Goal: Task Accomplishment & Management: Manage account settings

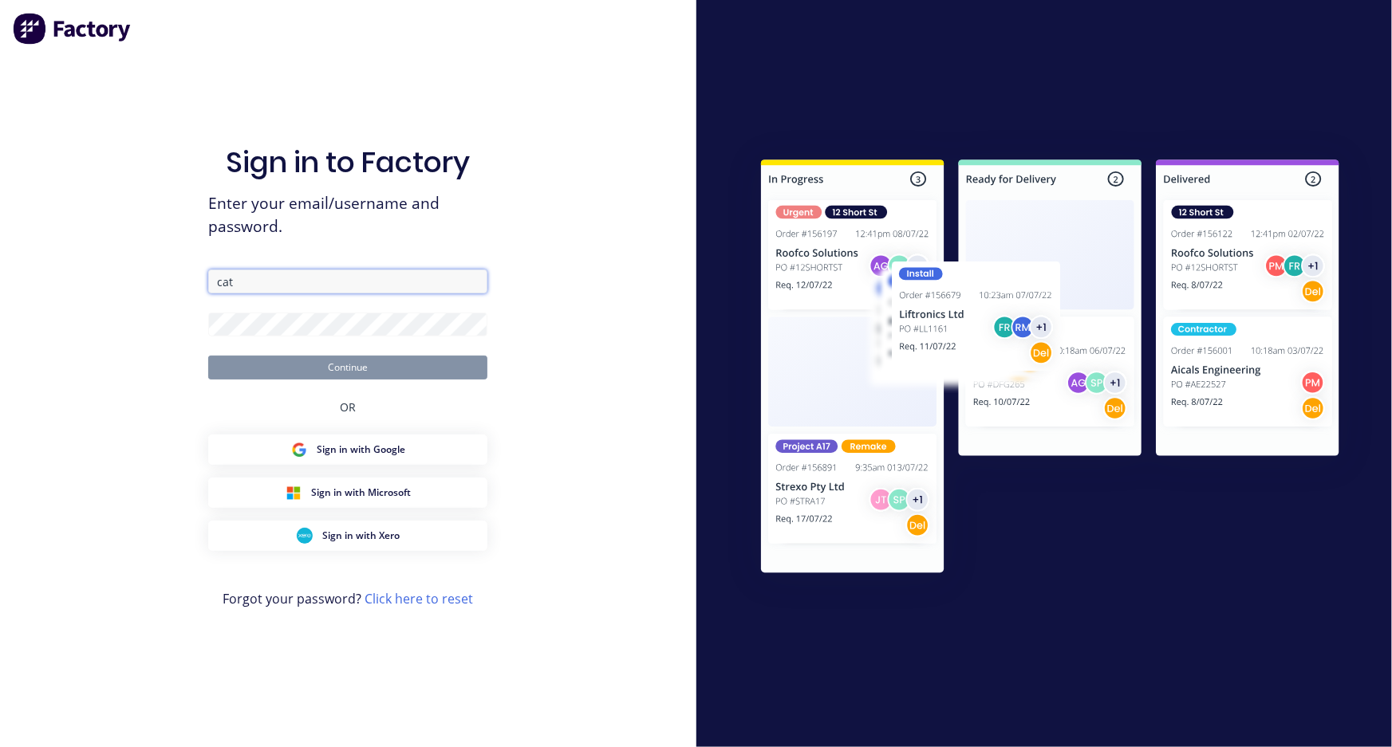
click at [254, 287] on input "cat" at bounding box center [347, 282] width 279 height 24
drag, startPoint x: 251, startPoint y: 286, endPoint x: 147, endPoint y: 263, distance: 107.0
click at [147, 263] on div "Sign in to Factory Enter your email/username and password. cat Continue OR Sign…" at bounding box center [348, 373] width 696 height 747
type input "[PERSON_NAME]"
click at [345, 278] on input "text" at bounding box center [347, 282] width 279 height 24
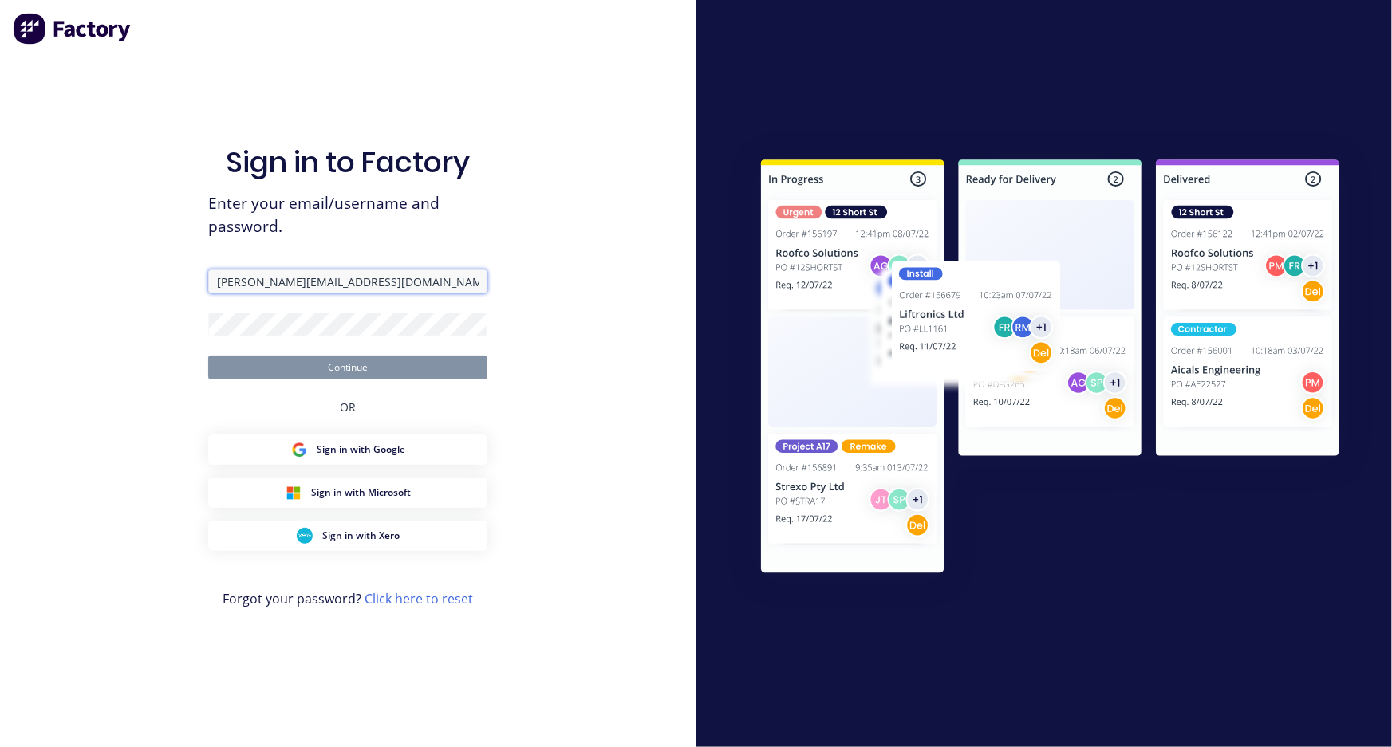
type input "[PERSON_NAME][EMAIL_ADDRESS][DOMAIN_NAME]"
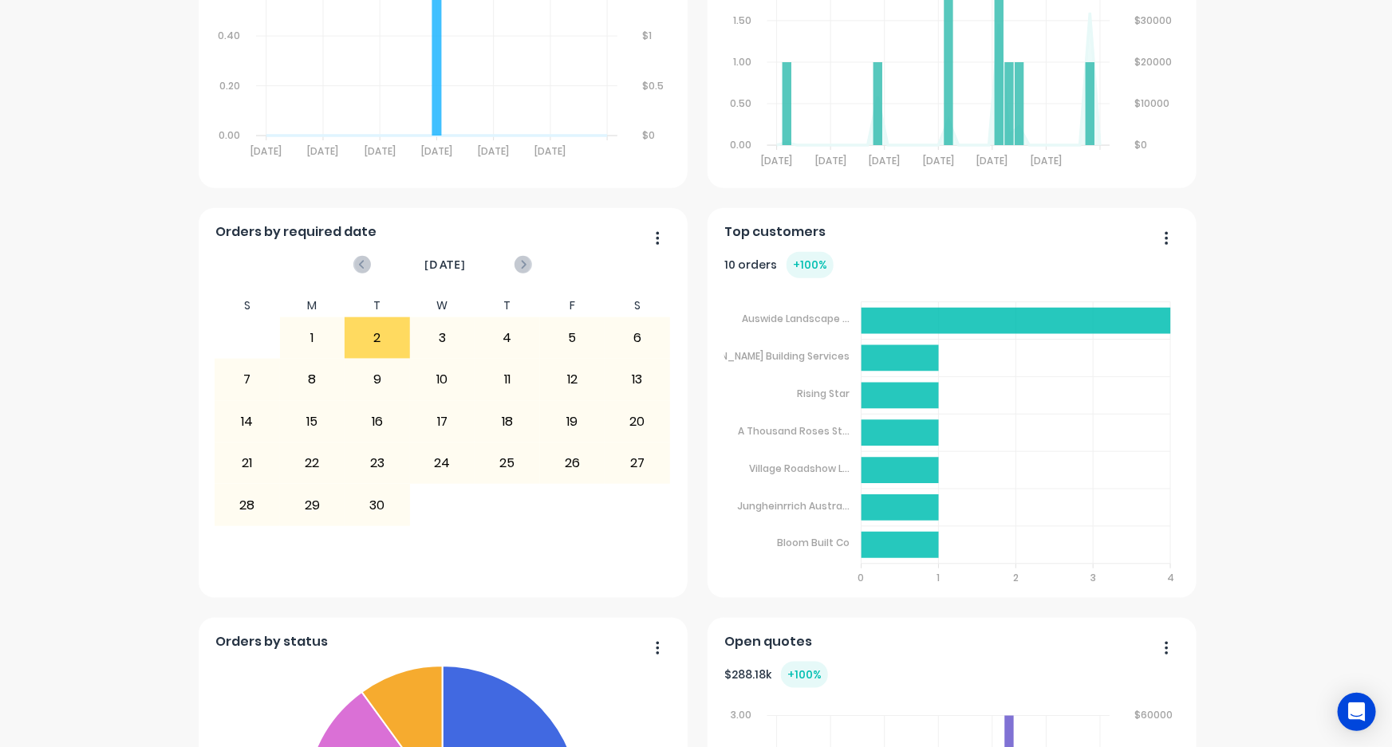
scroll to position [710, 0]
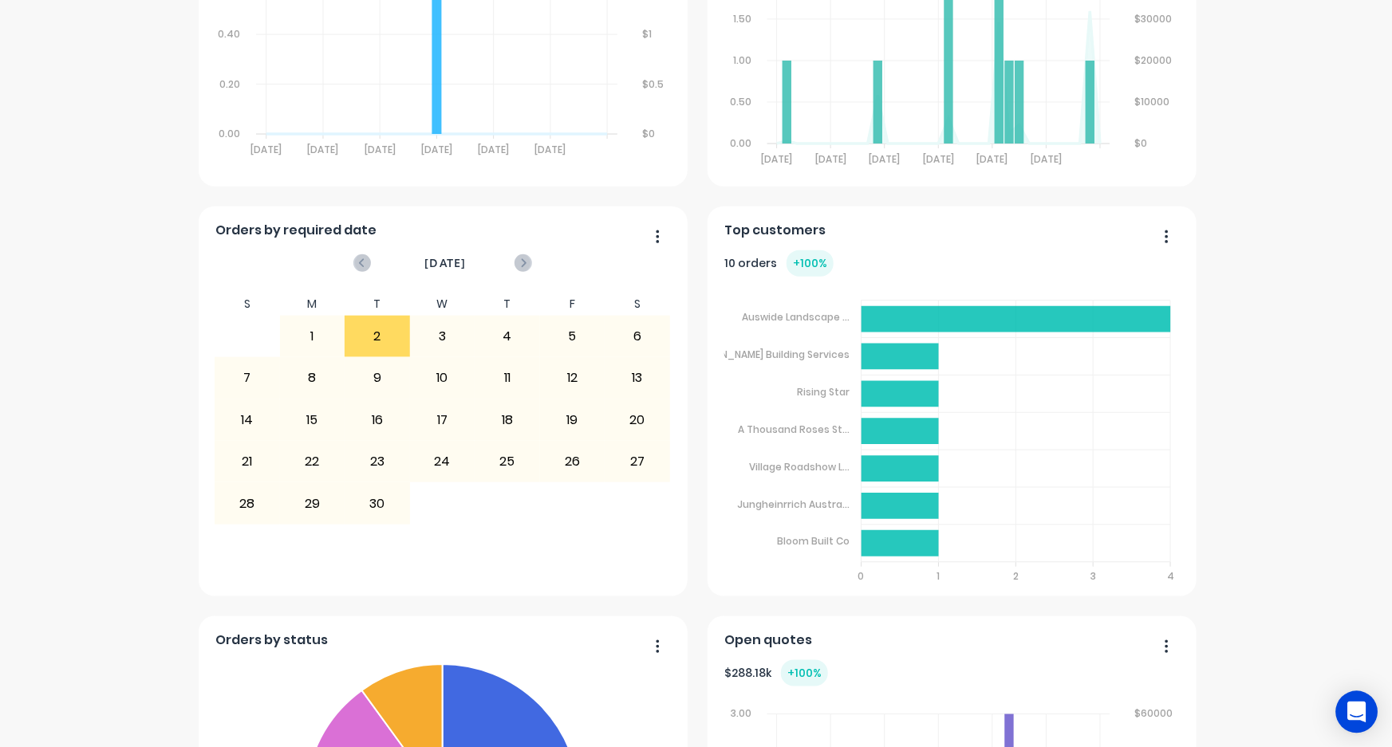
click at [1359, 714] on icon "Open Intercom Messenger" at bounding box center [1356, 712] width 18 height 21
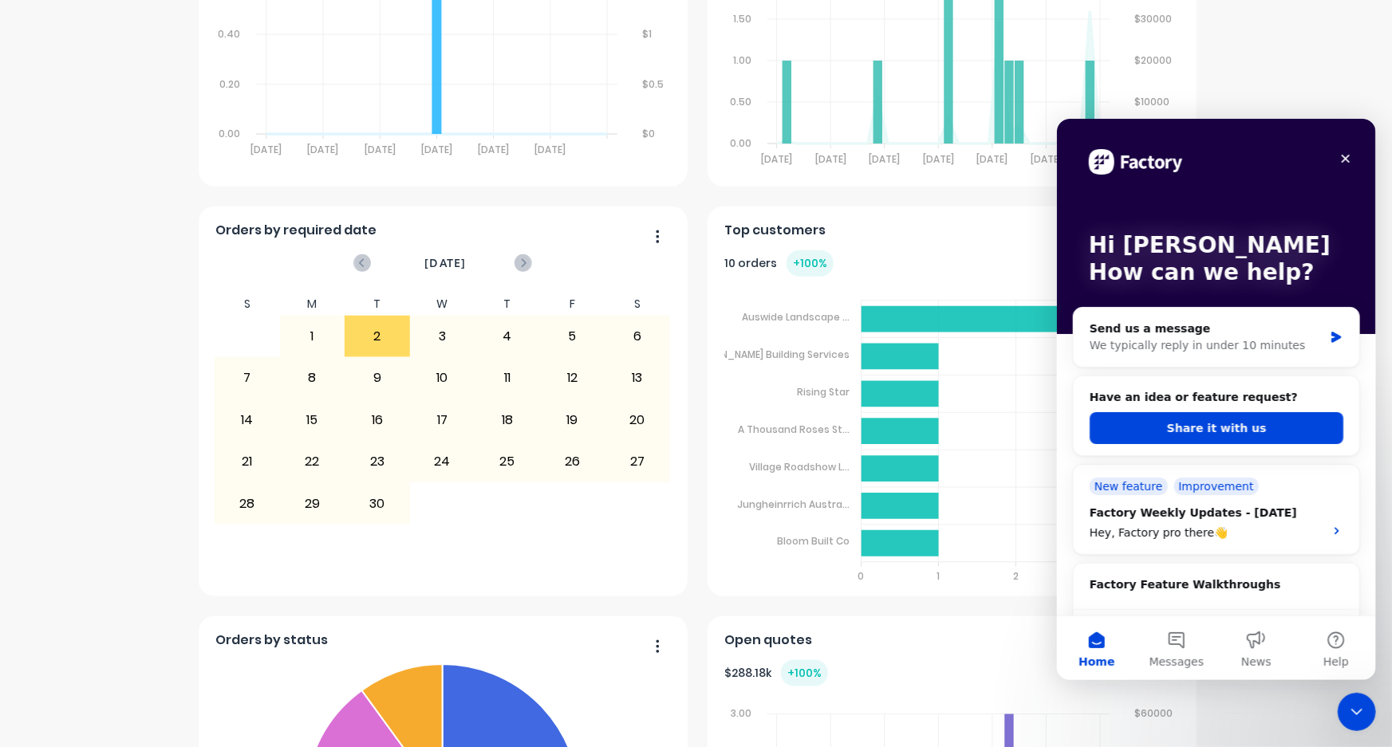
scroll to position [0, 0]
click at [1193, 431] on button "Share it with us" at bounding box center [1216, 428] width 254 height 32
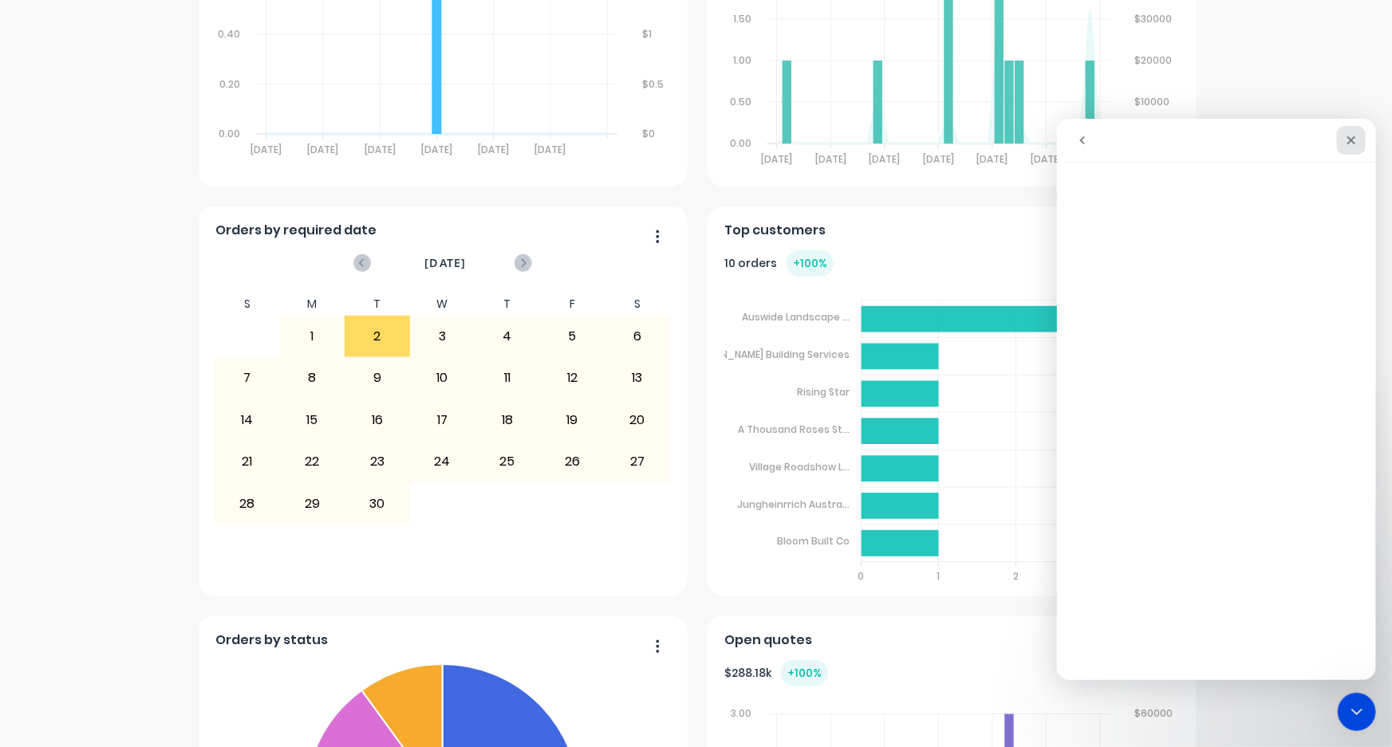
click at [1347, 140] on icon "Close" at bounding box center [1350, 139] width 13 height 13
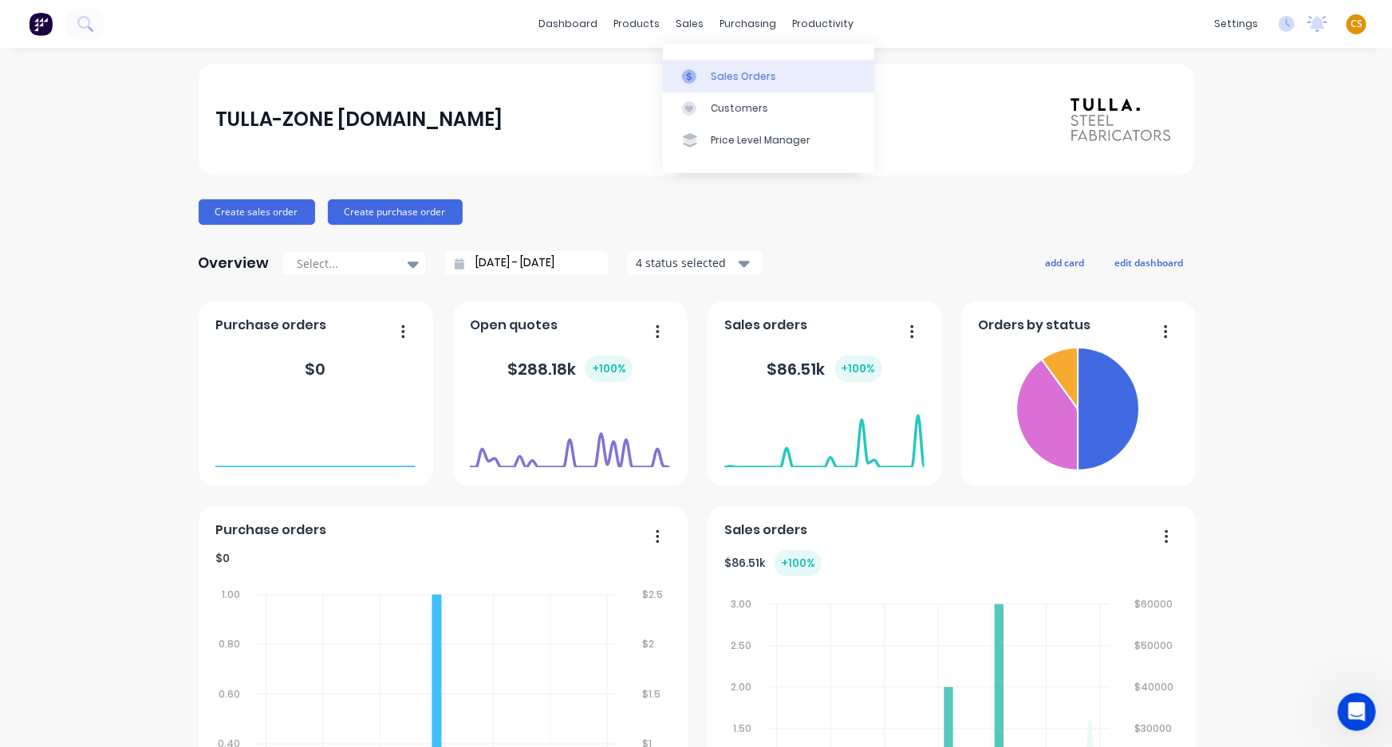
click at [726, 76] on div "Sales Orders" at bounding box center [743, 76] width 65 height 14
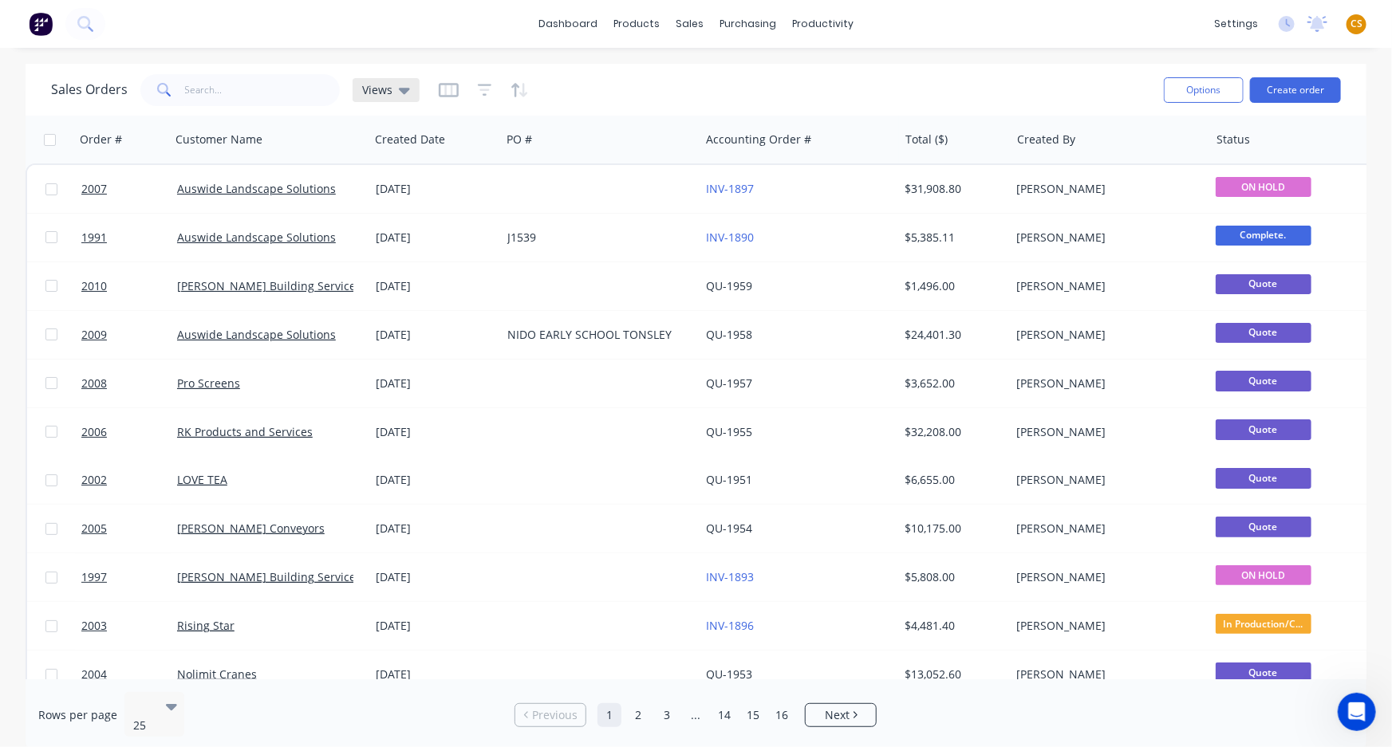
click at [381, 86] on span "Views" at bounding box center [377, 89] width 30 height 17
click at [858, 79] on div "Sales Orders Views" at bounding box center [601, 89] width 1100 height 39
click at [443, 84] on icon "button" at bounding box center [449, 90] width 20 height 14
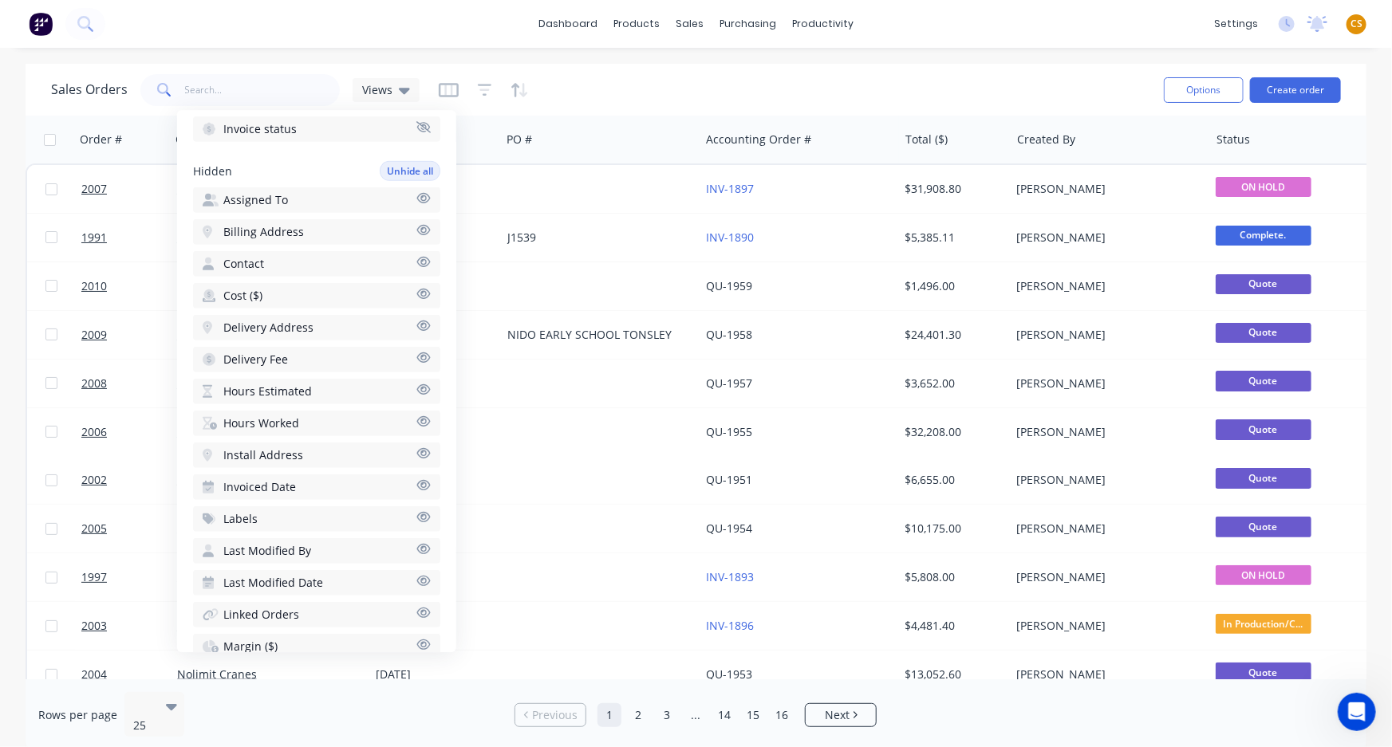
scroll to position [435, 0]
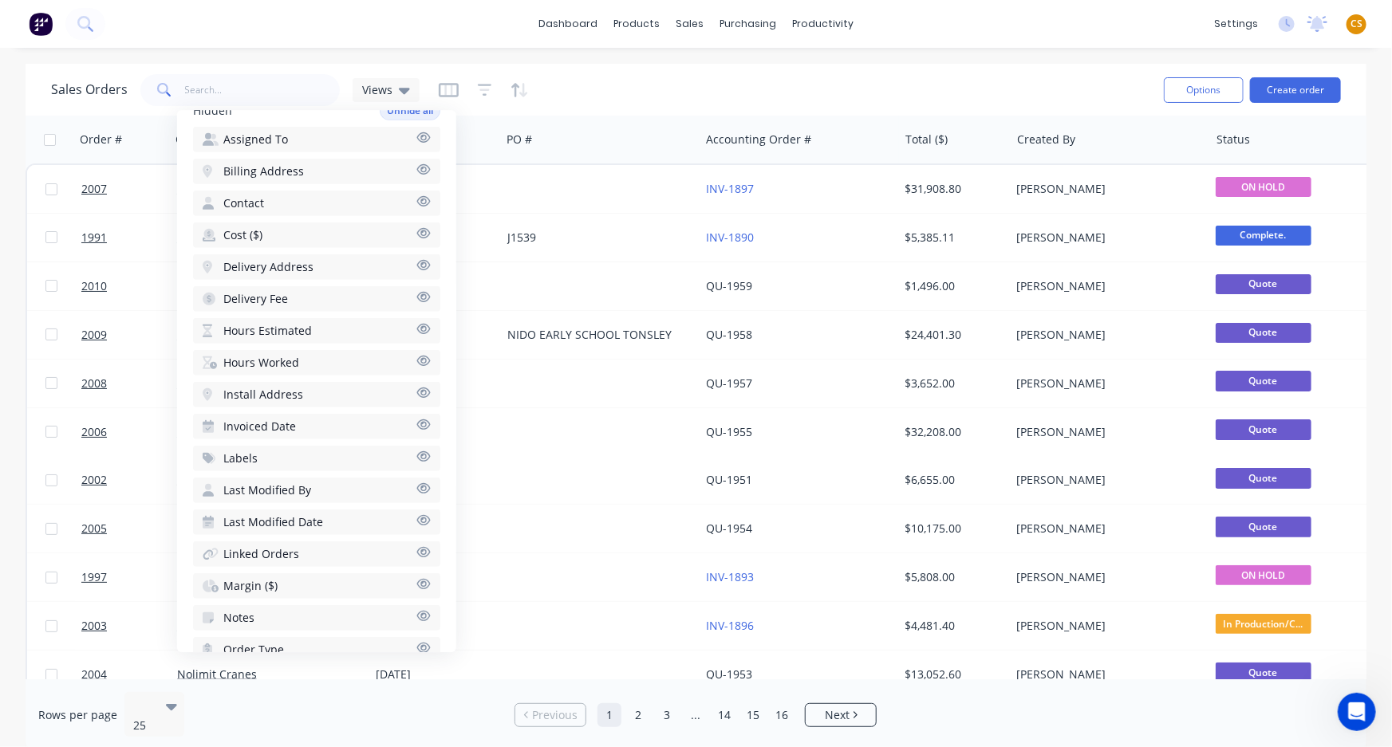
click at [416, 579] on icon "button" at bounding box center [423, 584] width 14 height 10
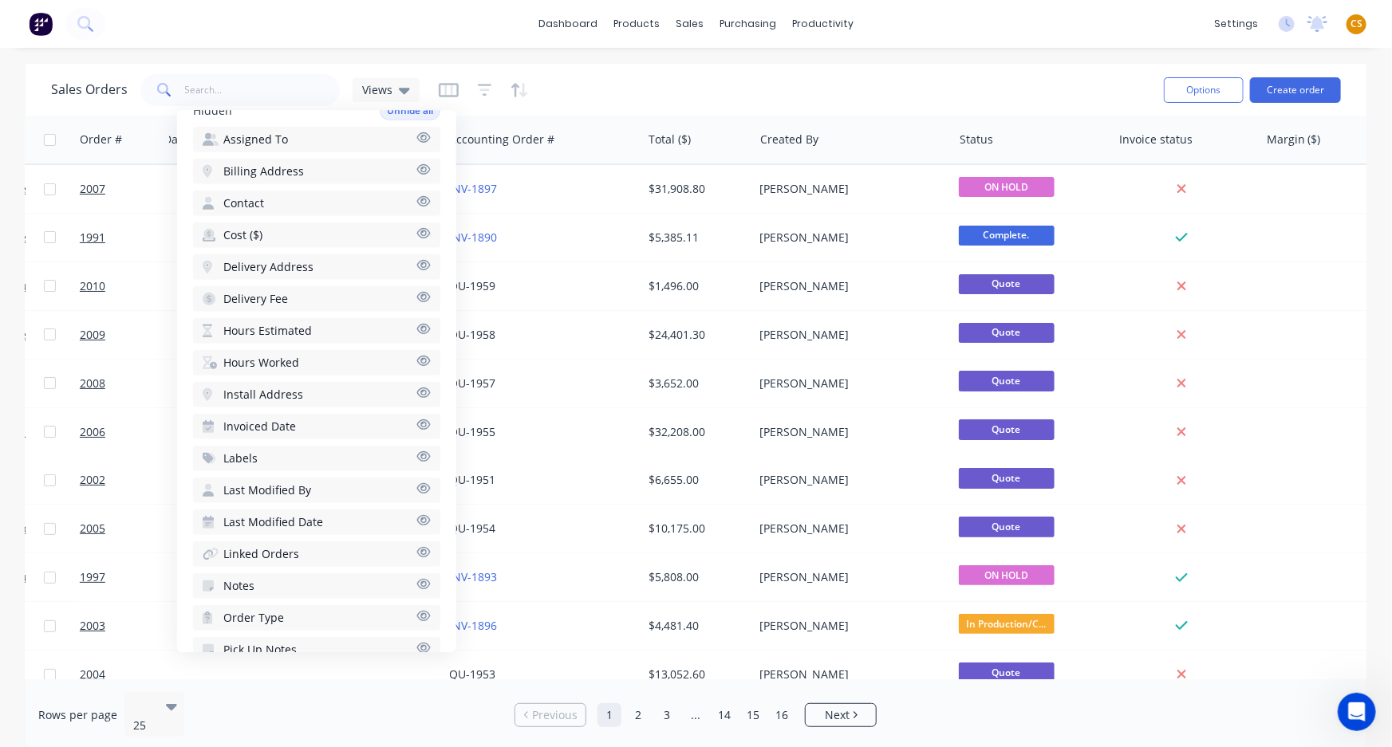
scroll to position [0, 280]
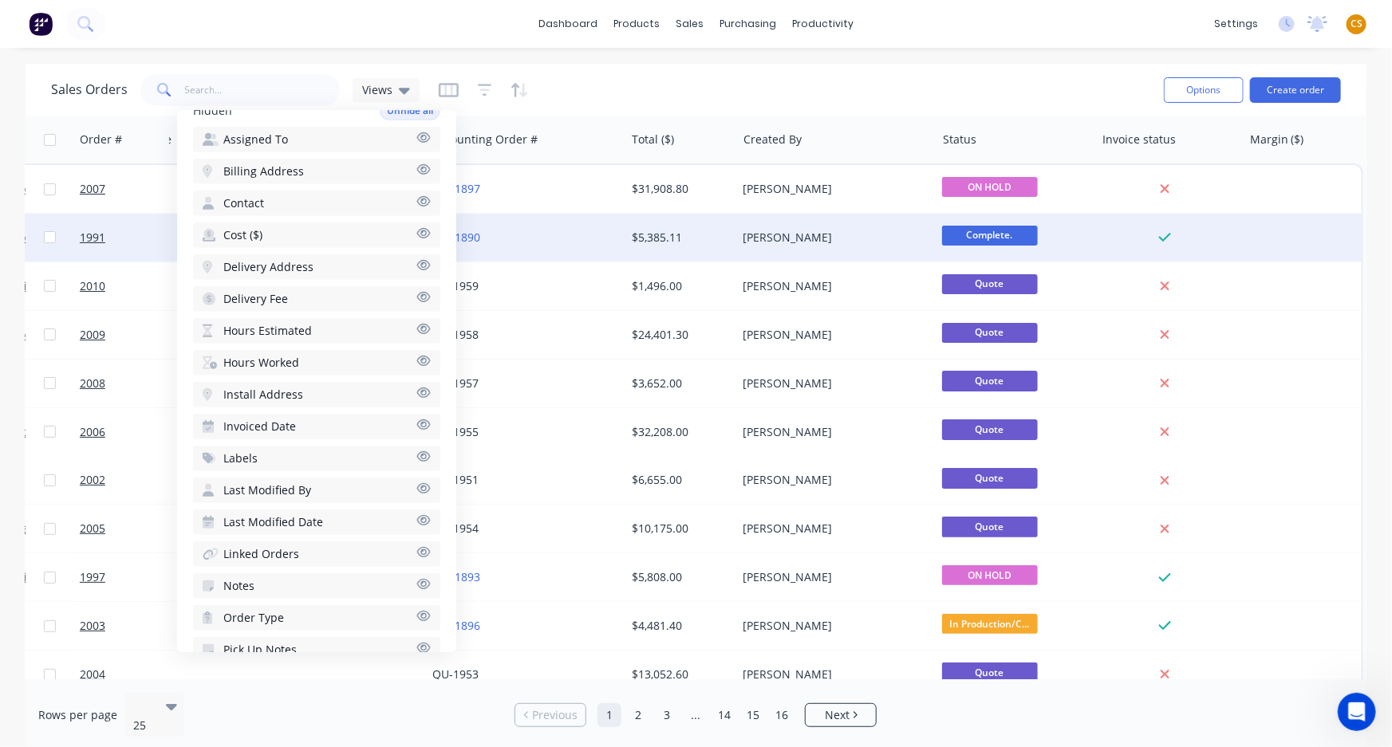
click at [956, 234] on span "Complete." at bounding box center [990, 236] width 96 height 20
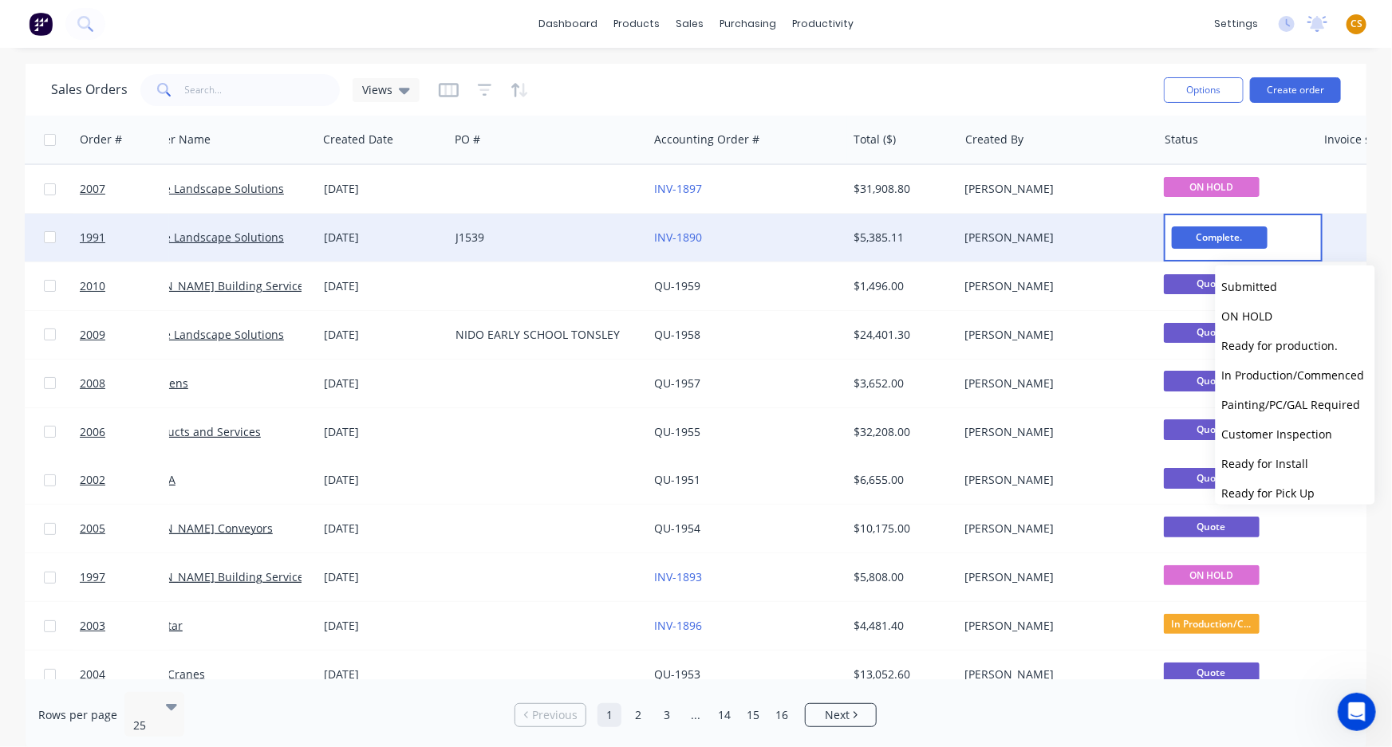
scroll to position [0, 0]
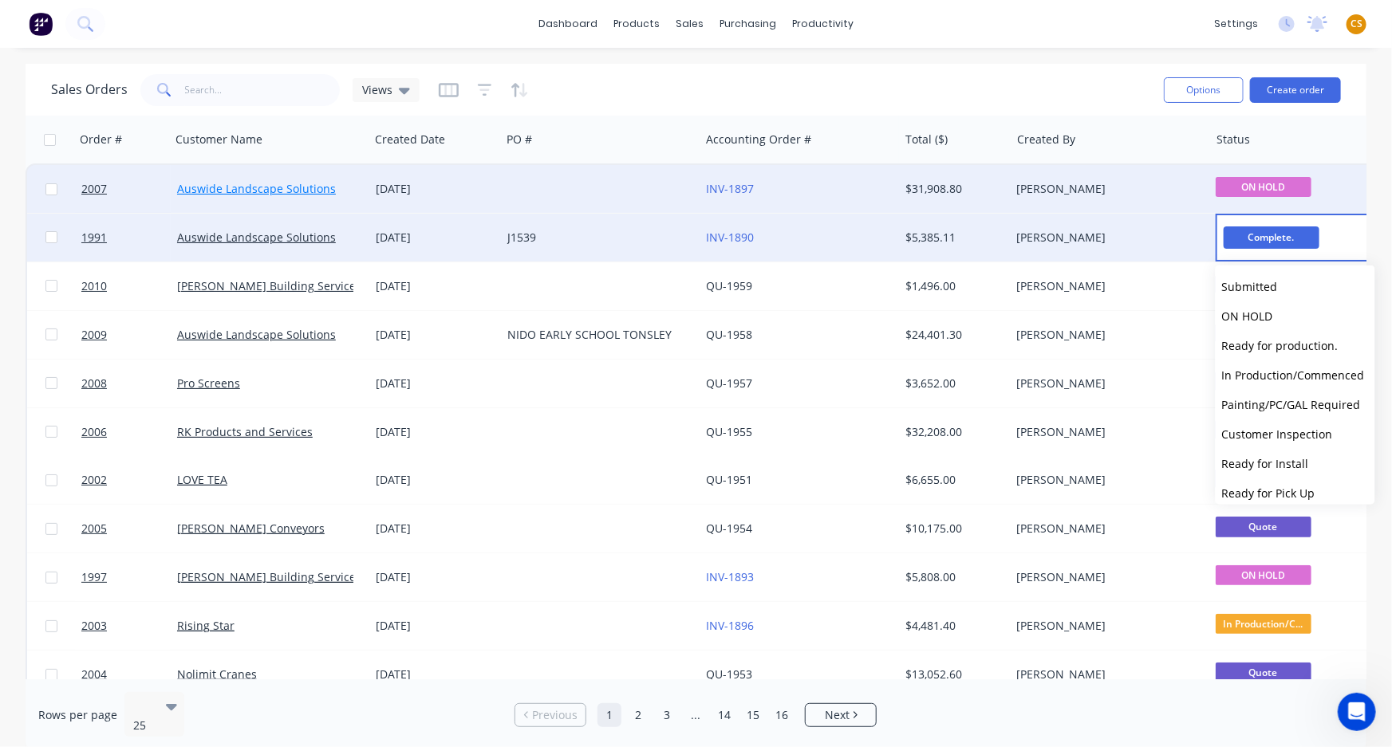
click at [210, 191] on link "Auswide Landscape Solutions" at bounding box center [256, 188] width 159 height 15
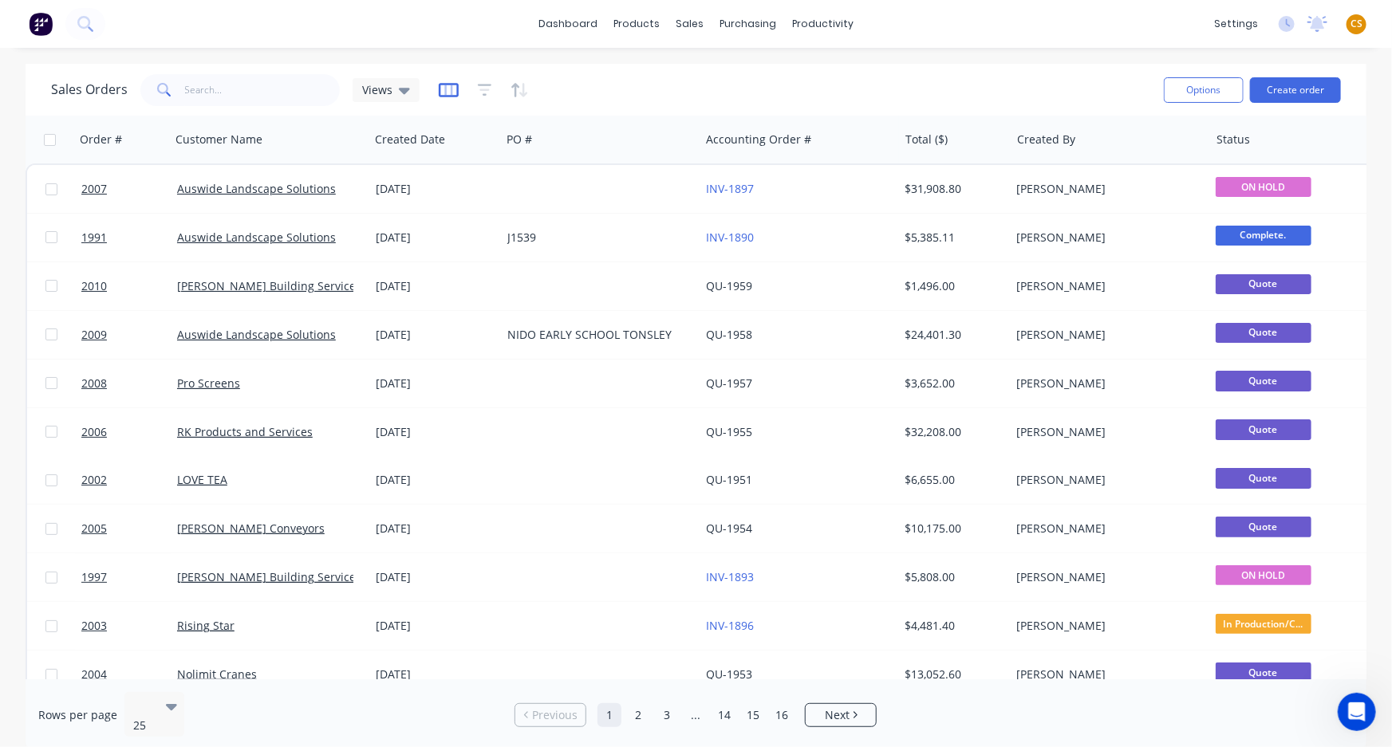
click at [445, 94] on icon "button" at bounding box center [449, 90] width 20 height 16
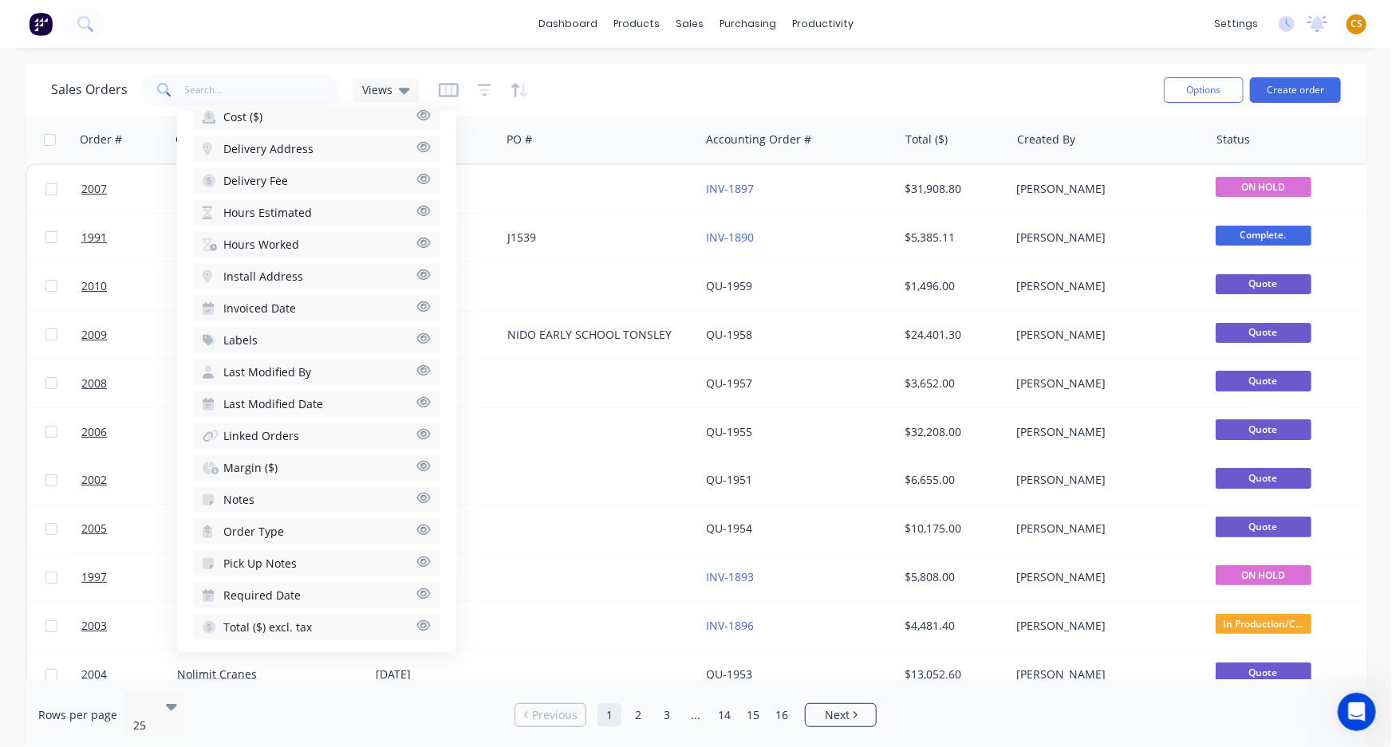
scroll to position [554, 0]
click at [416, 494] on icon "button" at bounding box center [423, 496] width 14 height 10
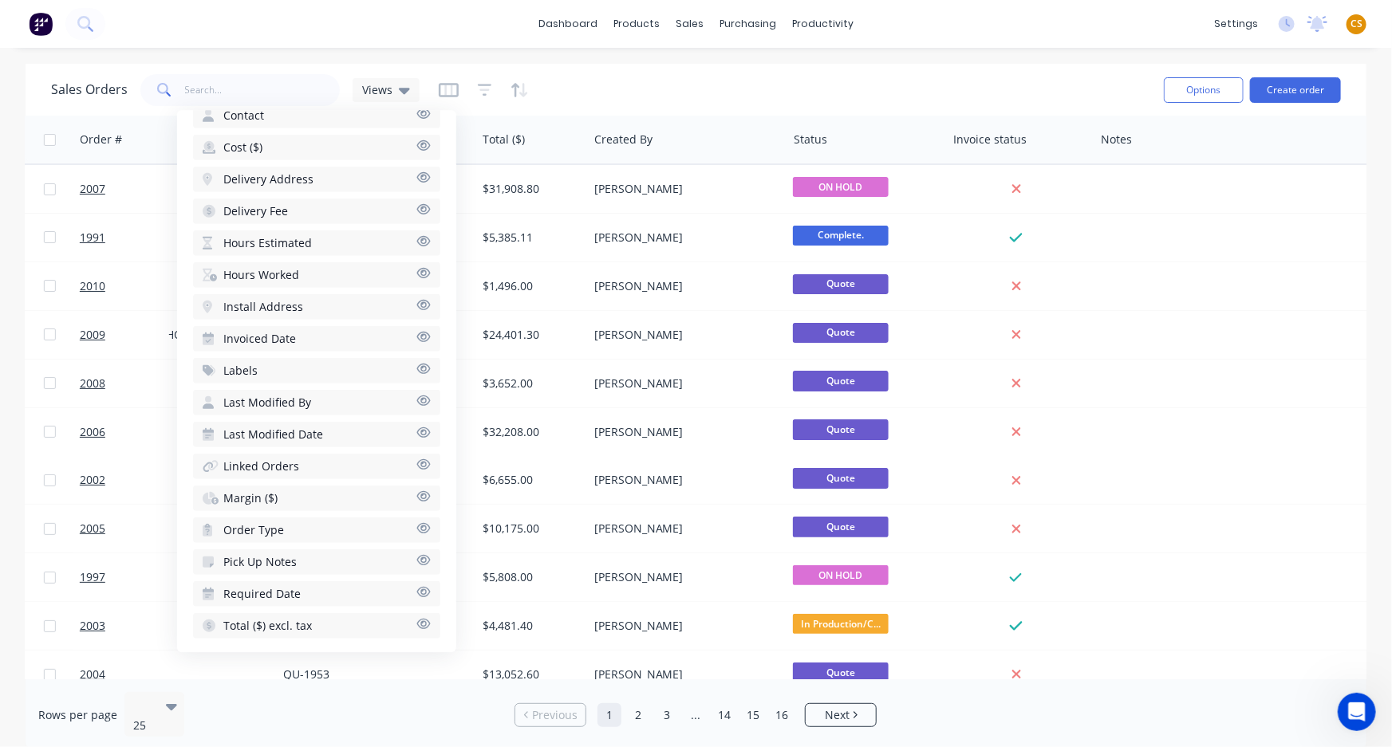
scroll to position [0, 479]
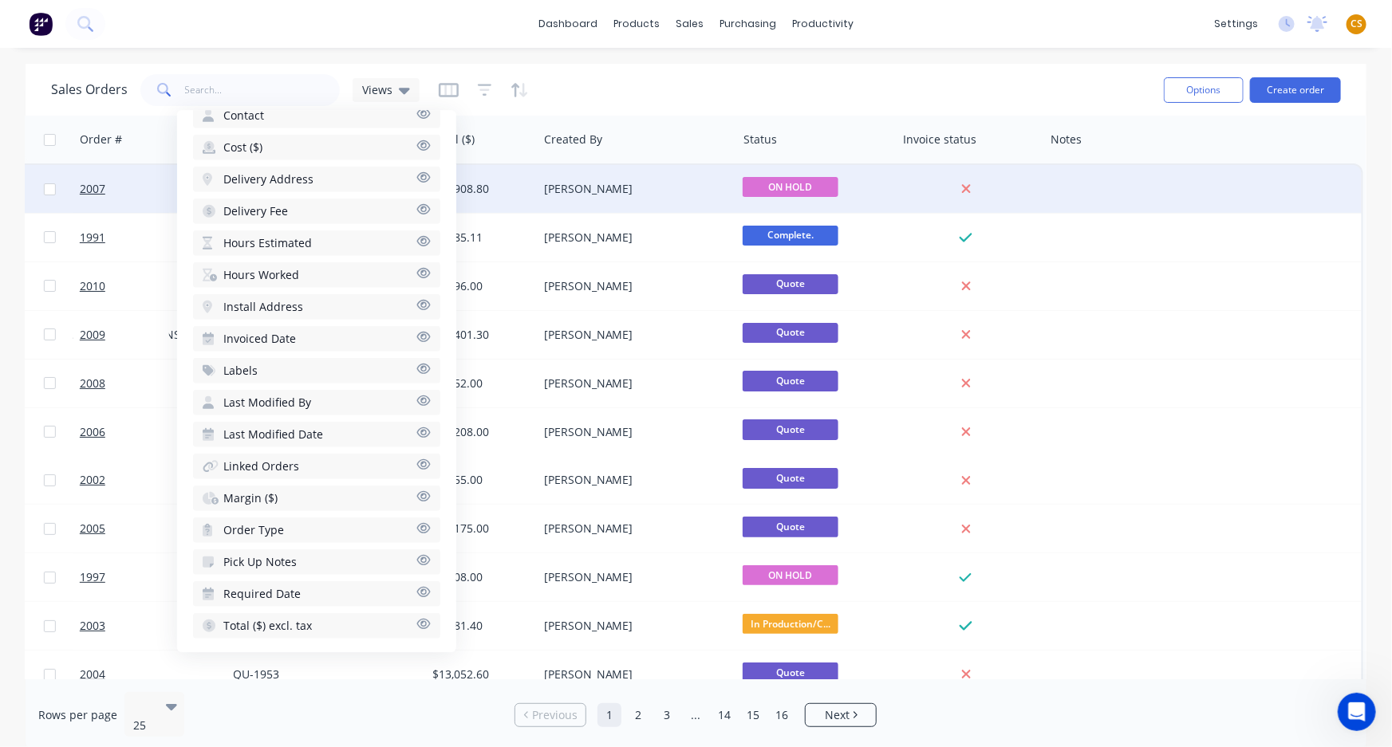
click at [1152, 179] on div at bounding box center [1202, 189] width 318 height 48
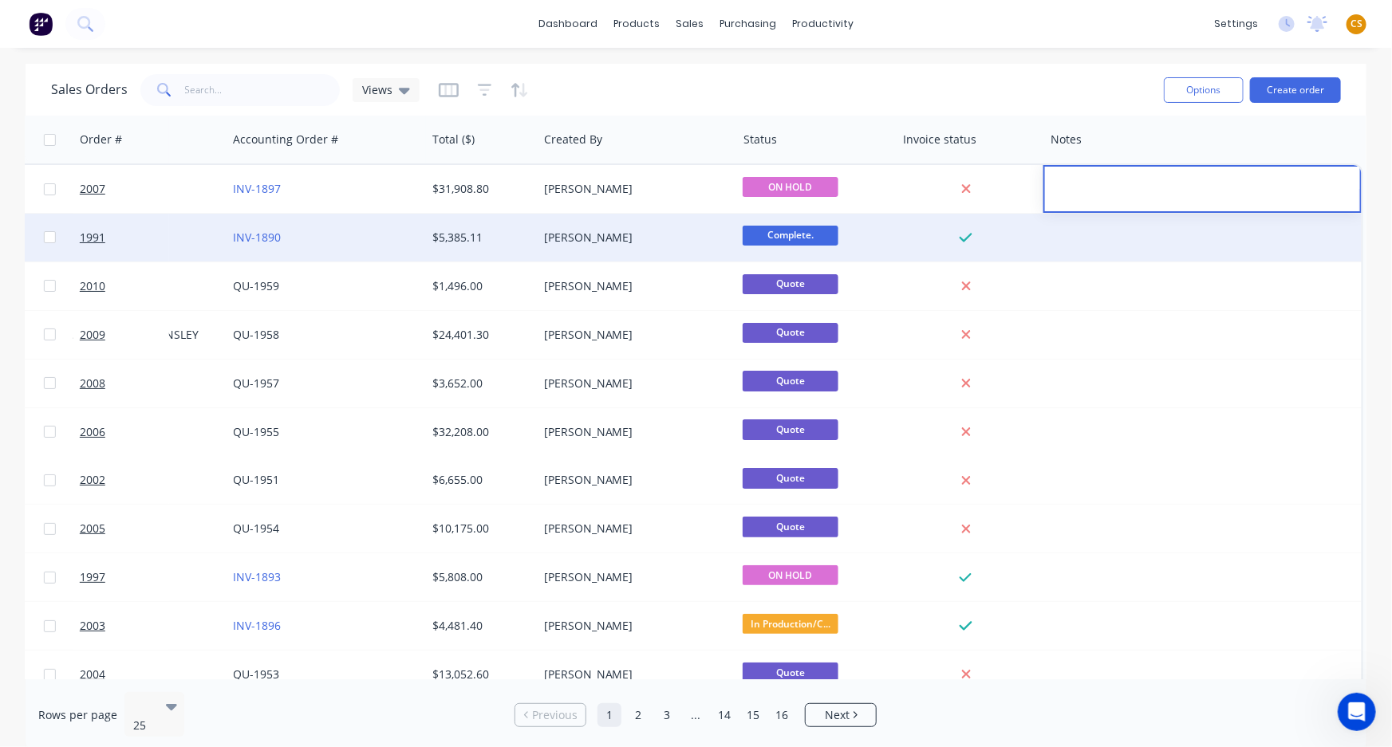
click at [1110, 242] on div at bounding box center [1202, 238] width 318 height 48
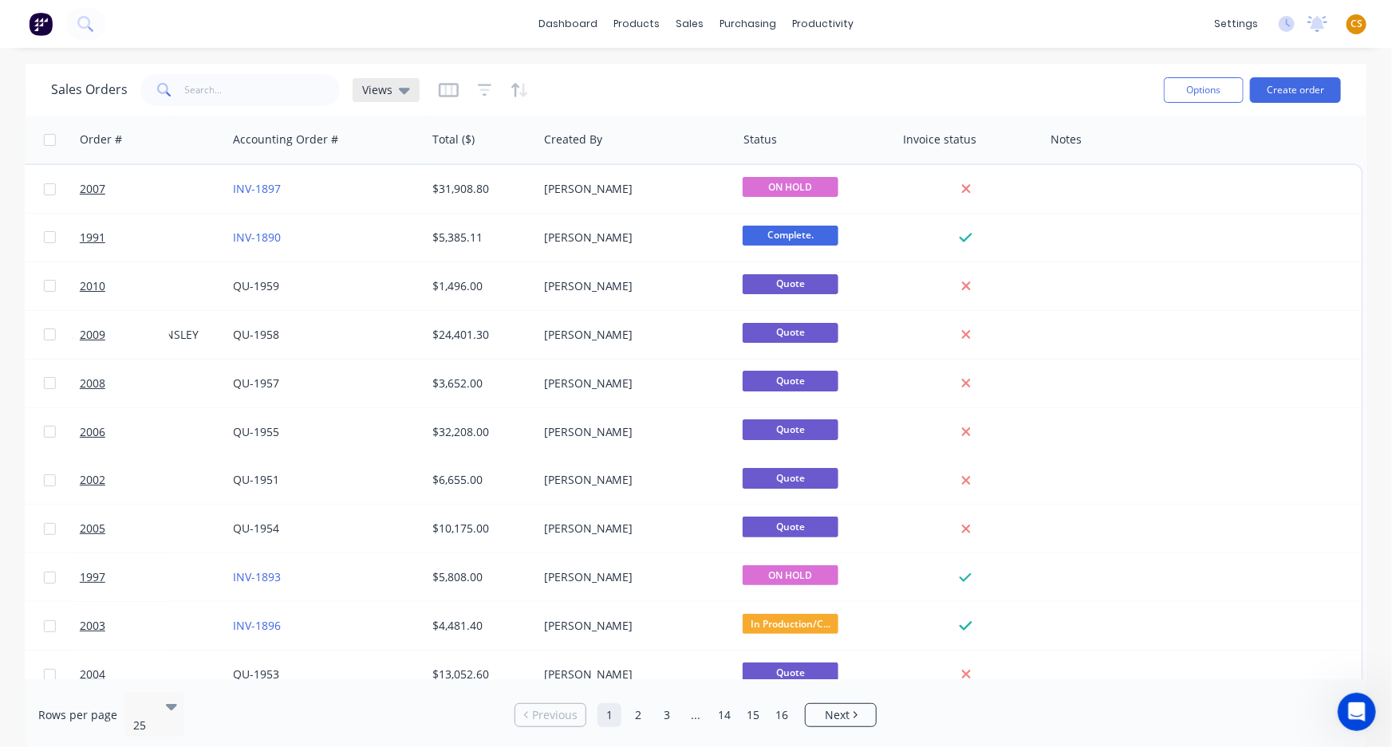
click at [369, 90] on span "Views" at bounding box center [377, 89] width 30 height 17
click at [631, 89] on div "Sales Orders Views" at bounding box center [601, 89] width 1100 height 39
click at [479, 88] on icon "button" at bounding box center [485, 90] width 14 height 16
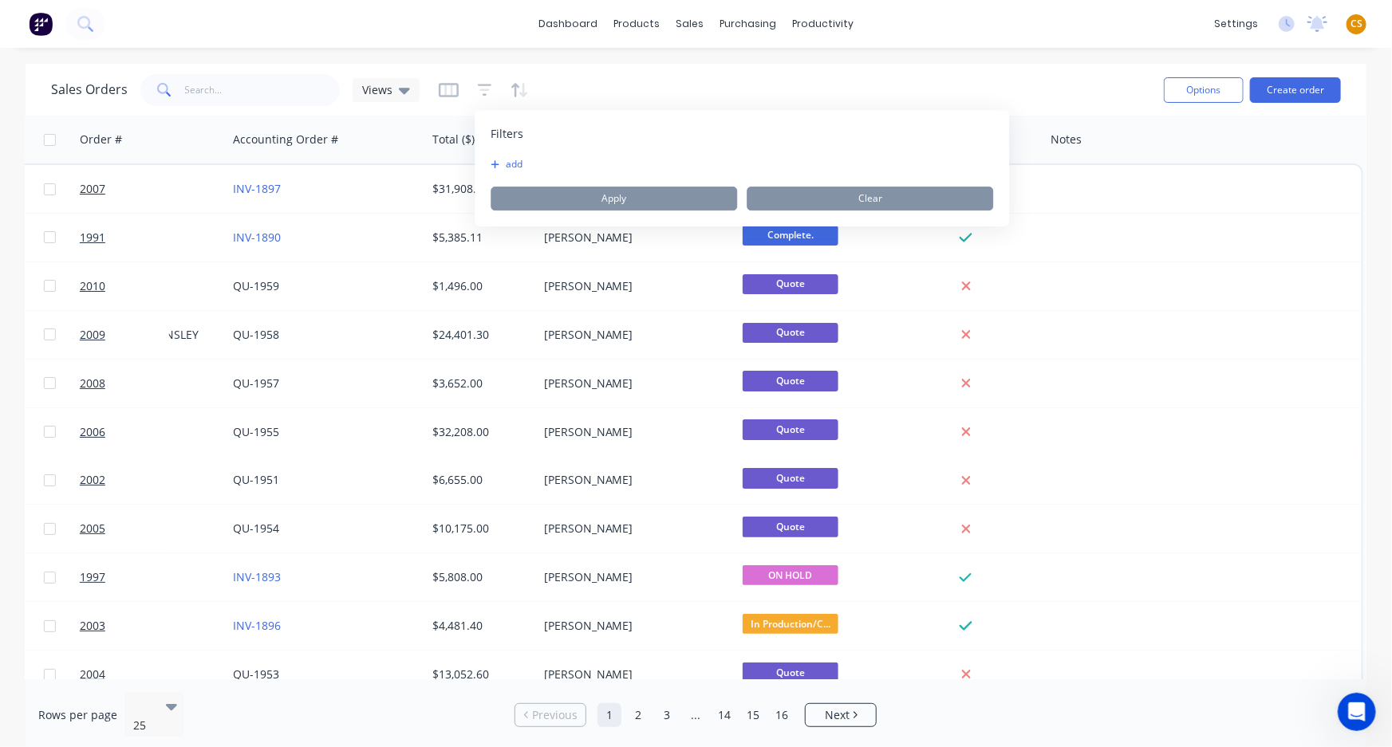
click at [507, 164] on button "add" at bounding box center [511, 164] width 40 height 13
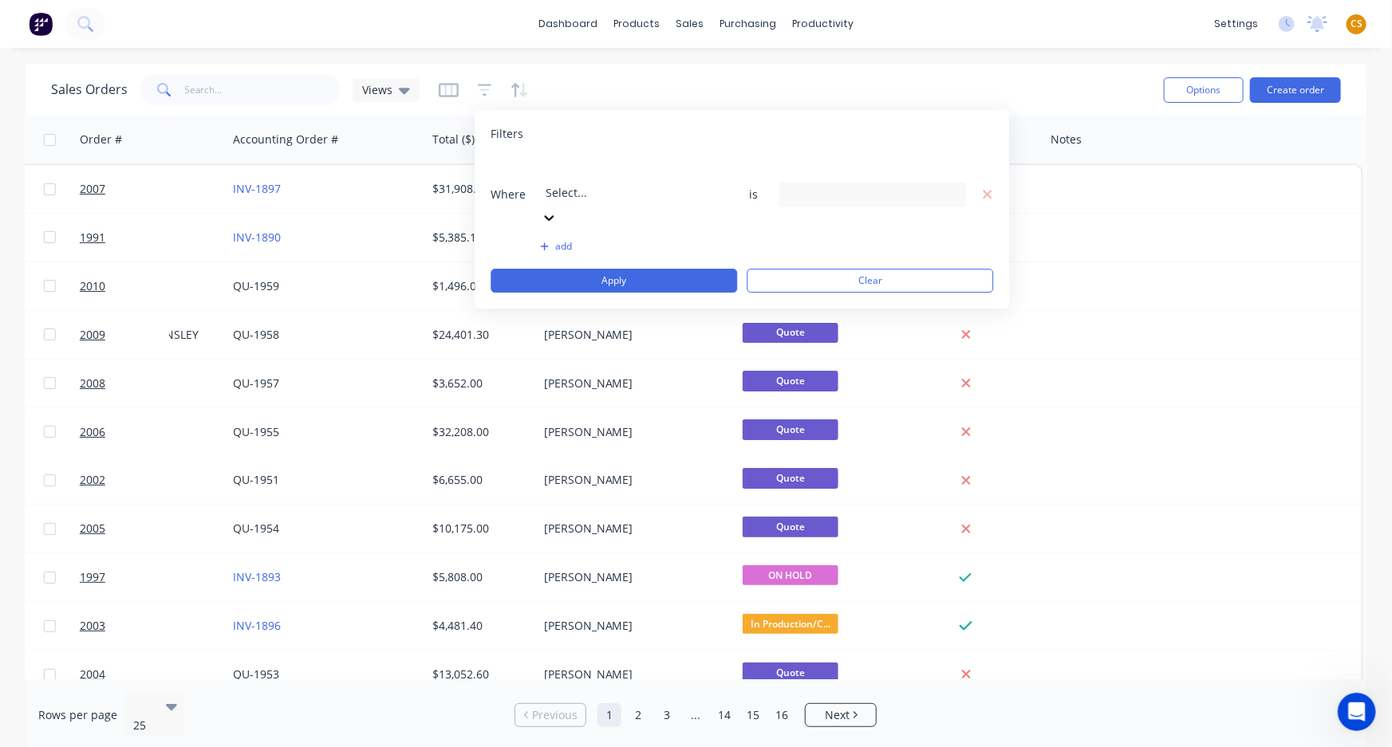
click at [665, 177] on div at bounding box center [661, 171] width 230 height 20
click at [814, 186] on div "14 Status selected" at bounding box center [859, 194] width 144 height 17
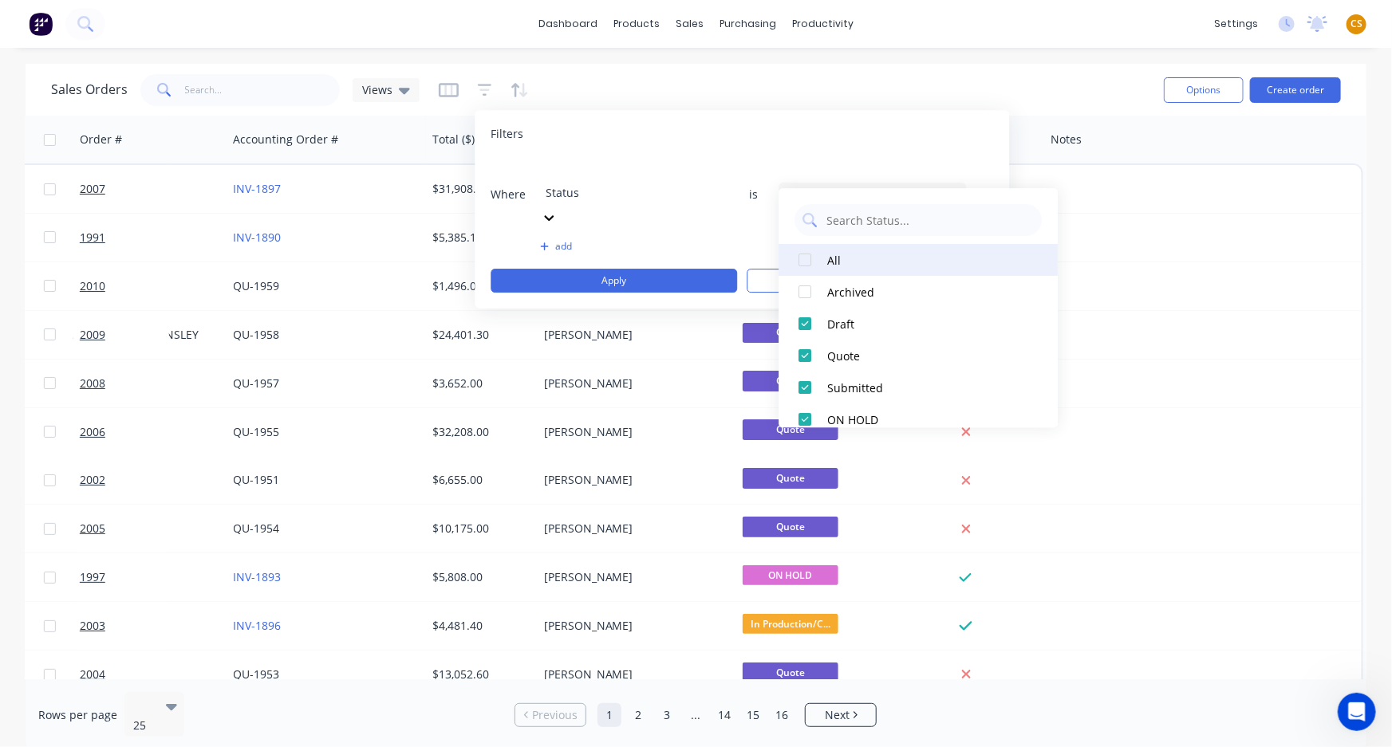
click at [803, 261] on div at bounding box center [805, 260] width 32 height 32
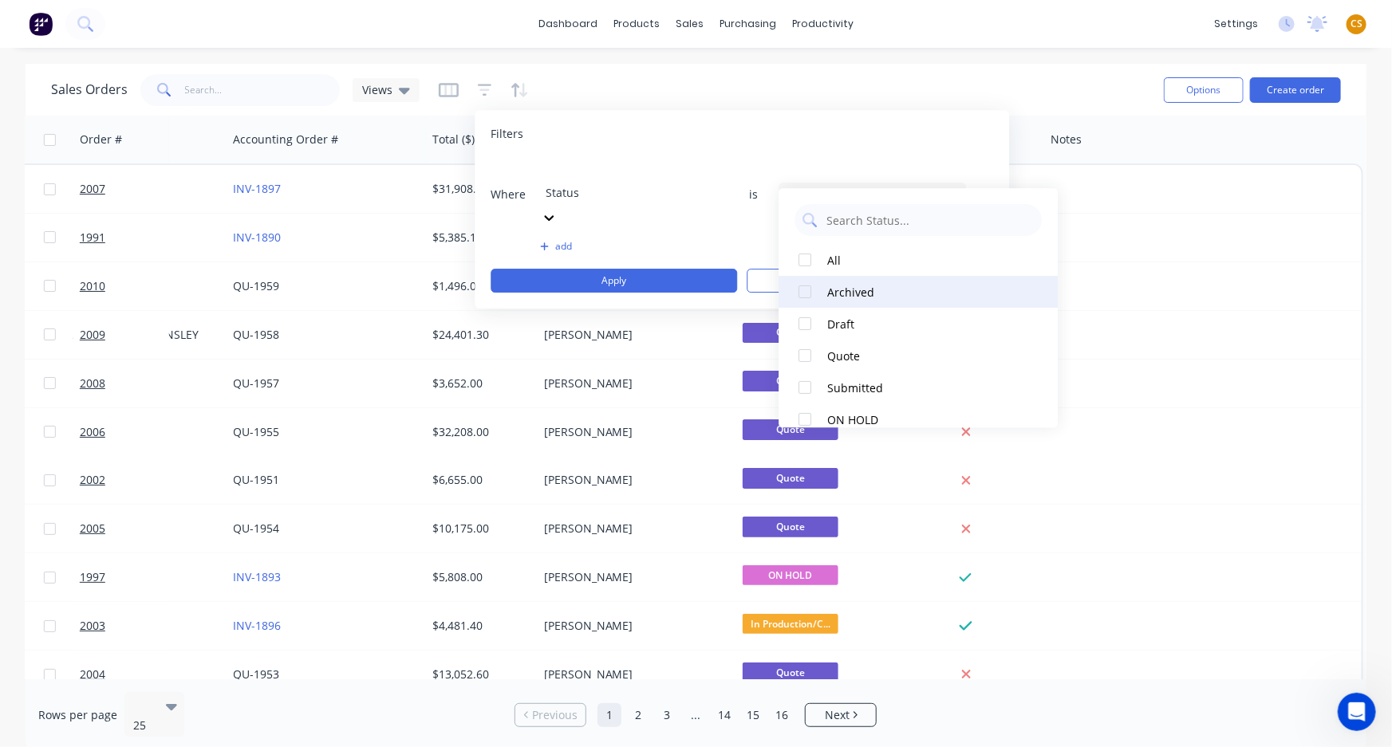
click at [805, 290] on div at bounding box center [805, 292] width 32 height 32
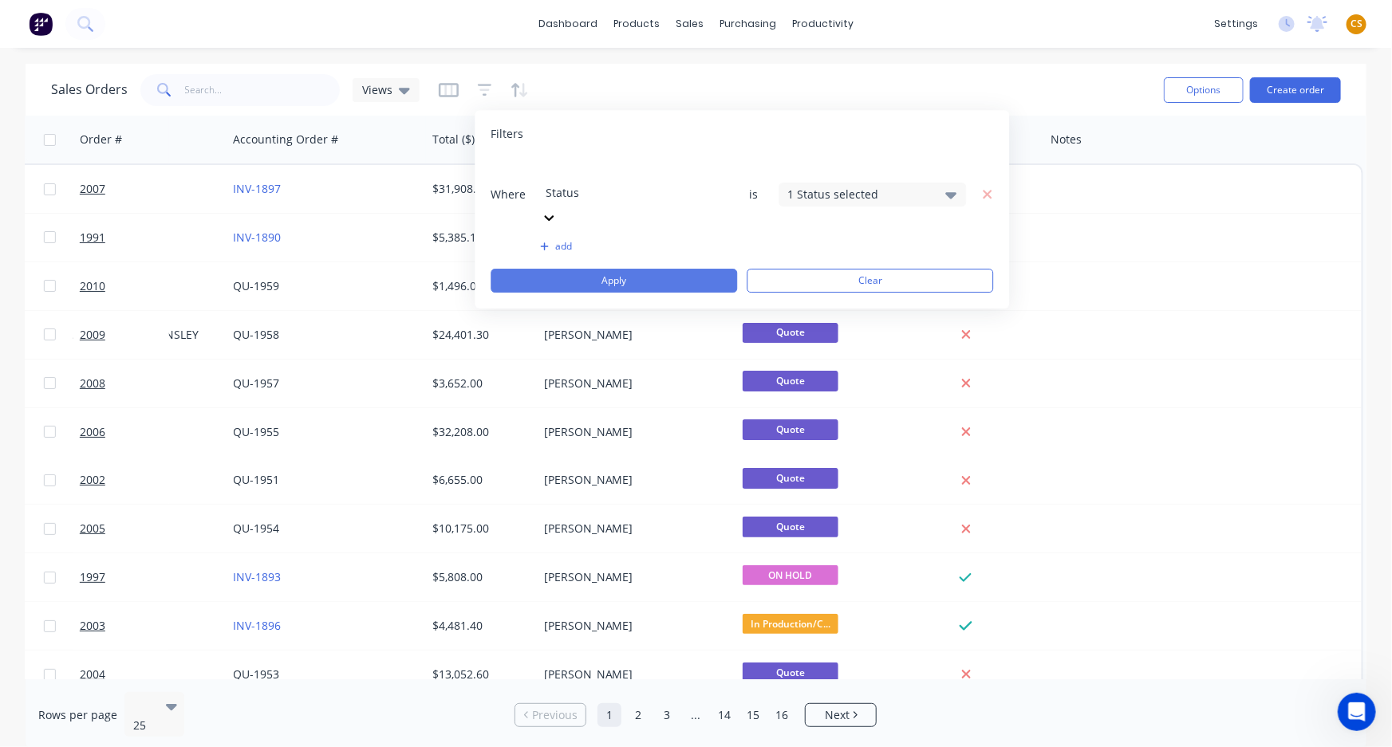
click at [678, 269] on button "Apply" at bounding box center [614, 281] width 246 height 24
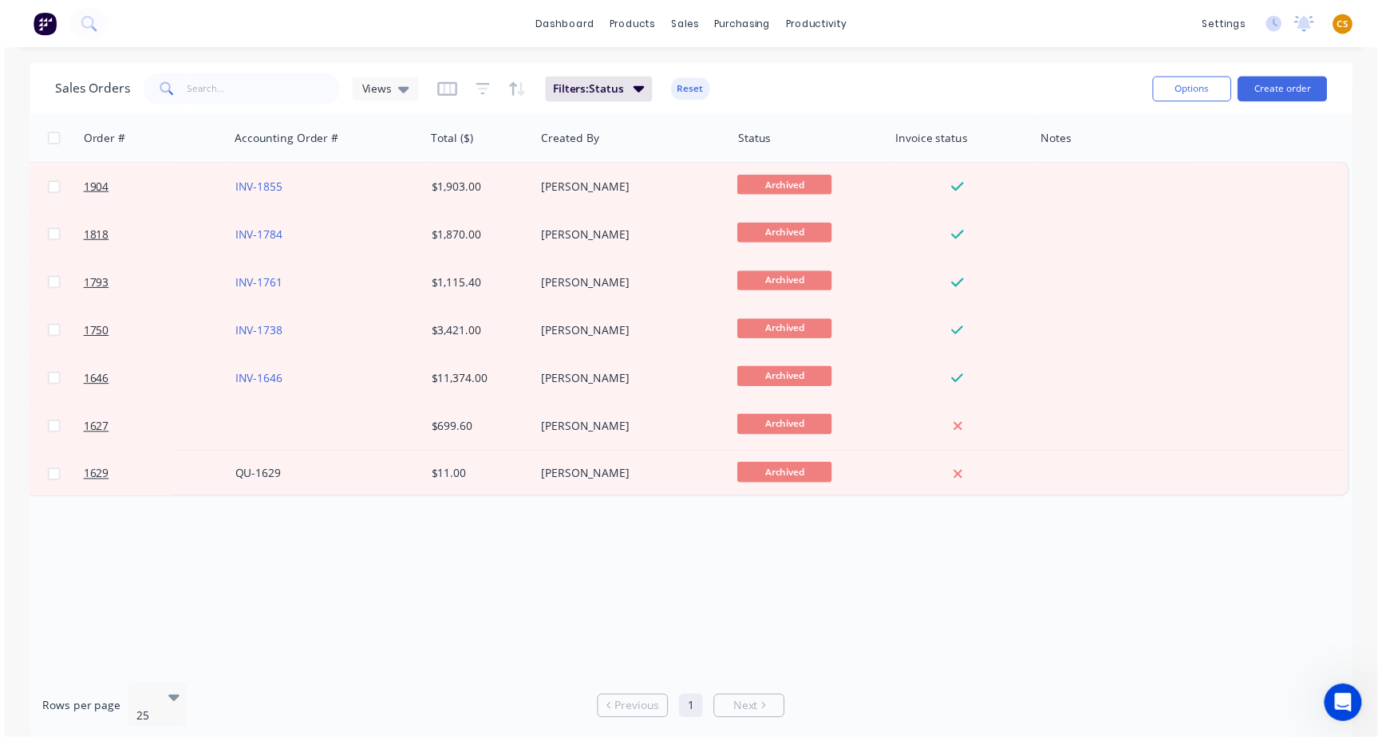
scroll to position [0, 471]
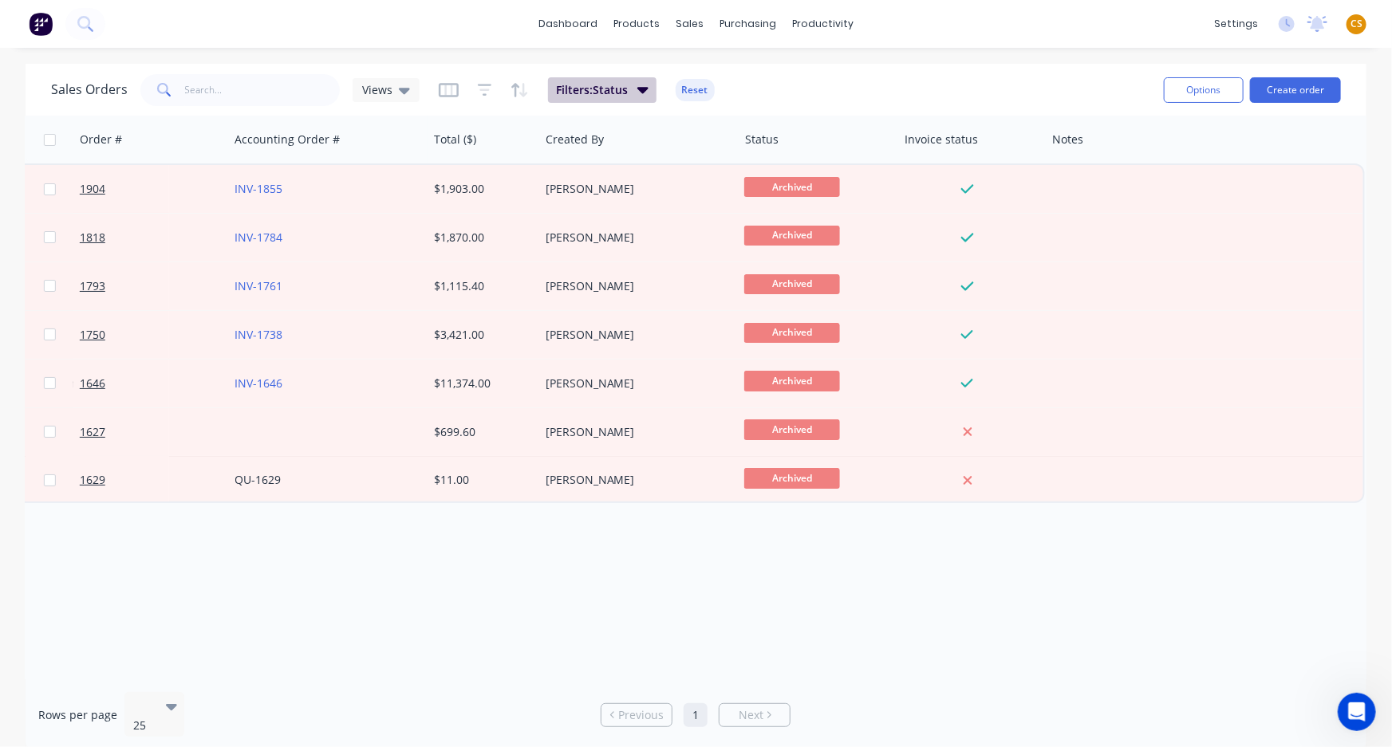
click at [617, 85] on span "Filters: Status" at bounding box center [592, 90] width 72 height 16
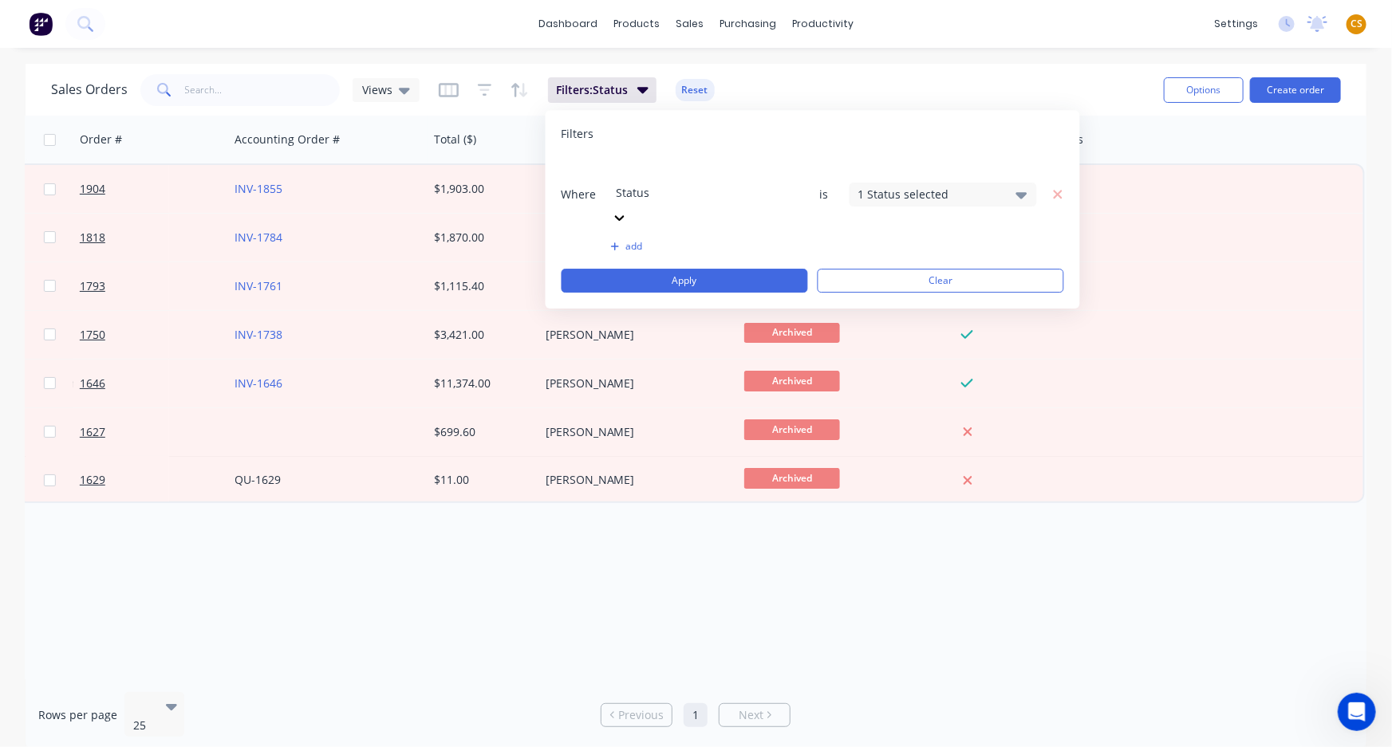
click at [917, 186] on div "1 Status selected" at bounding box center [930, 194] width 144 height 17
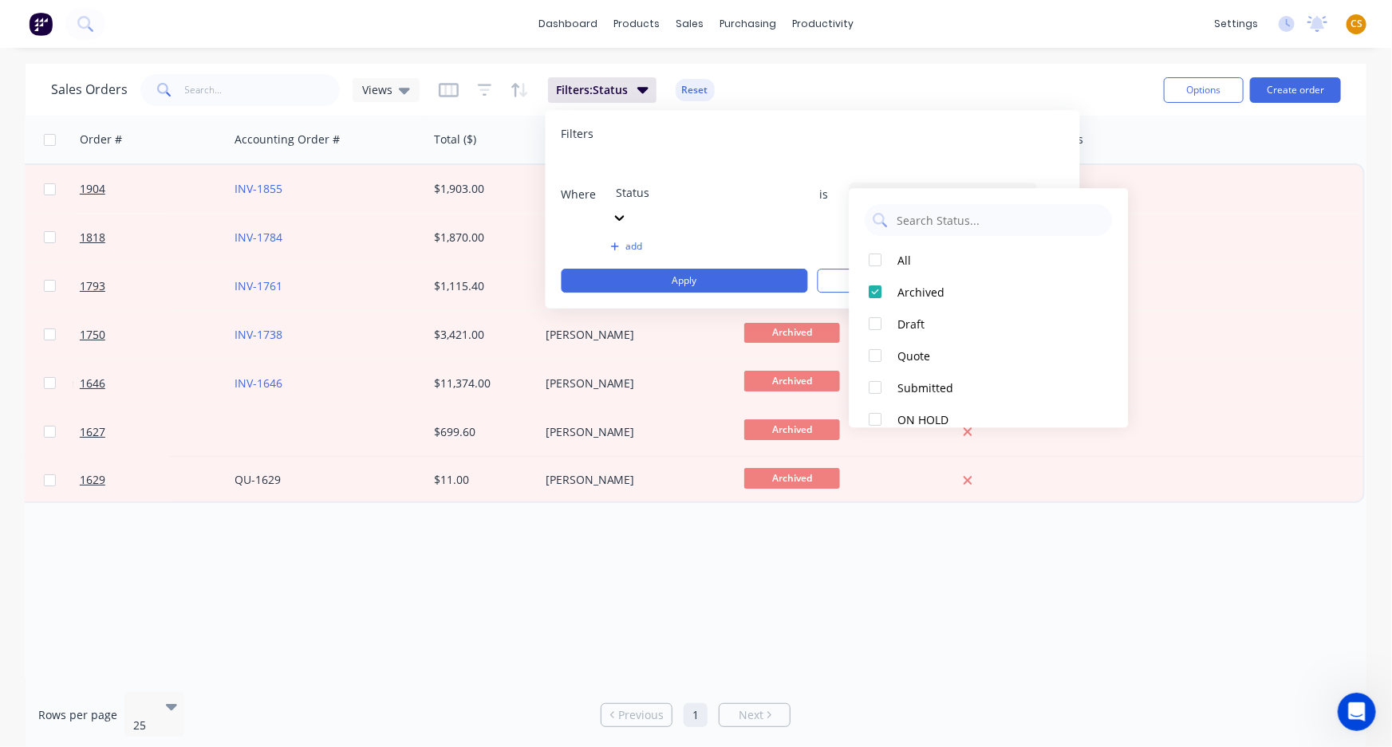
click at [363, 89] on span "Views" at bounding box center [377, 89] width 30 height 17
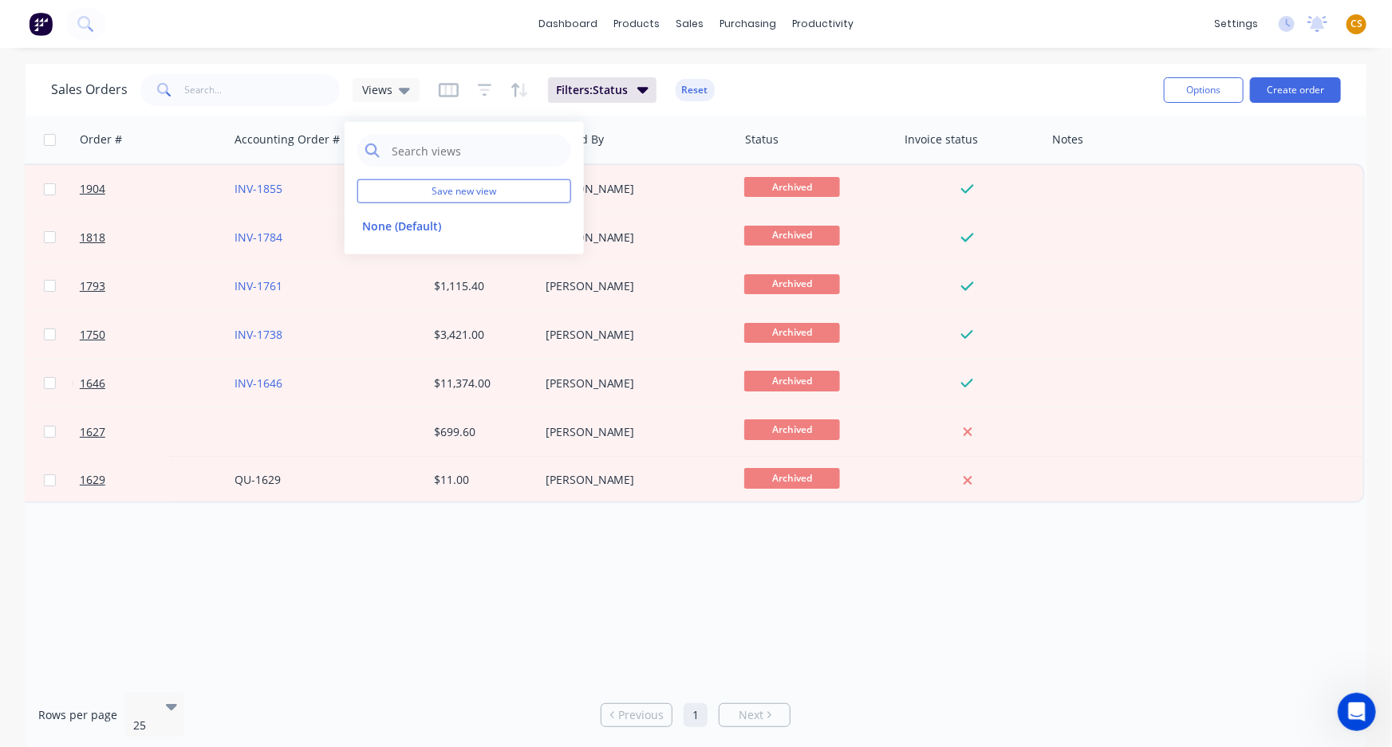
click at [958, 93] on div "Sales Orders Views Filters: Status Reset" at bounding box center [601, 89] width 1100 height 39
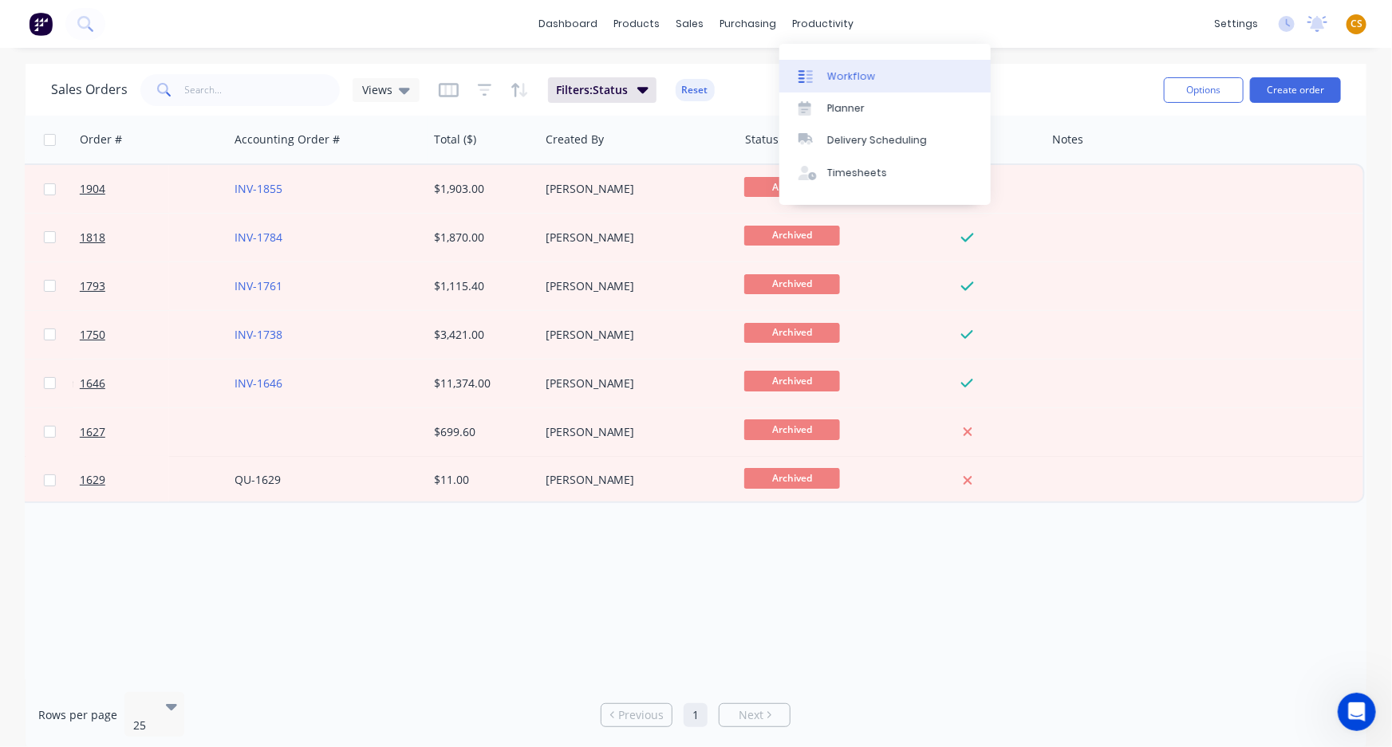
click at [844, 74] on div "Workflow" at bounding box center [851, 76] width 48 height 14
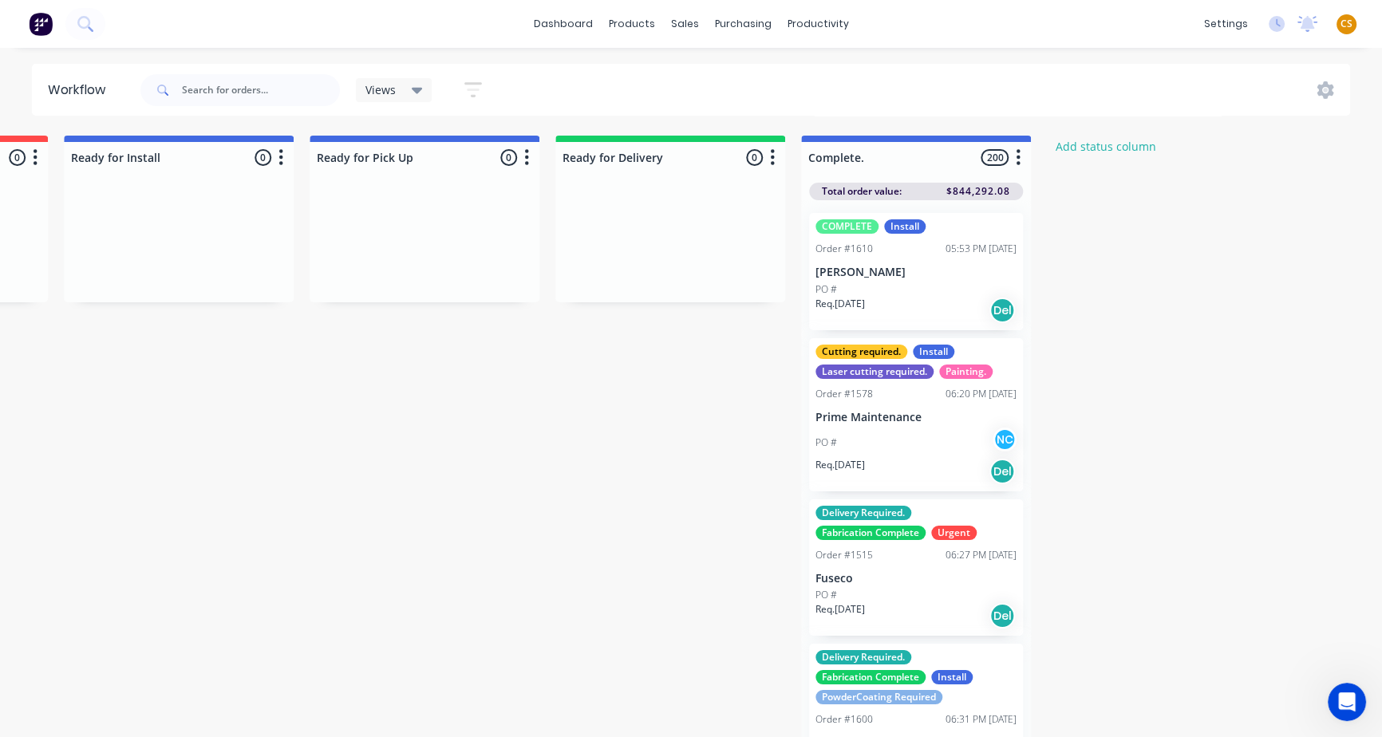
scroll to position [0, 1460]
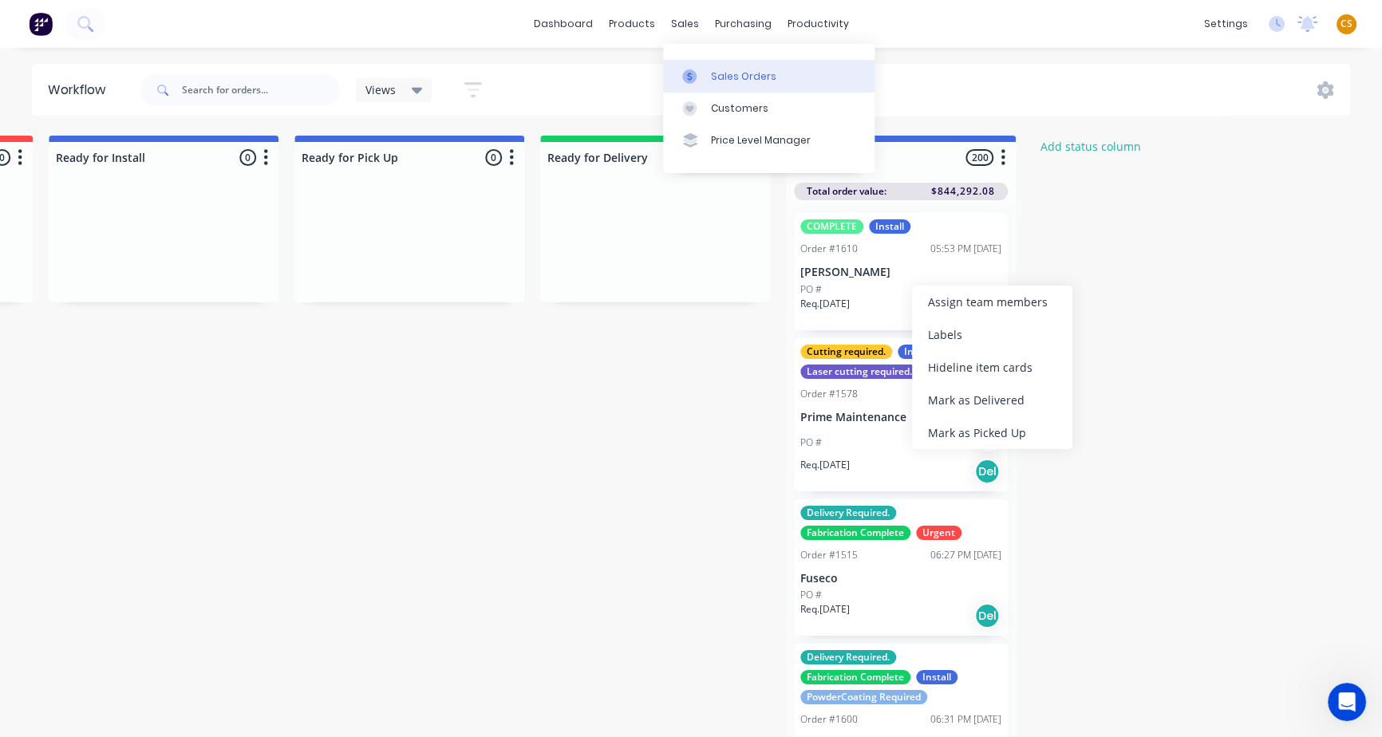
click at [733, 76] on div "Sales Orders" at bounding box center [743, 76] width 65 height 14
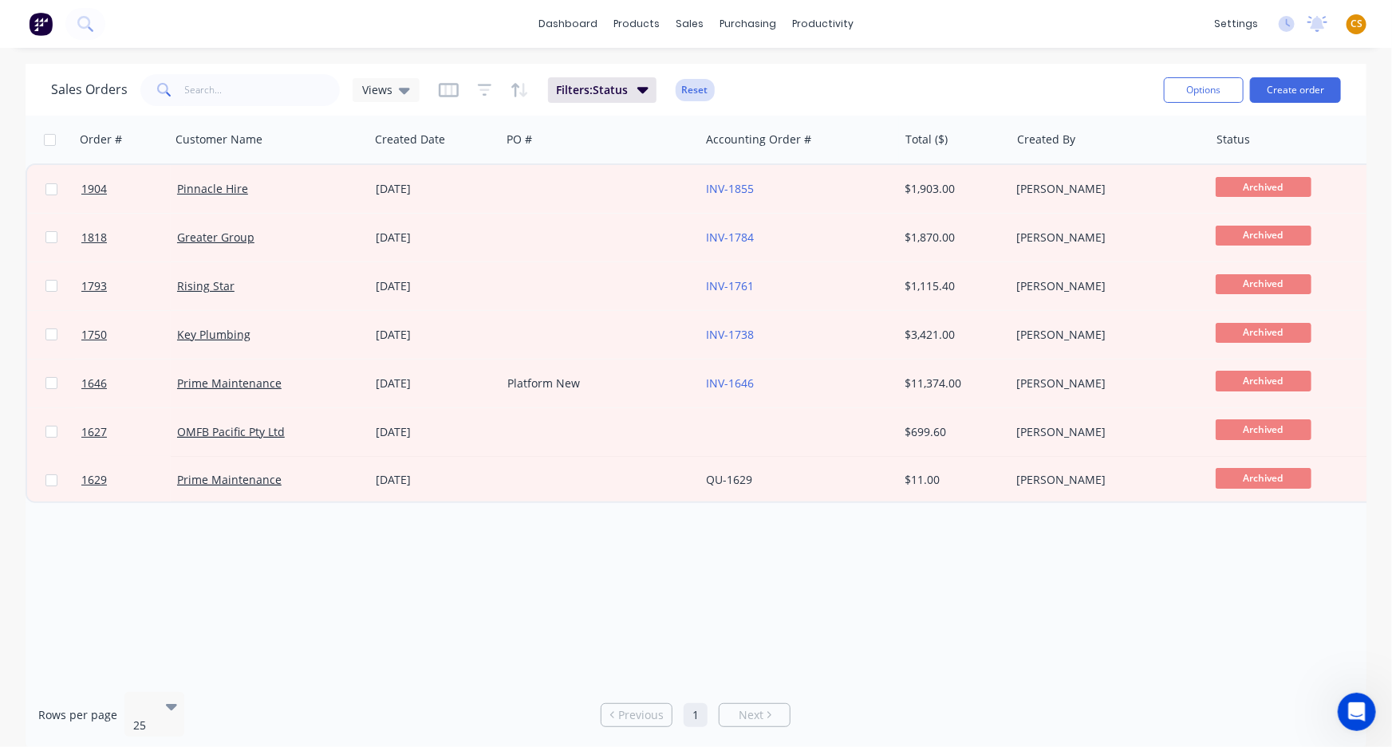
click at [685, 92] on button "Reset" at bounding box center [695, 90] width 39 height 22
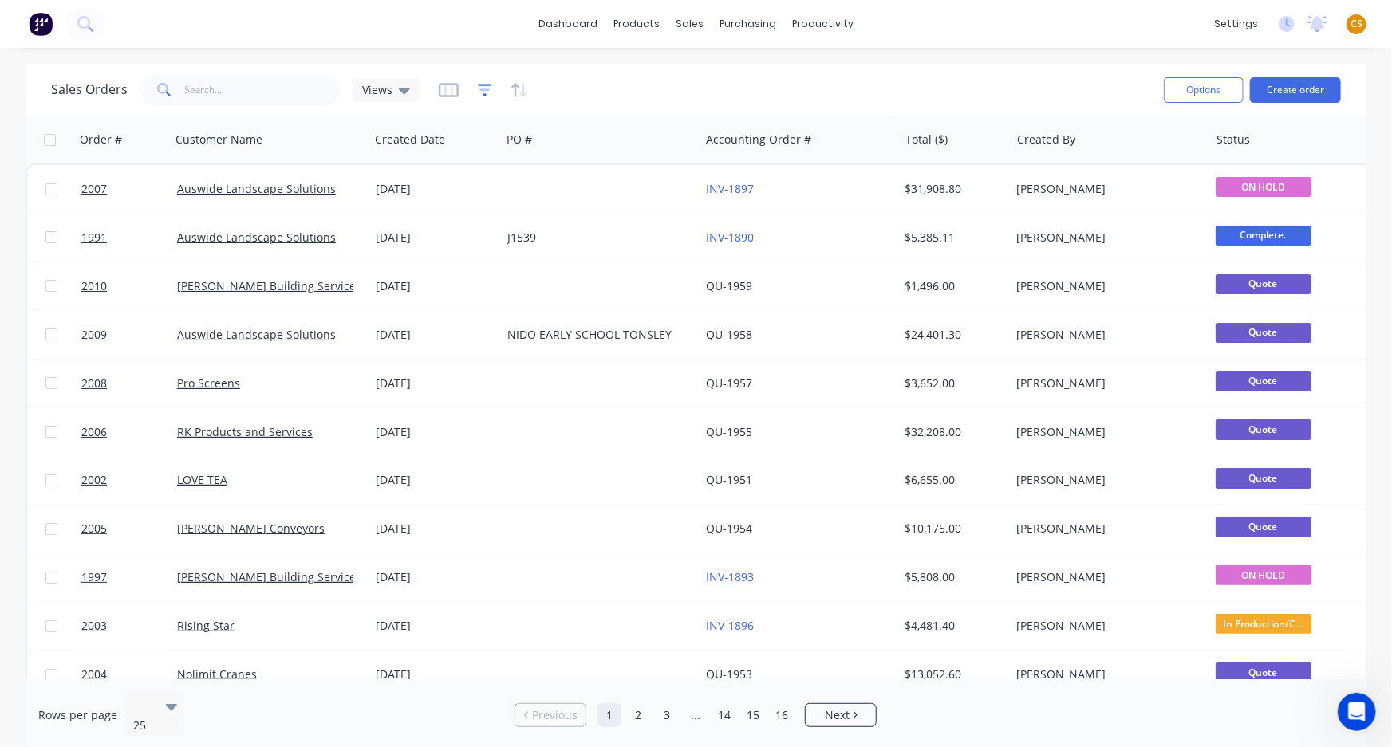
click at [481, 89] on icon "button" at bounding box center [484, 90] width 10 height 2
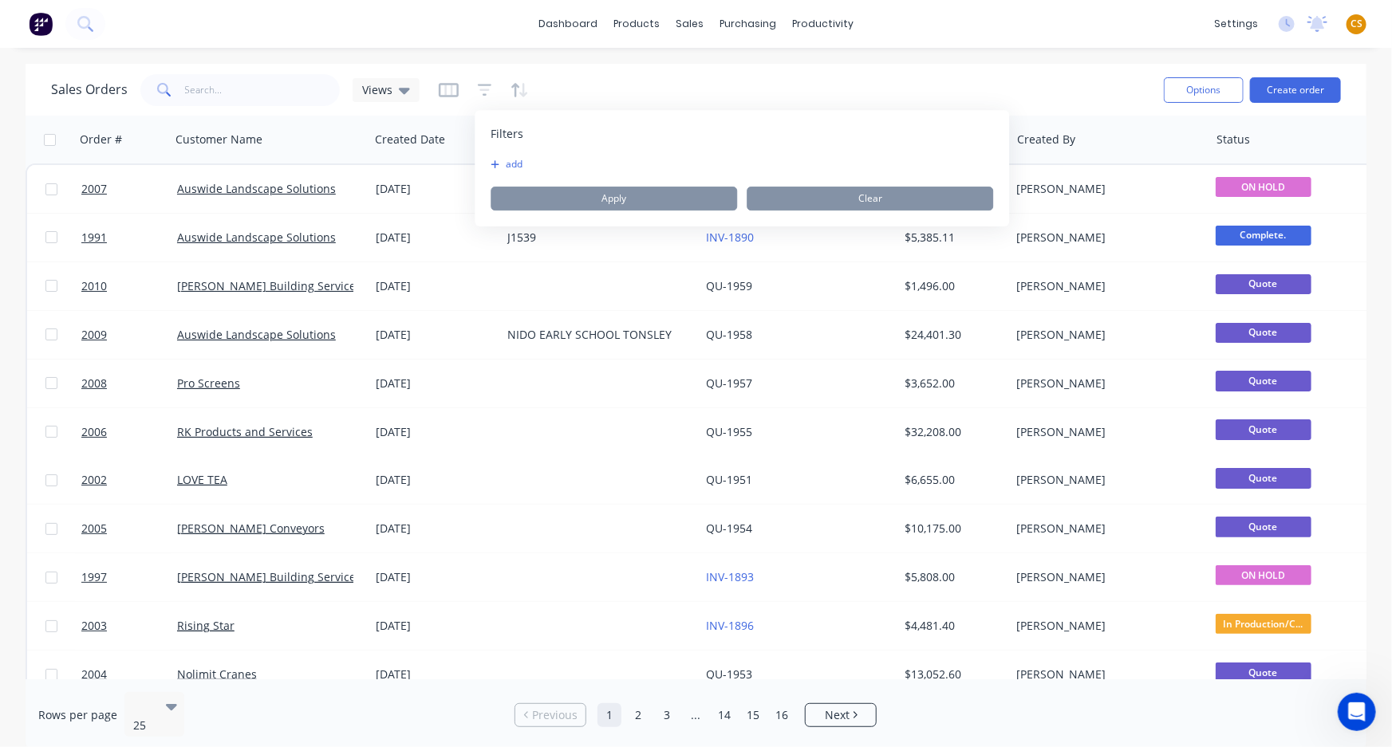
click at [509, 164] on button "add" at bounding box center [511, 164] width 40 height 13
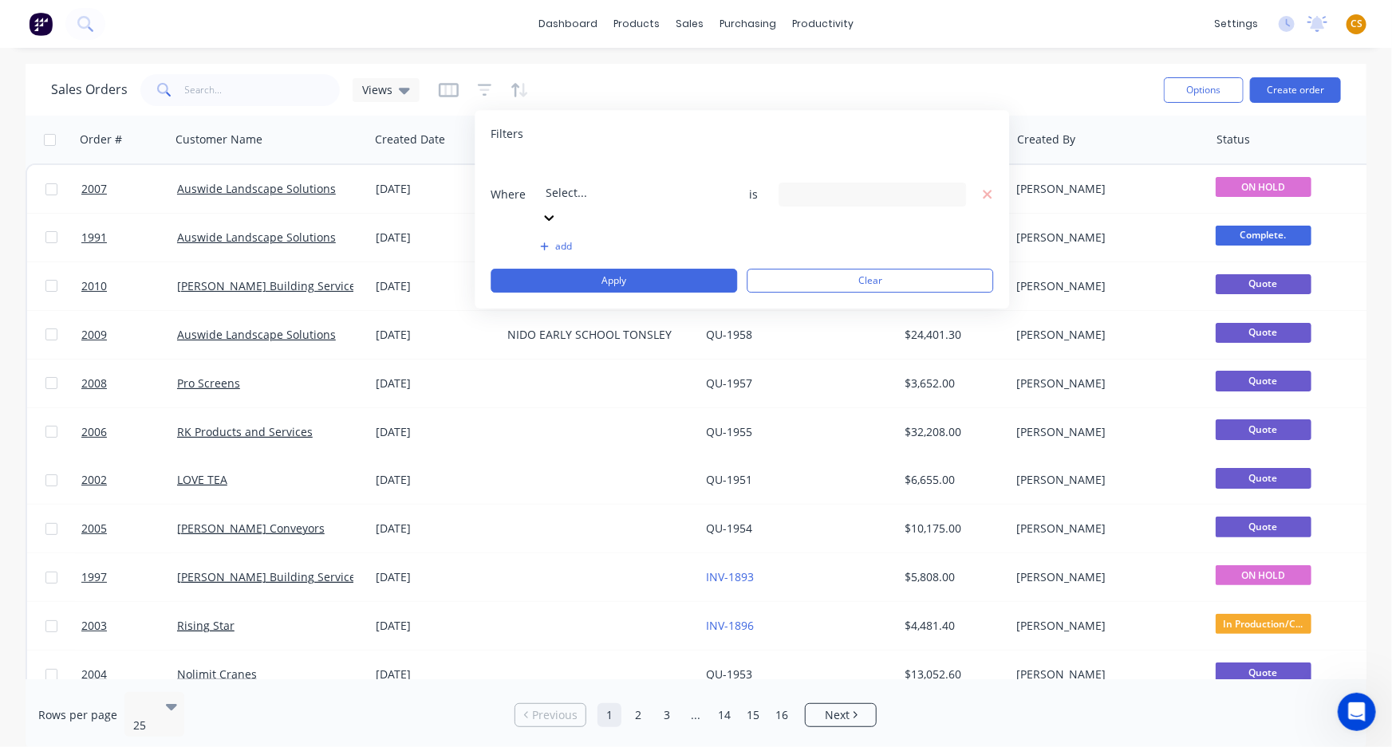
click at [562, 164] on div at bounding box center [661, 171] width 230 height 20
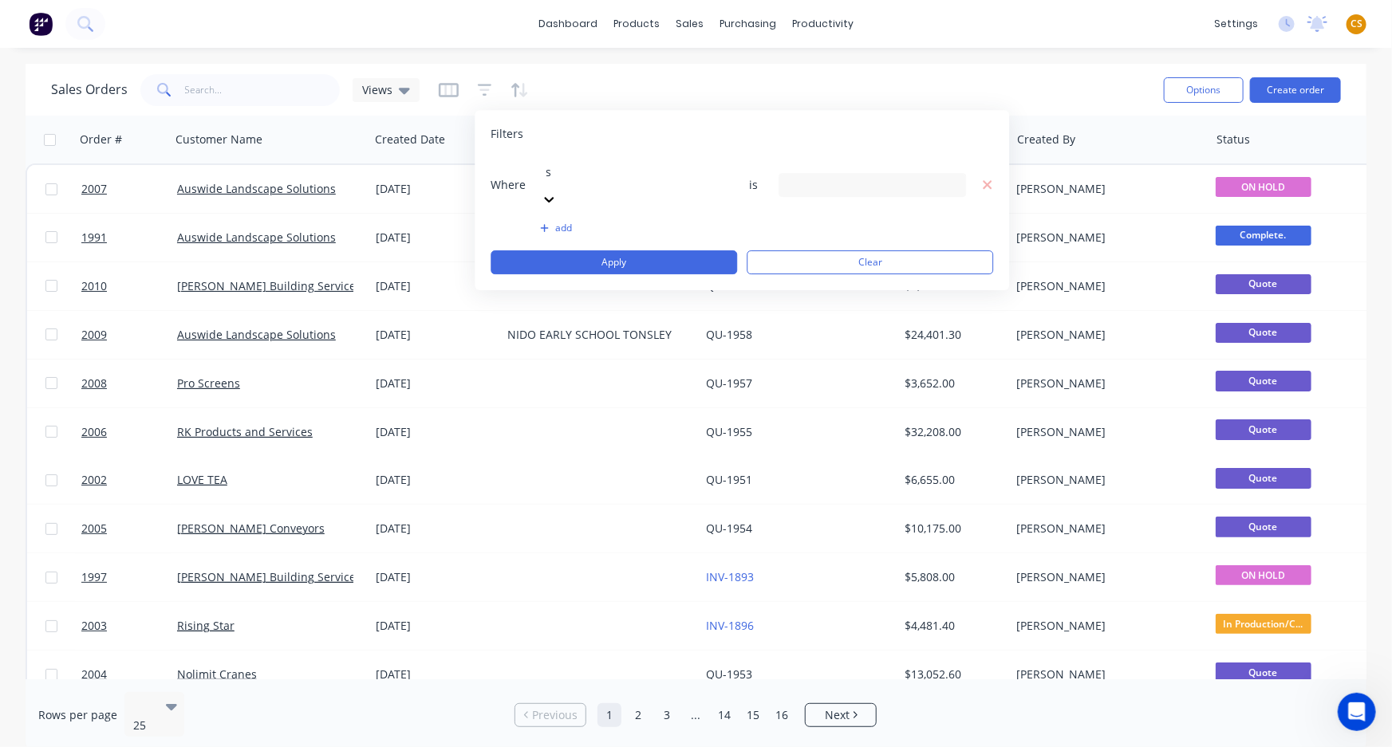
click at [559, 165] on div "s" at bounding box center [661, 172] width 230 height 17
type input "st"
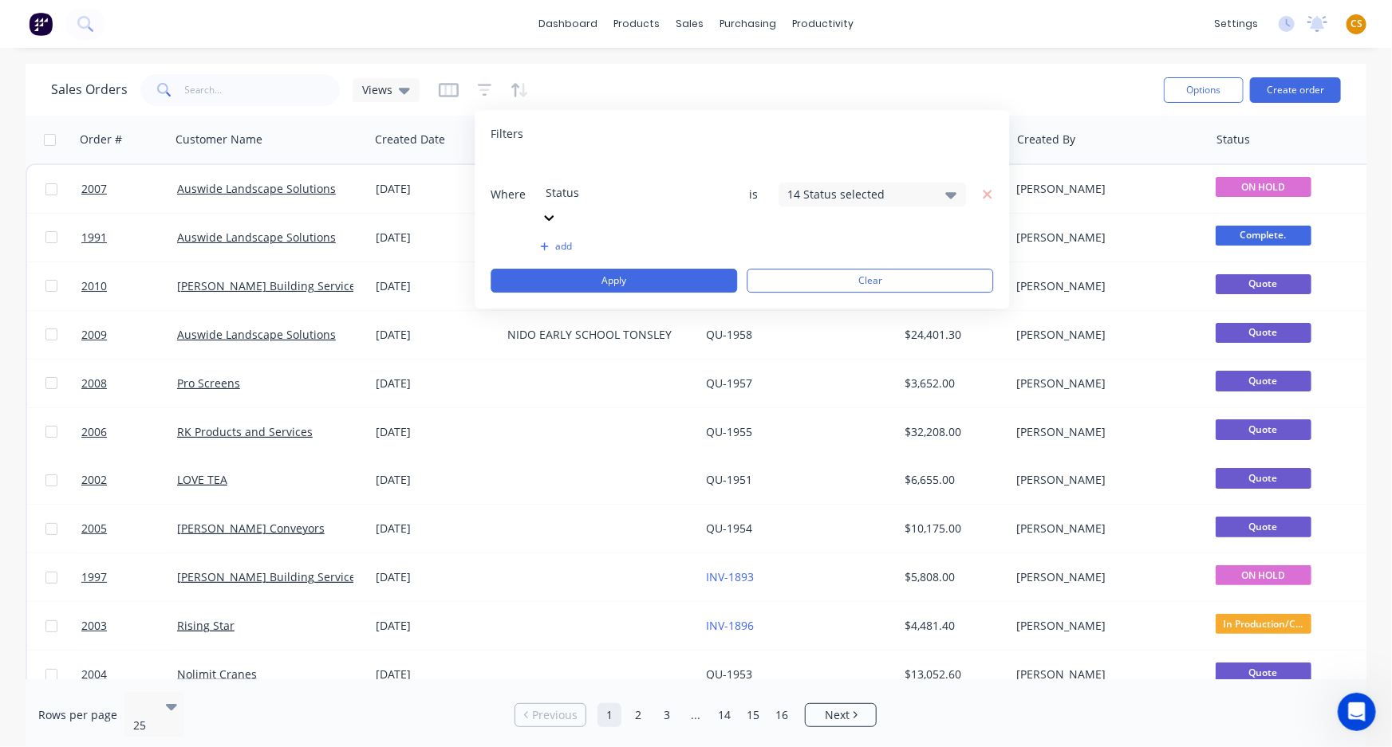
click at [852, 186] on div "14 Status selected" at bounding box center [859, 194] width 144 height 17
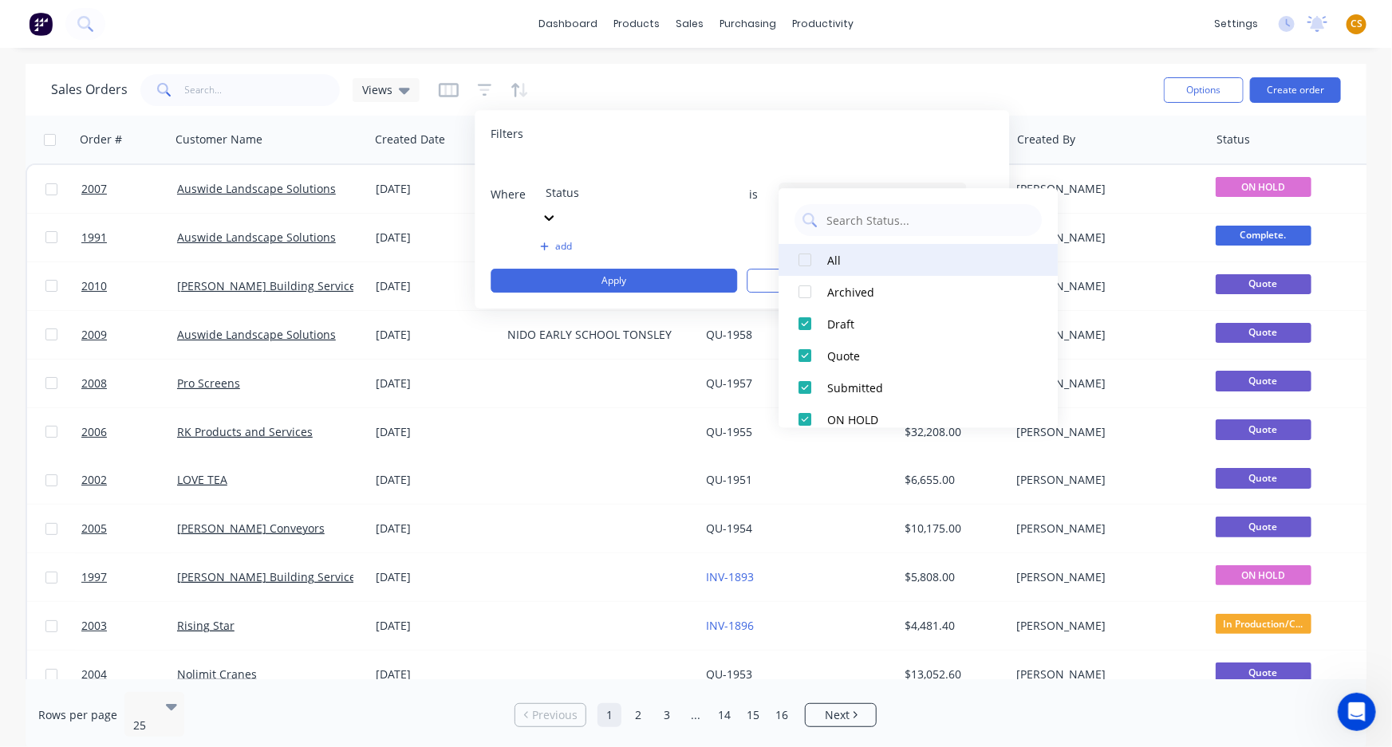
click at [803, 262] on div at bounding box center [805, 260] width 32 height 32
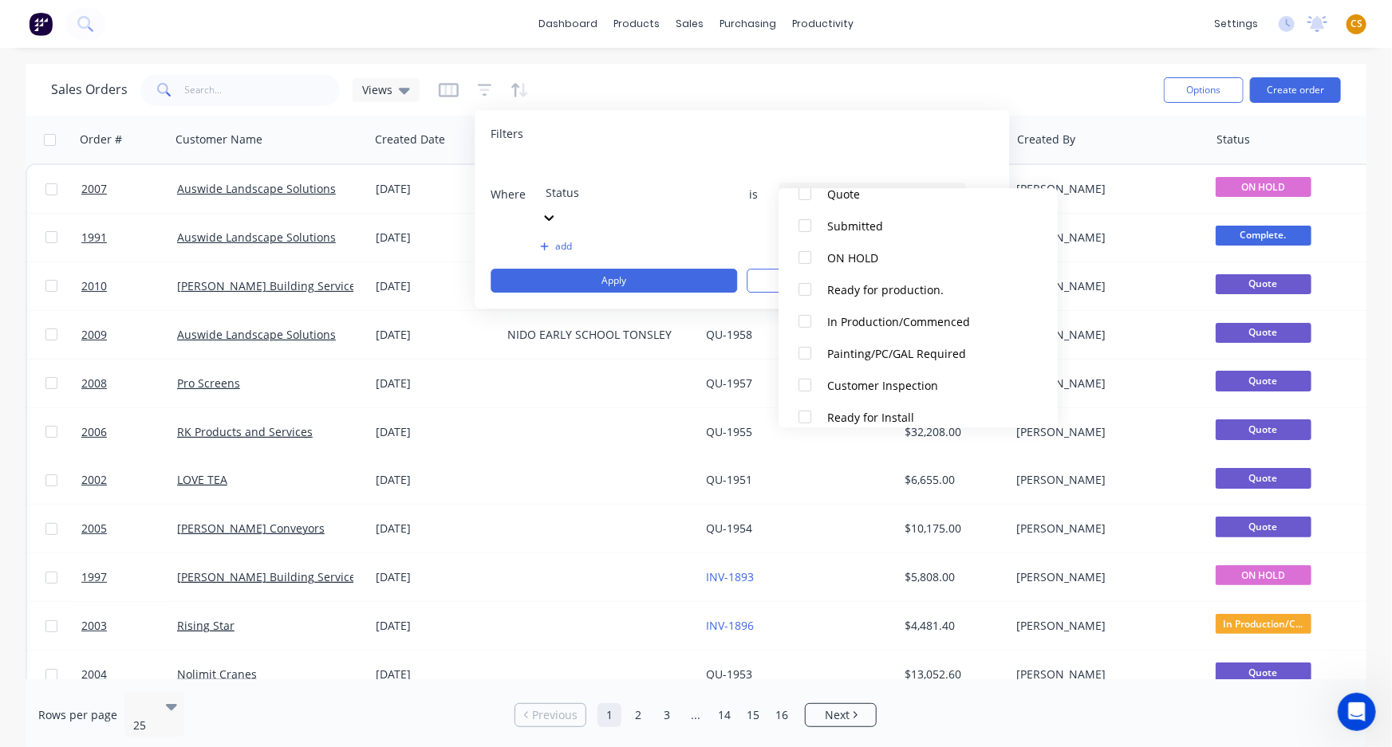
scroll to position [335, 0]
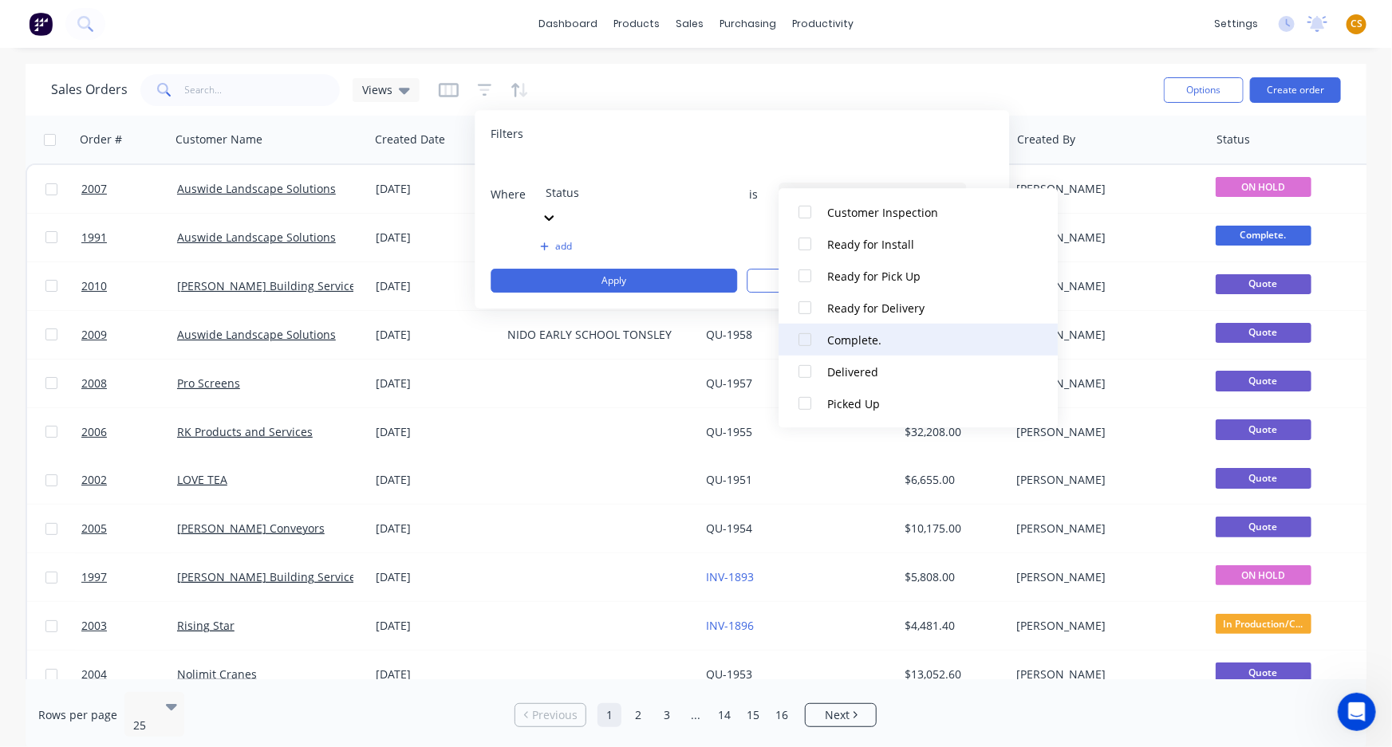
click at [805, 341] on div at bounding box center [805, 340] width 32 height 32
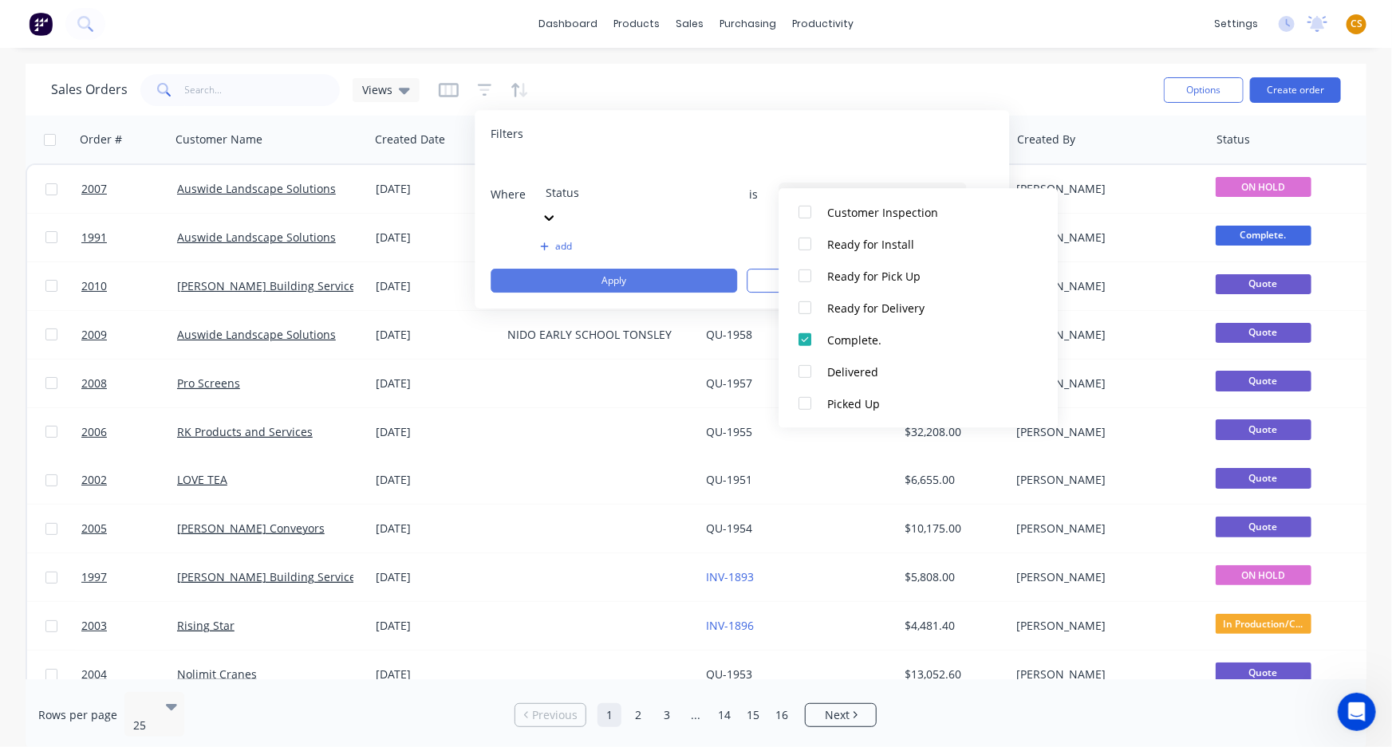
click at [637, 269] on button "Apply" at bounding box center [614, 281] width 246 height 24
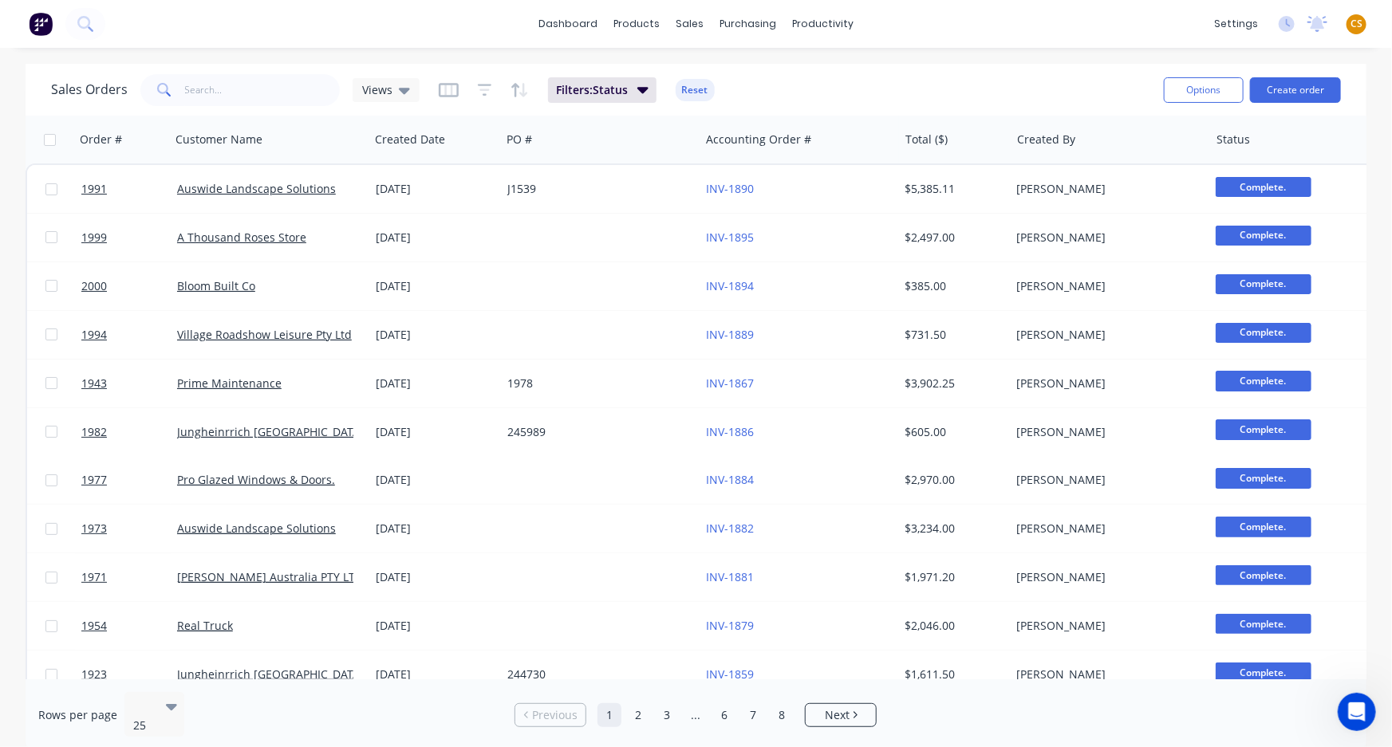
click at [49, 138] on input "checkbox" at bounding box center [50, 140] width 12 height 12
checkbox input "true"
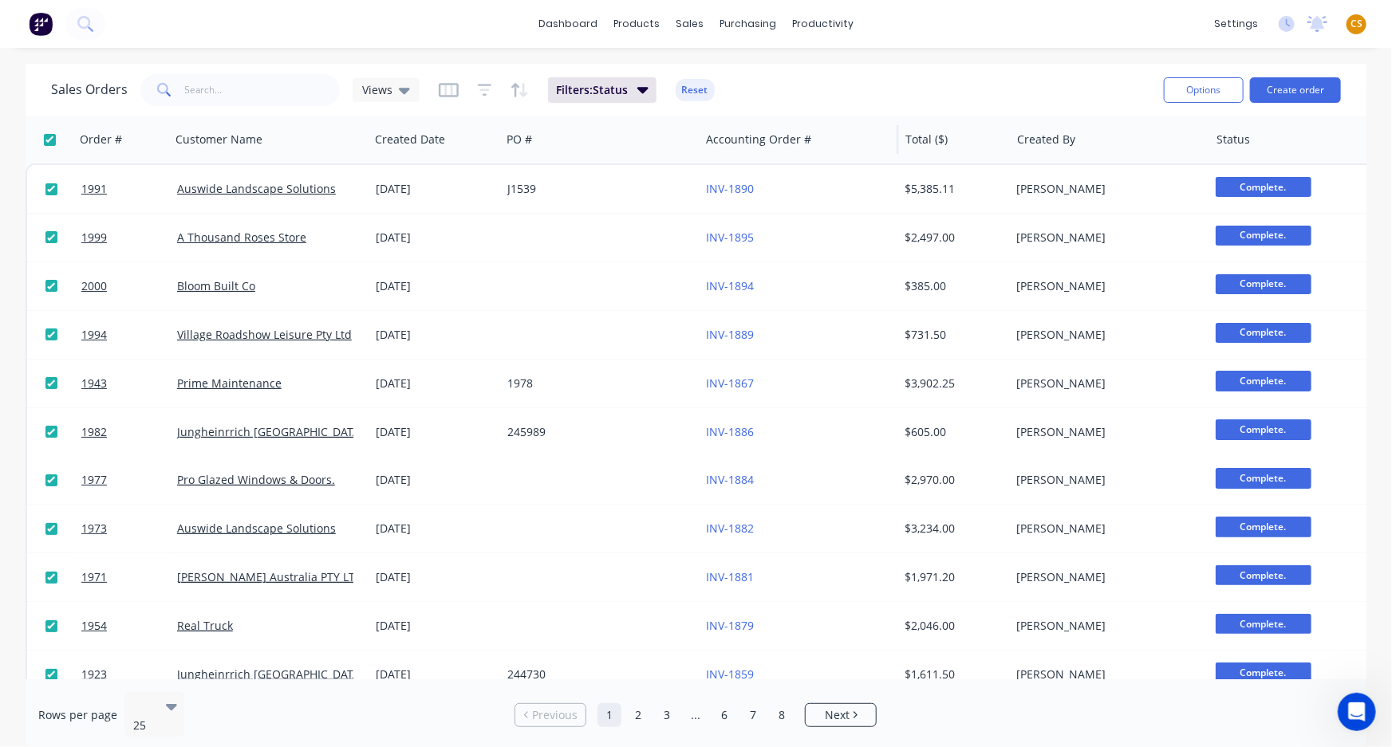
checkbox input "true"
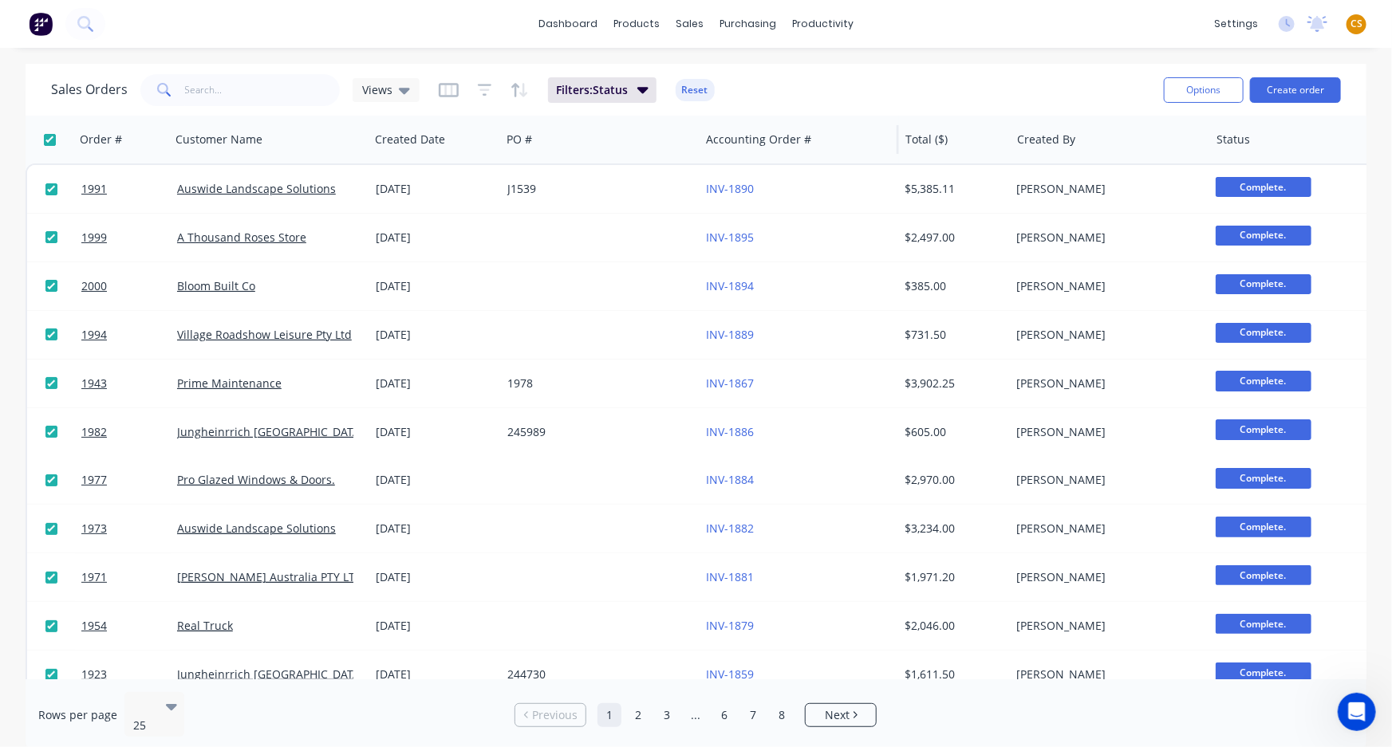
checkbox input "true"
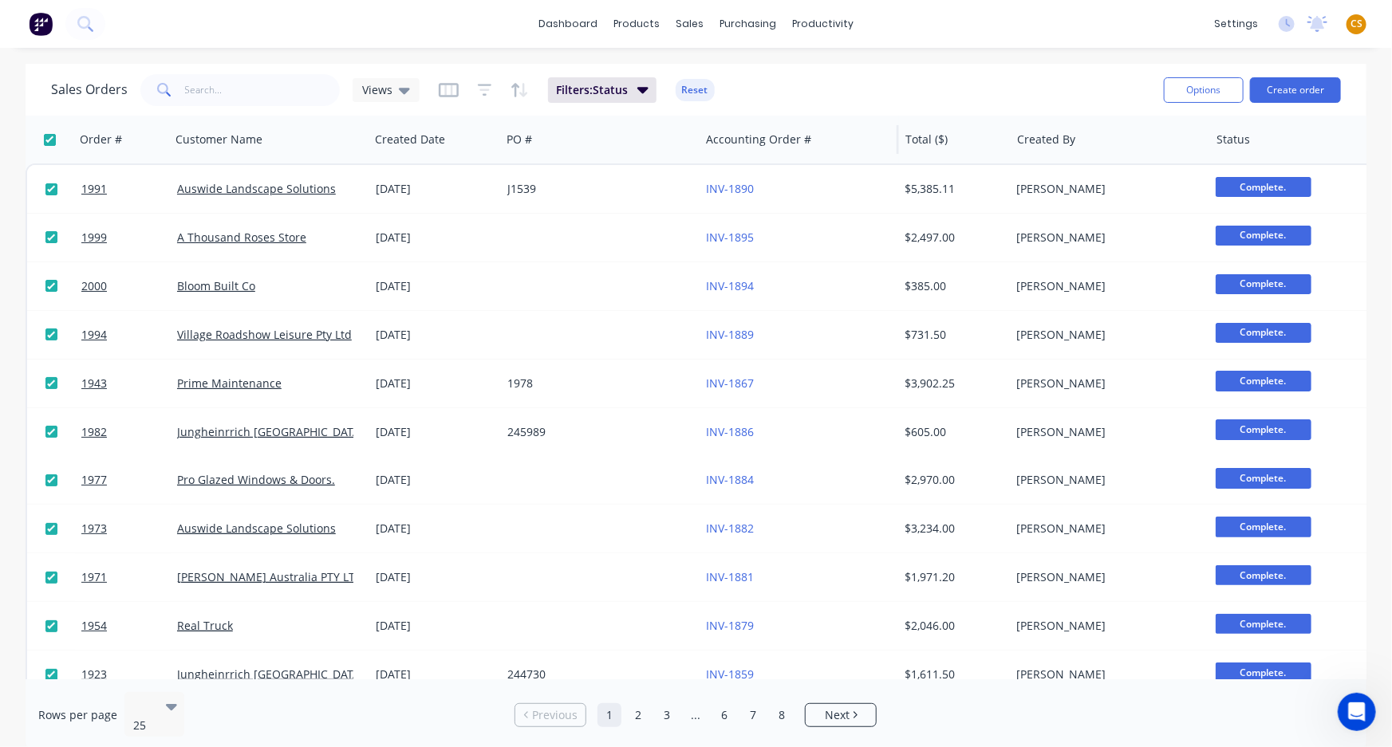
checkbox input "true"
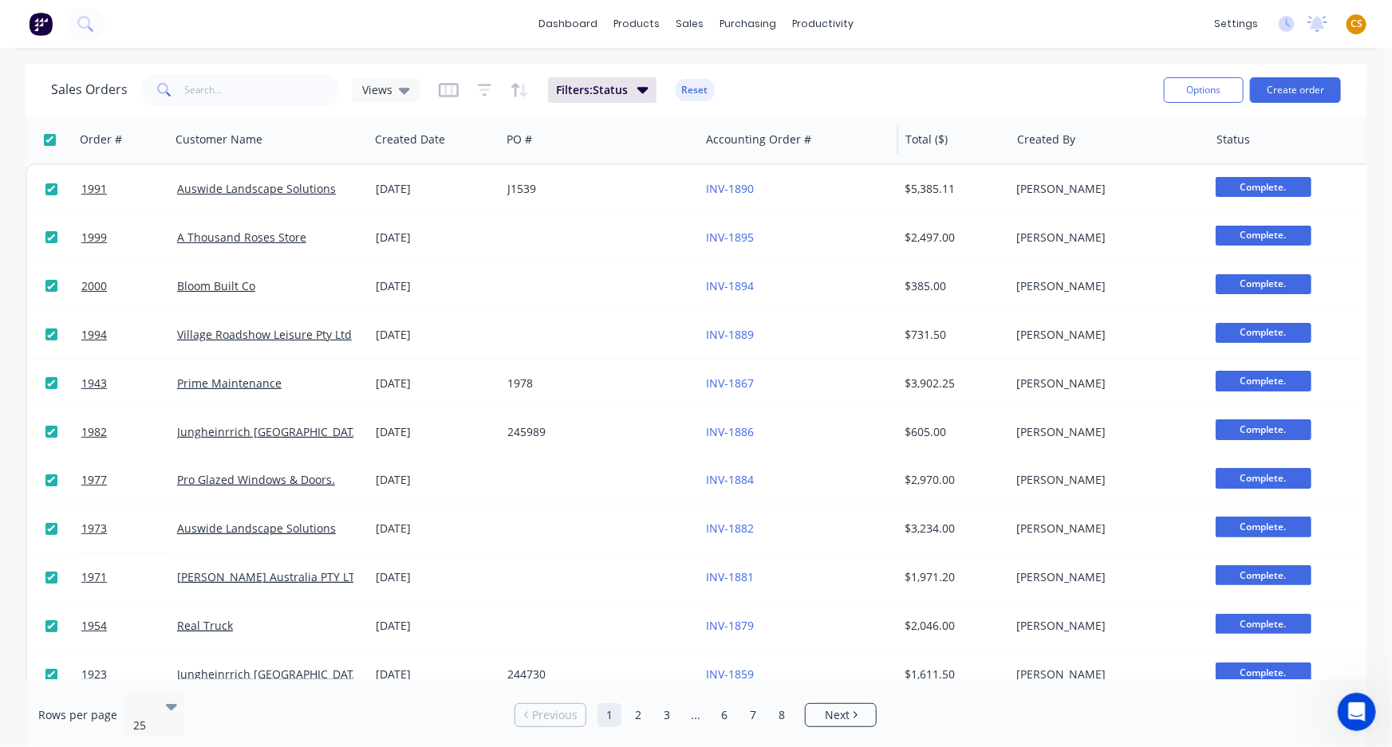
checkbox input "true"
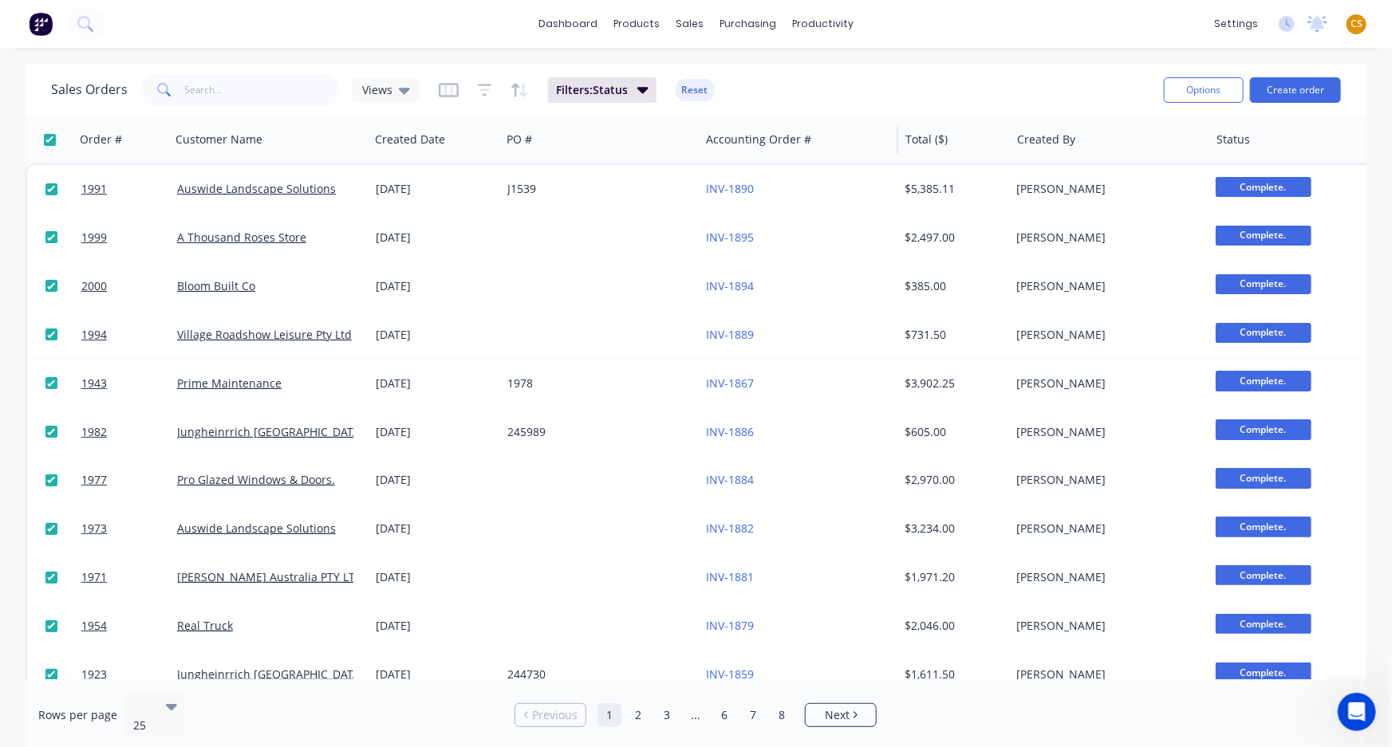
checkbox input "true"
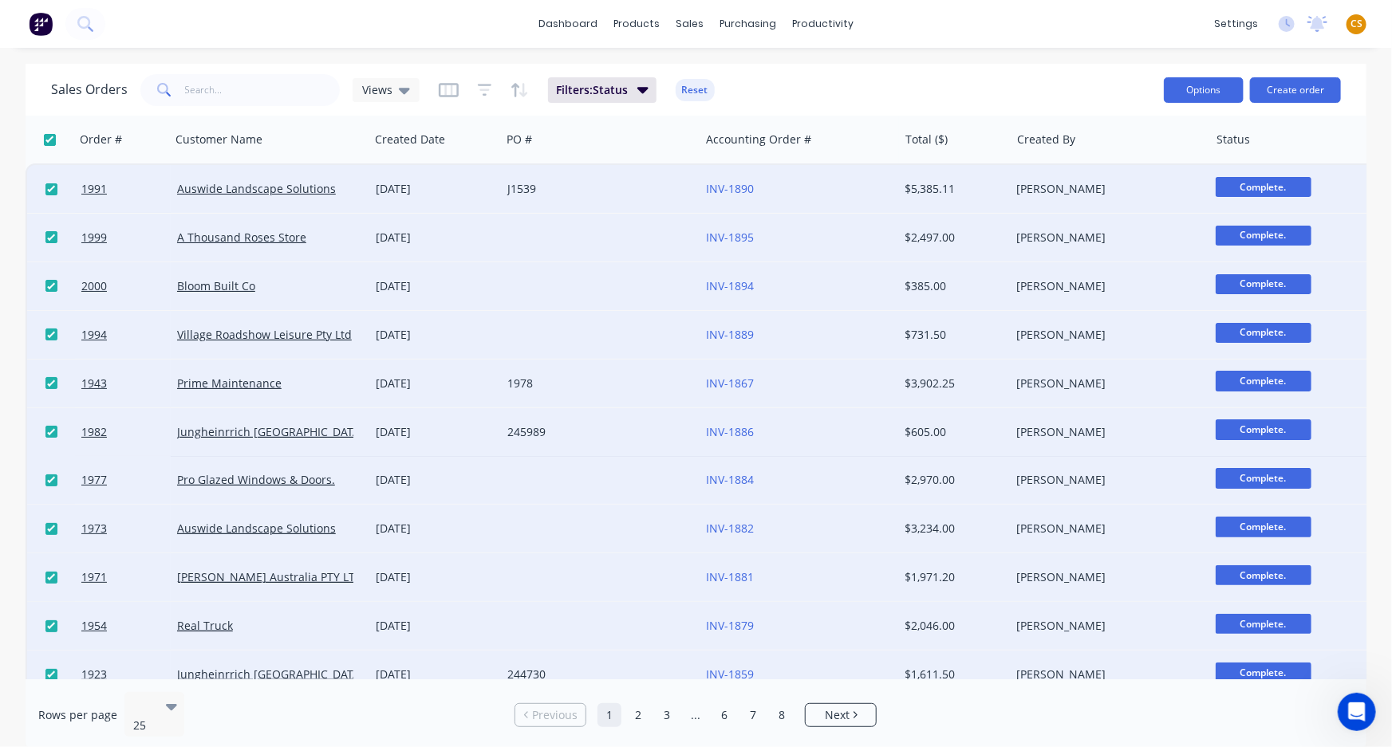
click at [1167, 89] on button "Options" at bounding box center [1204, 90] width 80 height 26
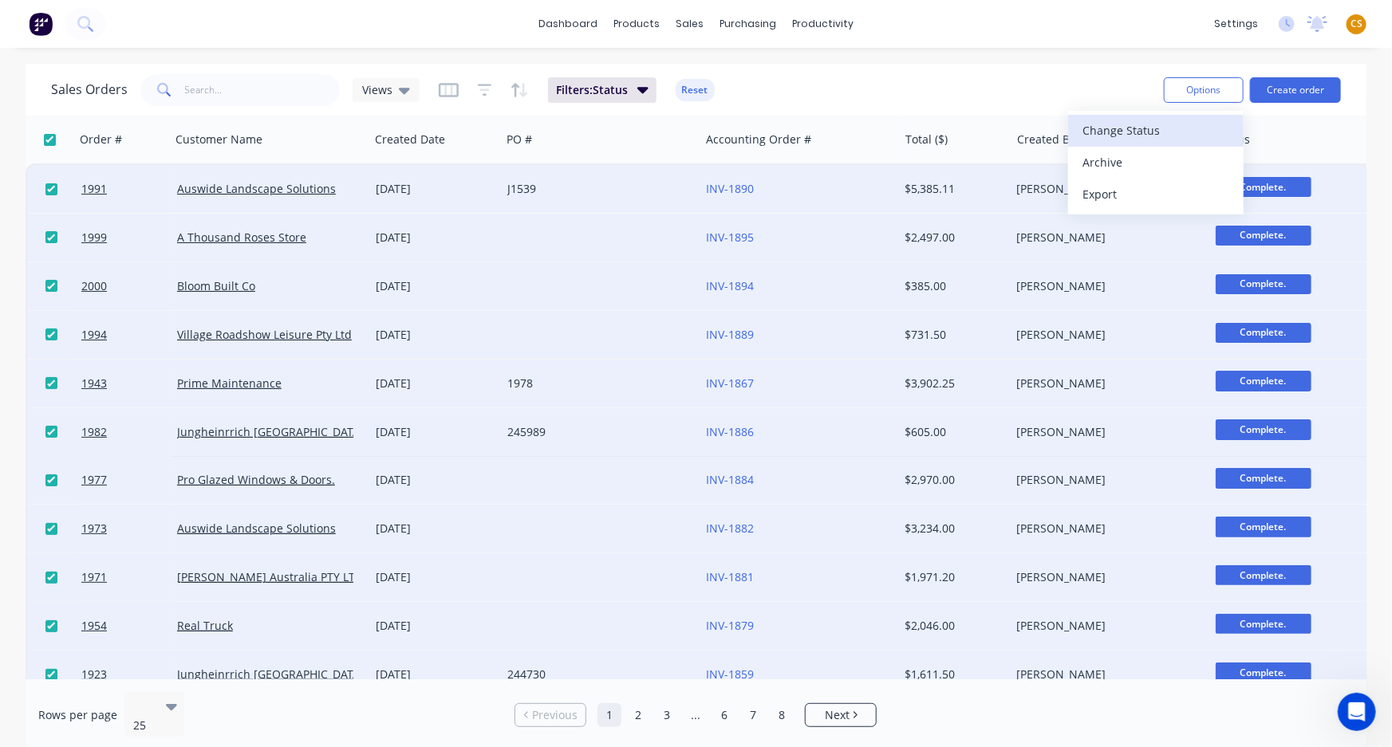
click at [1154, 132] on div "Change Status" at bounding box center [1156, 130] width 147 height 23
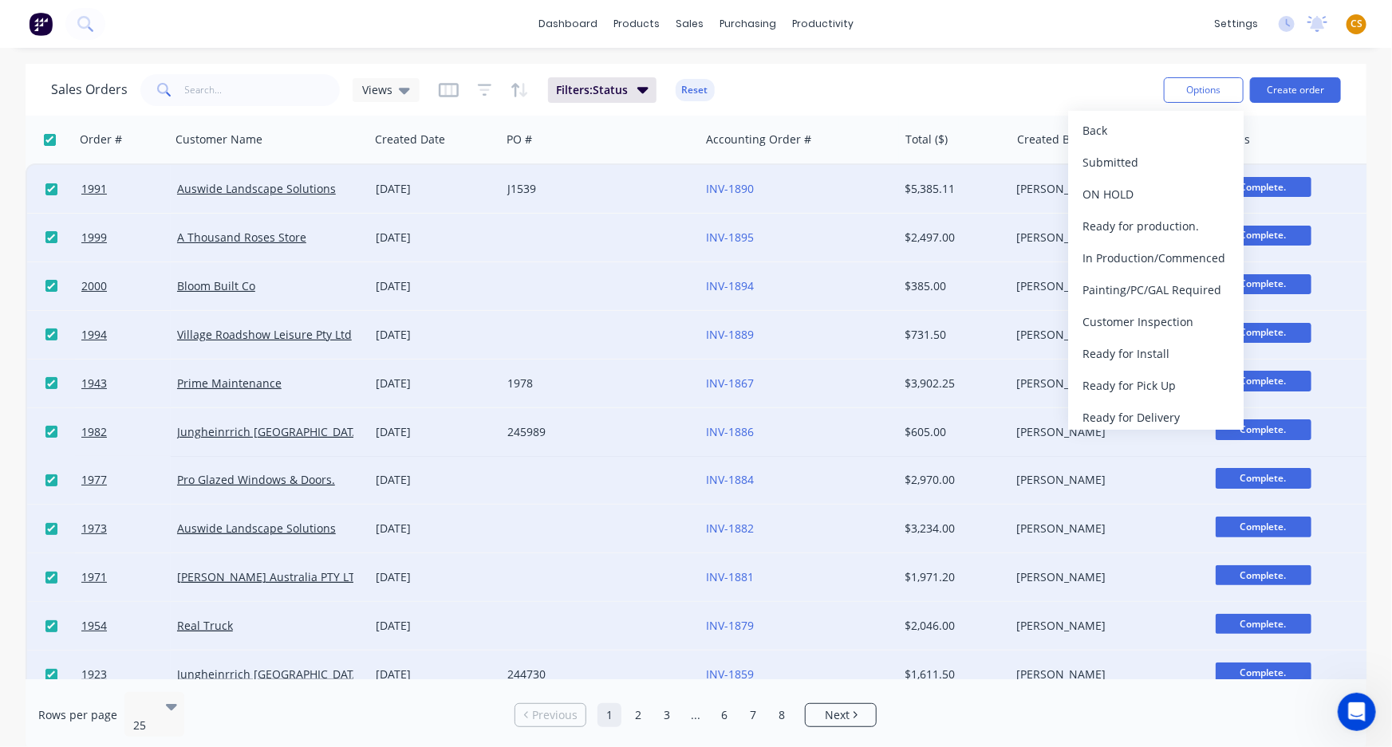
scroll to position [112, 0]
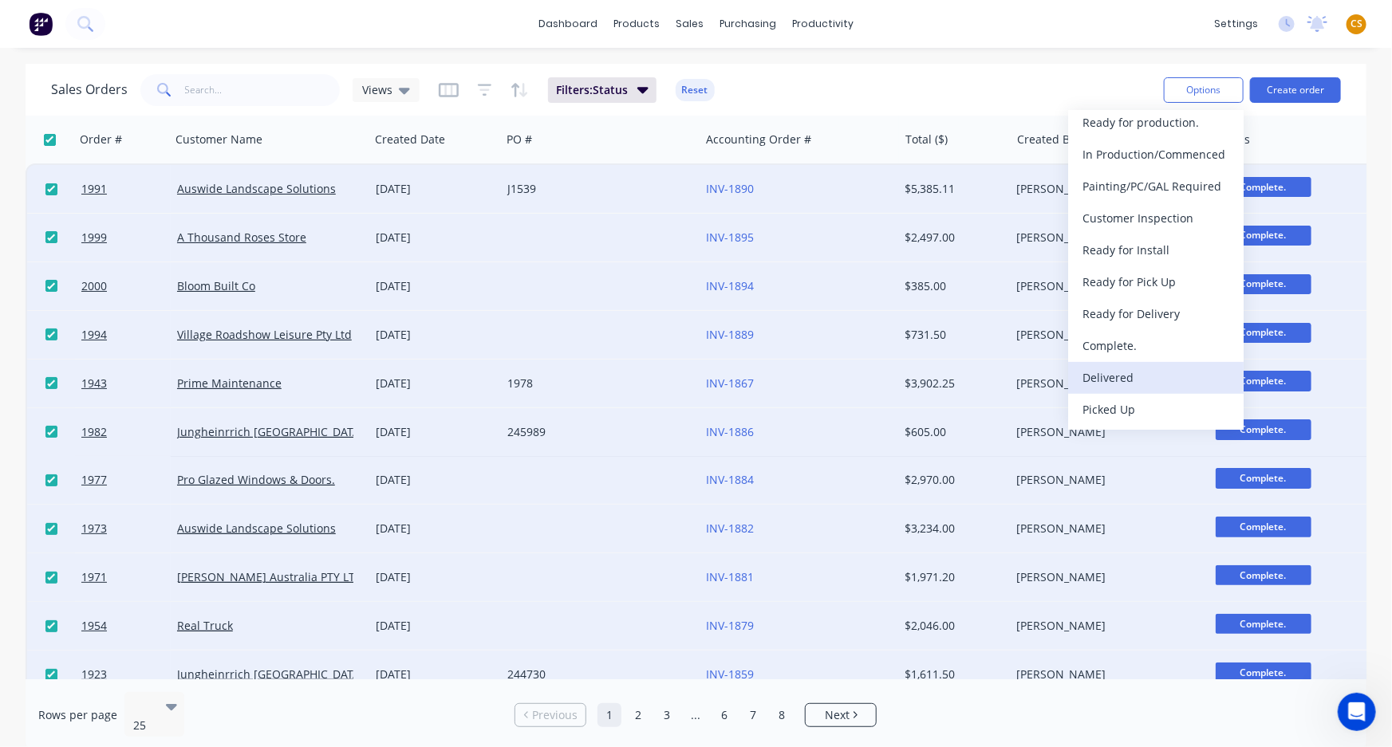
click at [1117, 378] on div "Delivered" at bounding box center [1156, 377] width 147 height 23
click at [901, 95] on div "Sales Orders Views Filters: Status Reset" at bounding box center [601, 89] width 1100 height 39
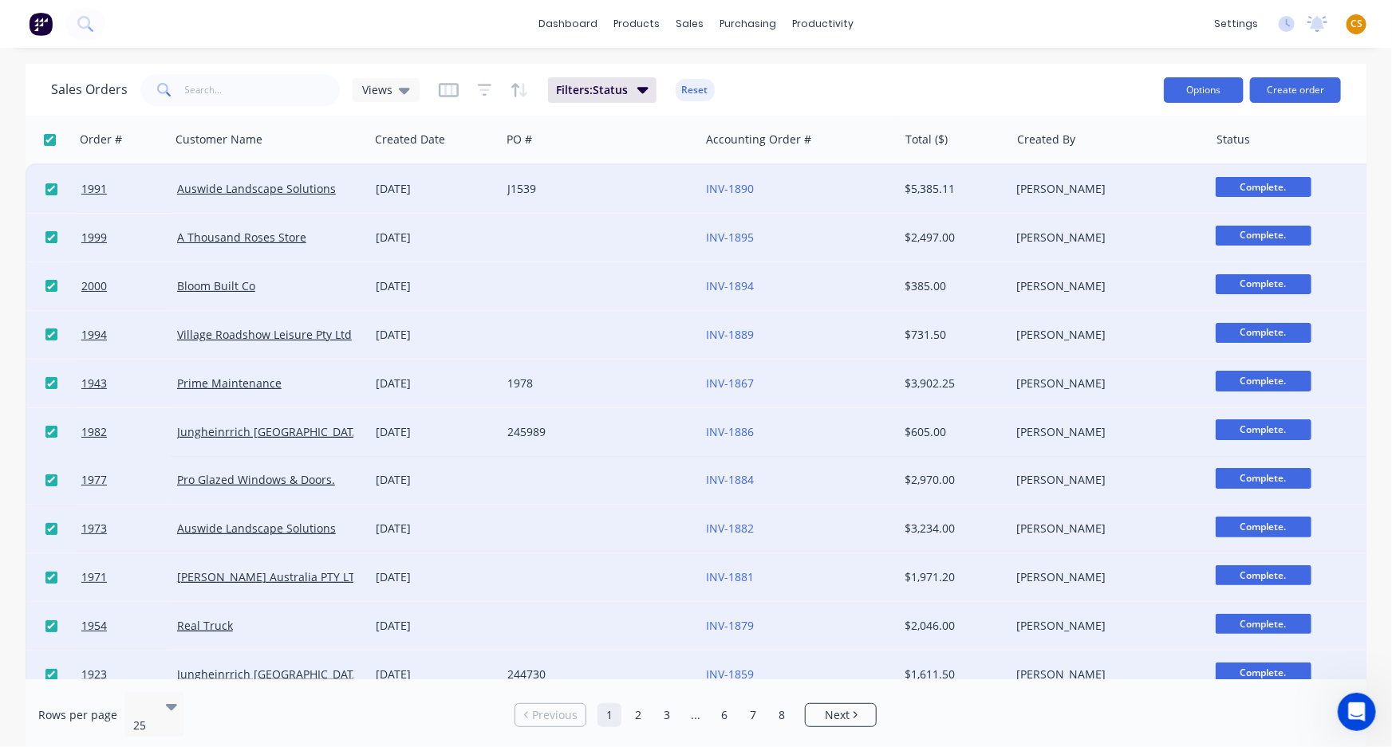
click at [1197, 93] on button "Options" at bounding box center [1204, 90] width 80 height 26
click at [872, 95] on div "Sales Orders Views Filters: Status Reset" at bounding box center [601, 89] width 1100 height 39
click at [1179, 91] on button "Options" at bounding box center [1204, 90] width 80 height 26
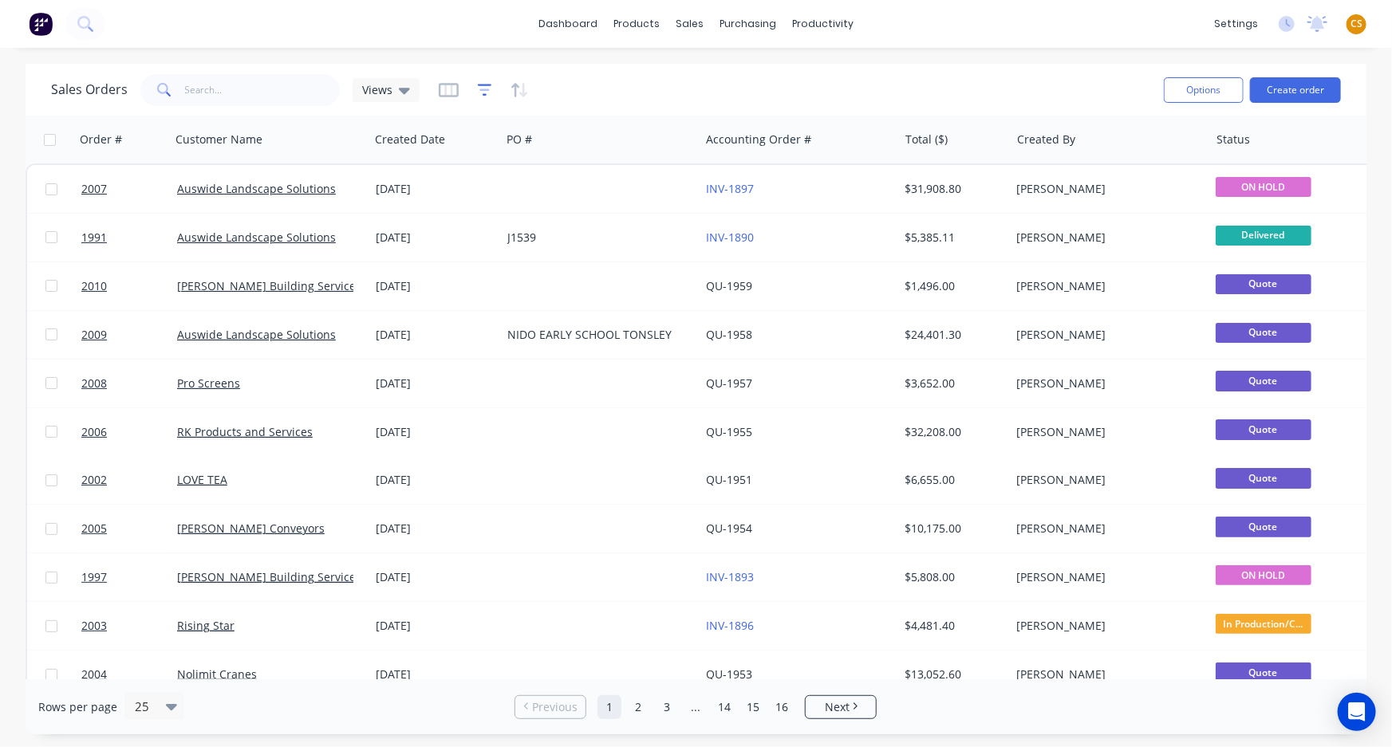
click at [479, 88] on icon "button" at bounding box center [485, 90] width 14 height 16
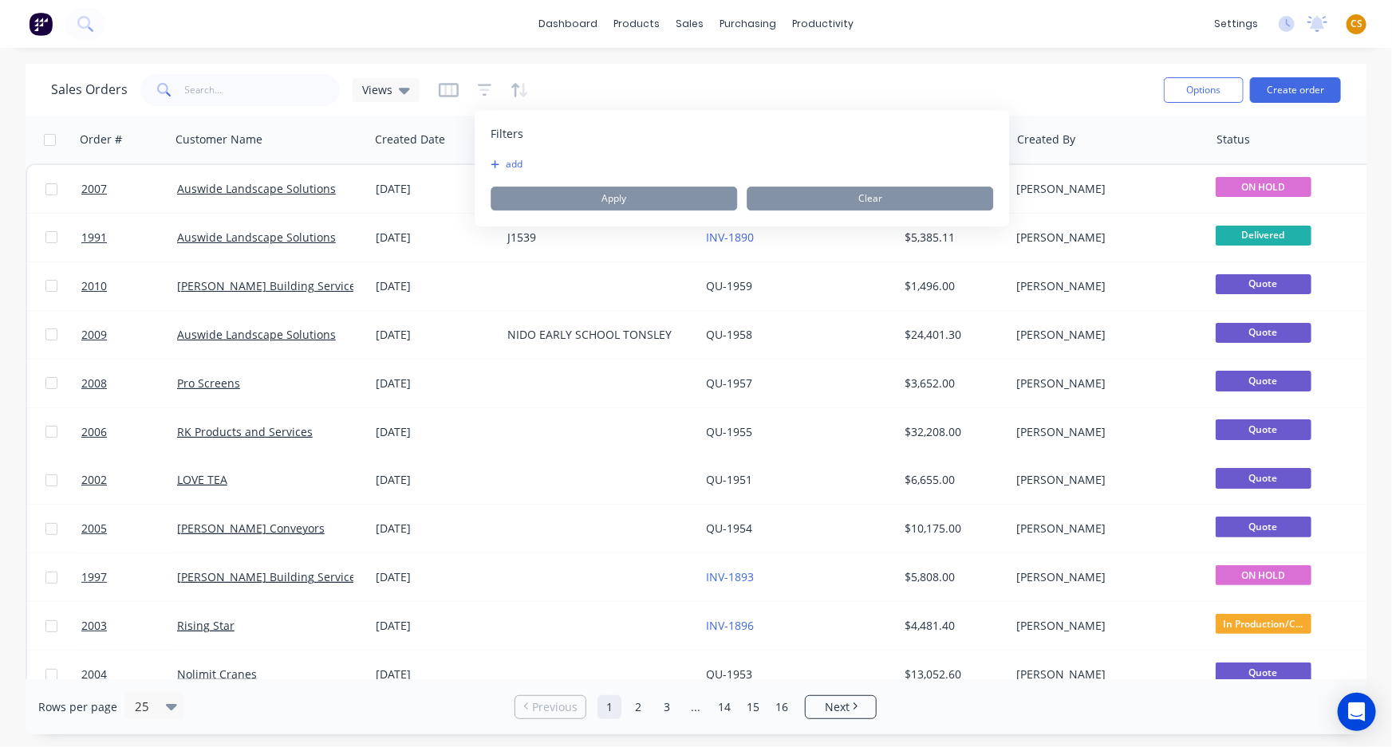
click at [505, 164] on button "add" at bounding box center [511, 164] width 40 height 13
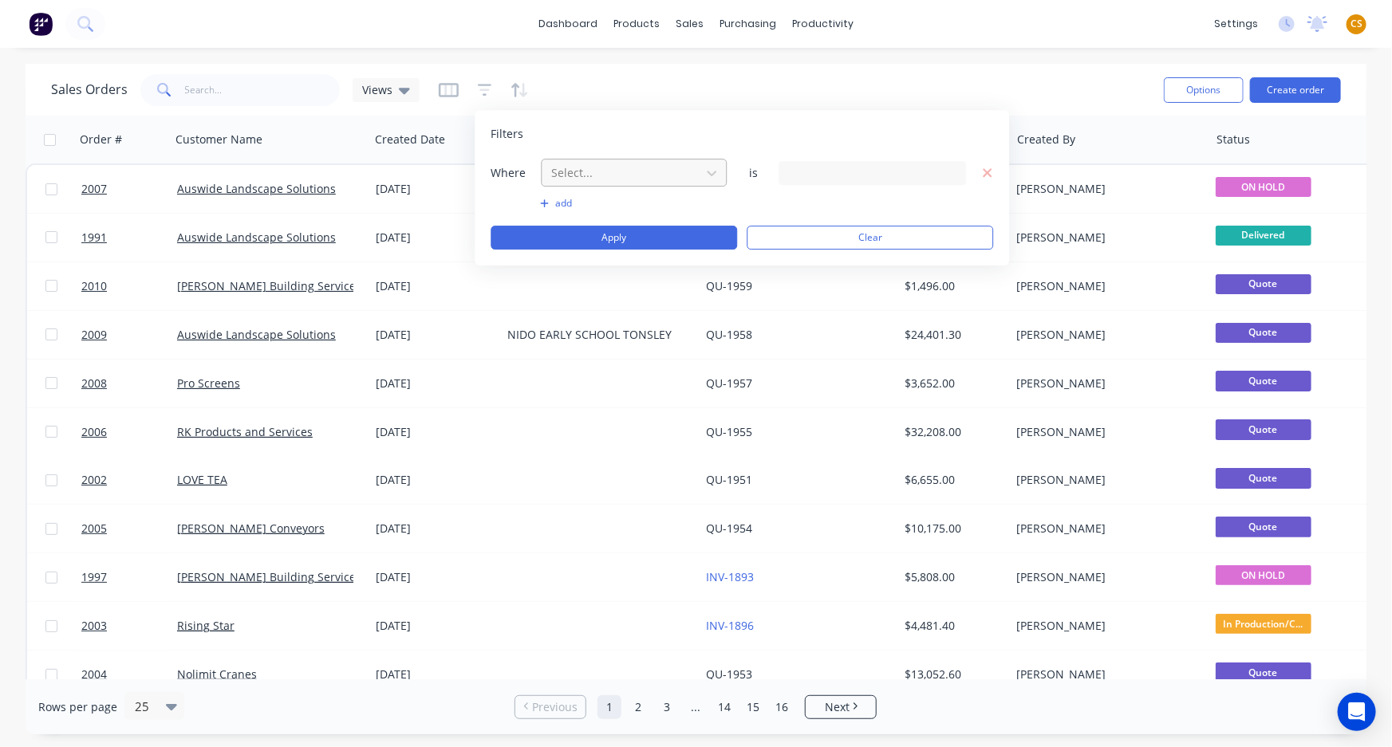
click at [587, 167] on div at bounding box center [621, 173] width 143 height 20
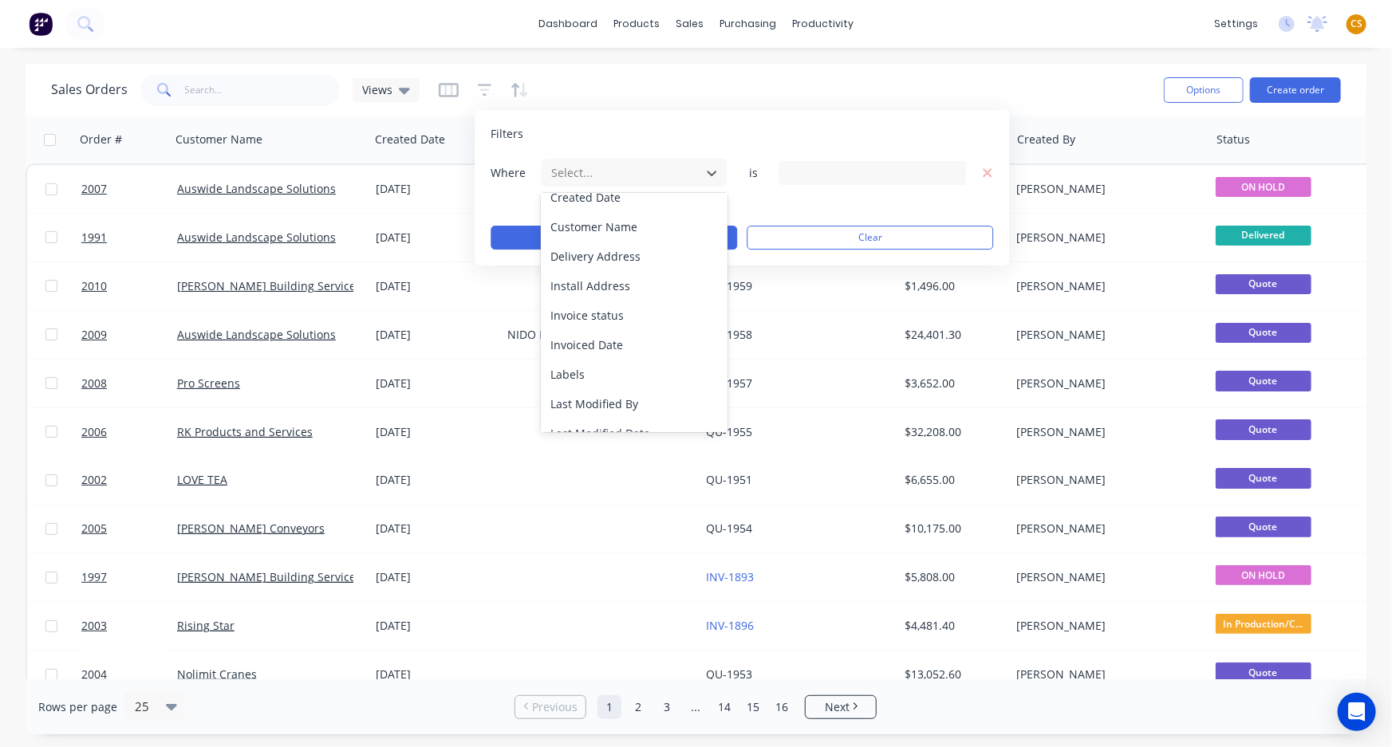
scroll to position [387, 0]
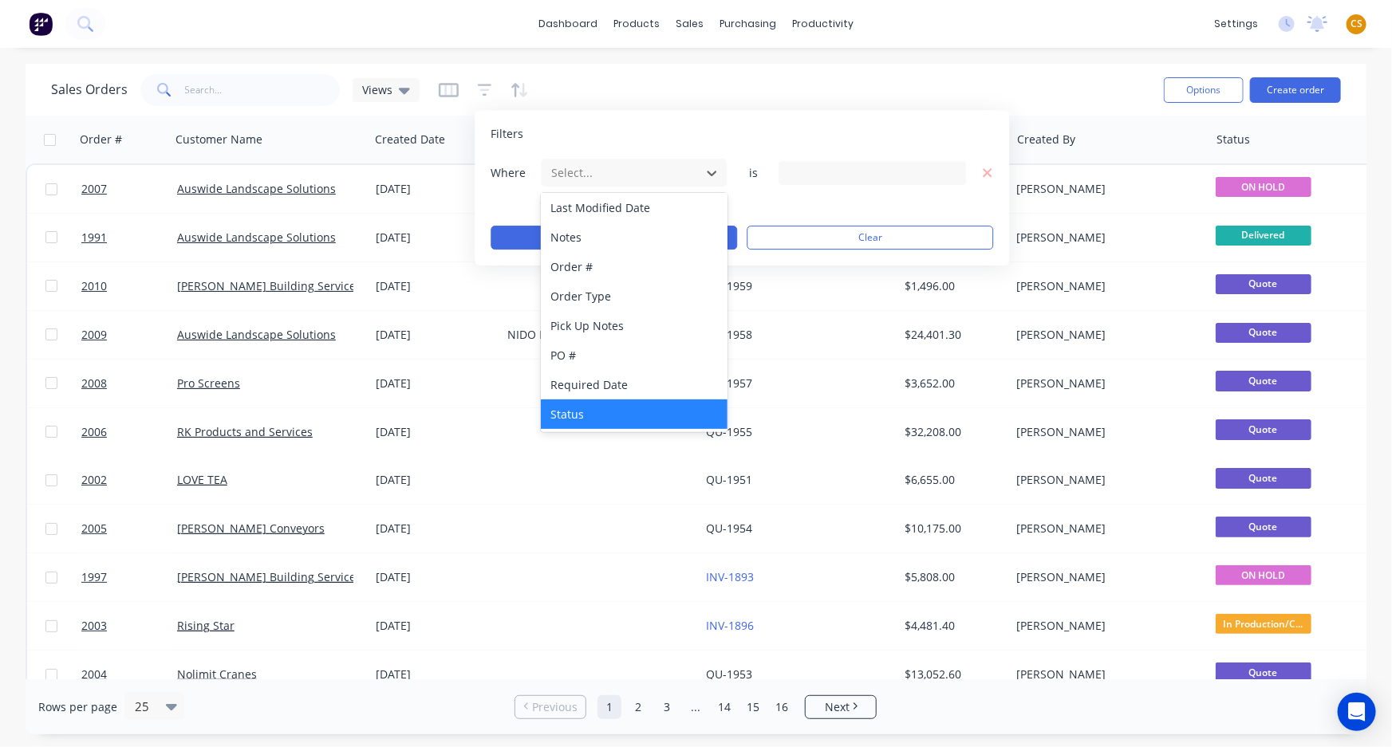
click at [611, 414] on div "Status" at bounding box center [634, 415] width 186 height 30
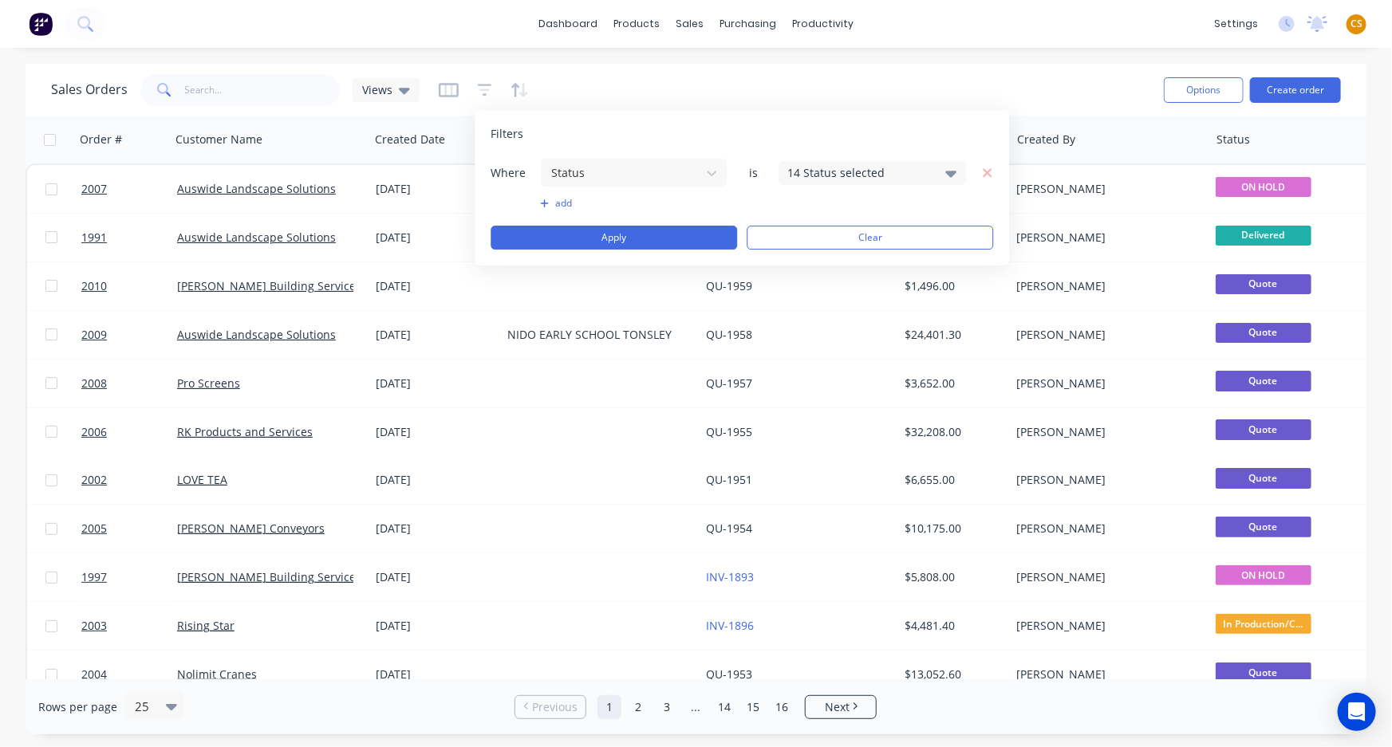
click at [865, 175] on div "14 Status selected" at bounding box center [859, 172] width 144 height 17
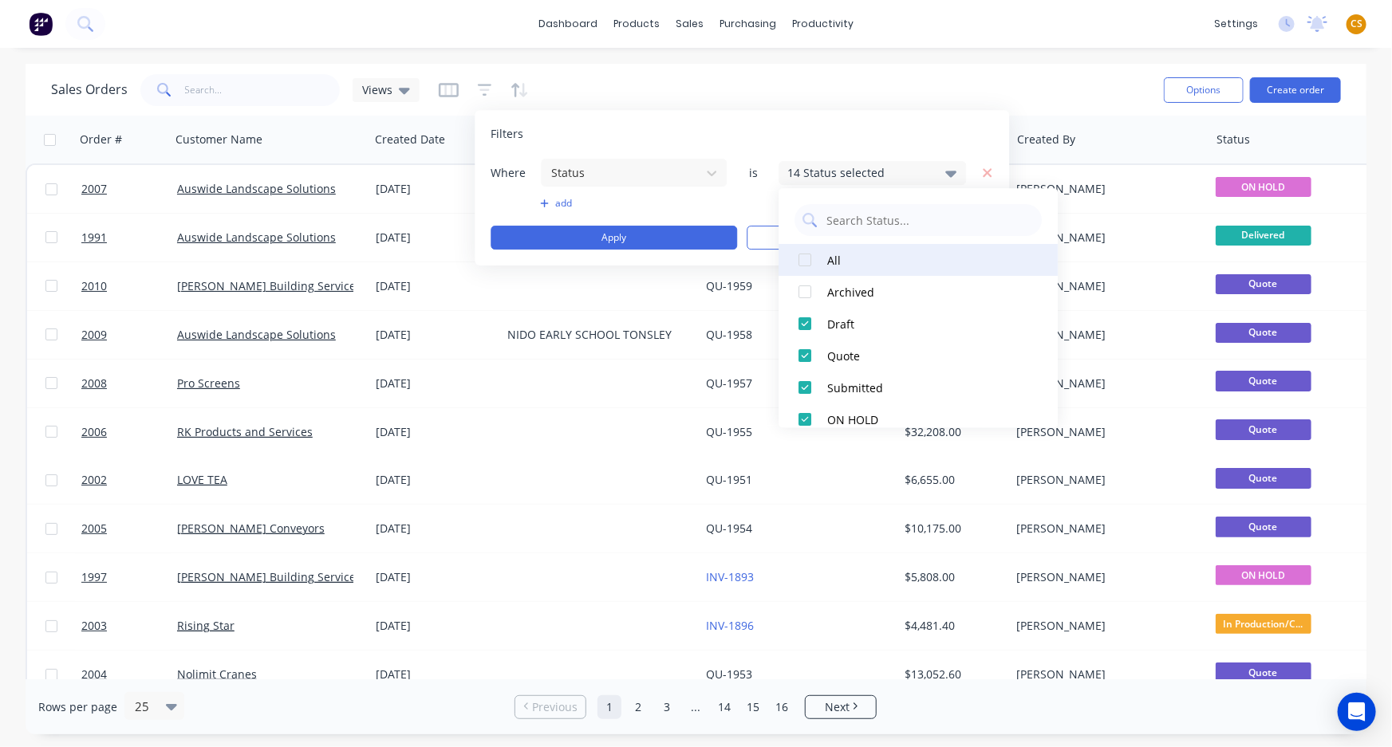
click at [804, 261] on div at bounding box center [805, 260] width 32 height 32
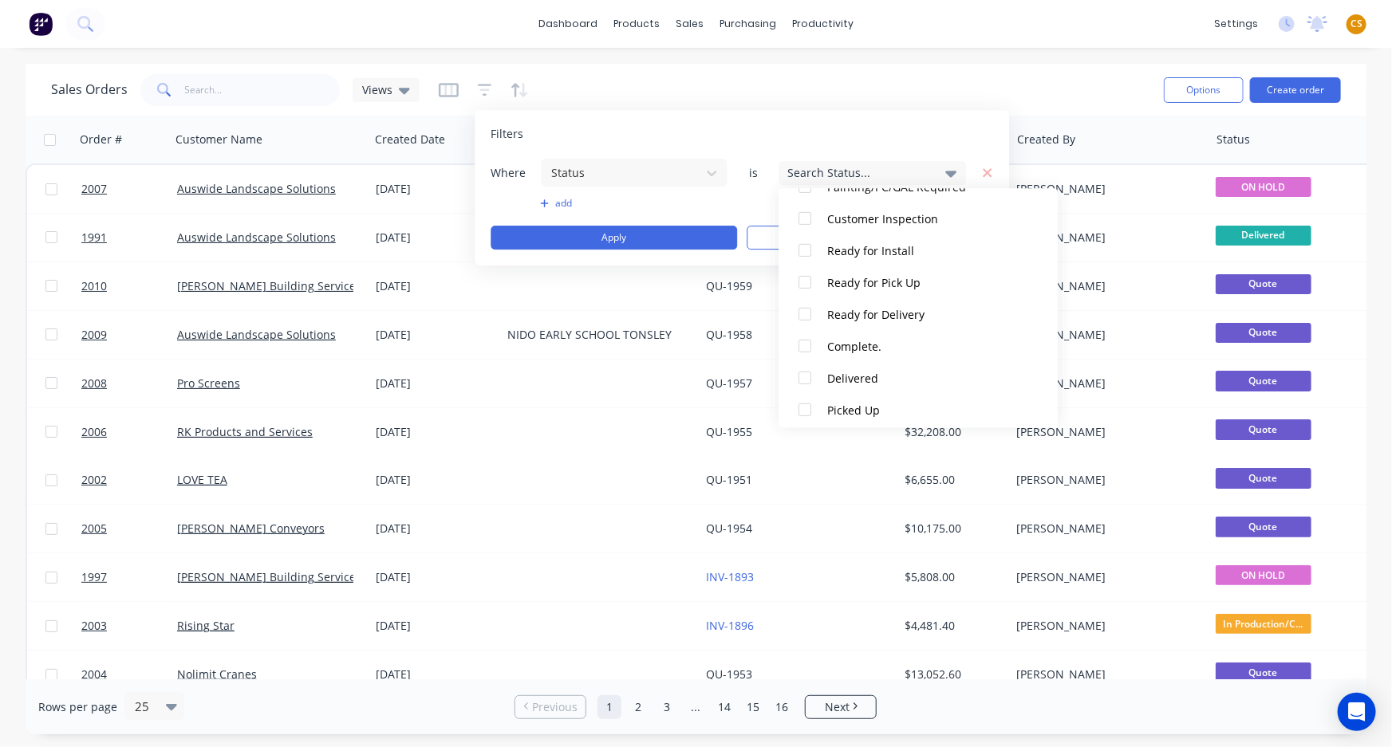
scroll to position [335, 0]
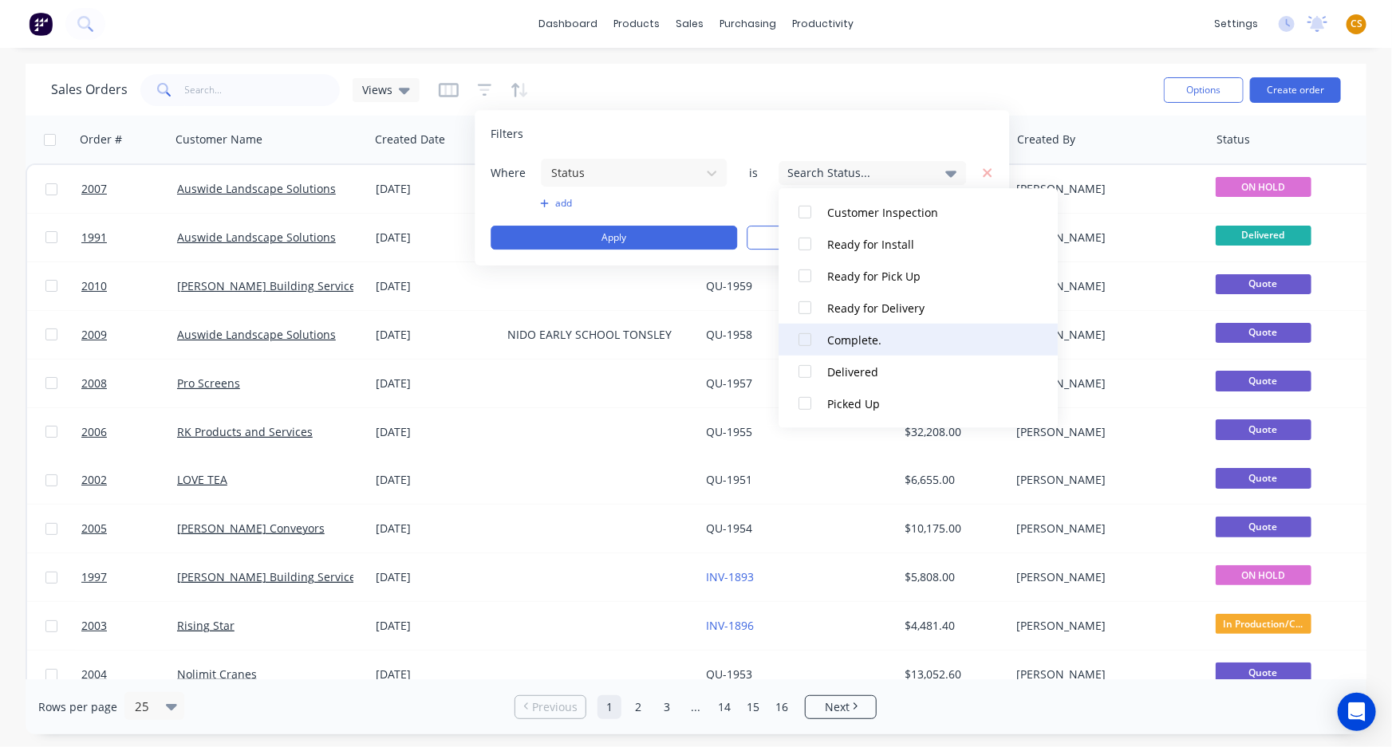
click at [803, 340] on div at bounding box center [805, 340] width 32 height 32
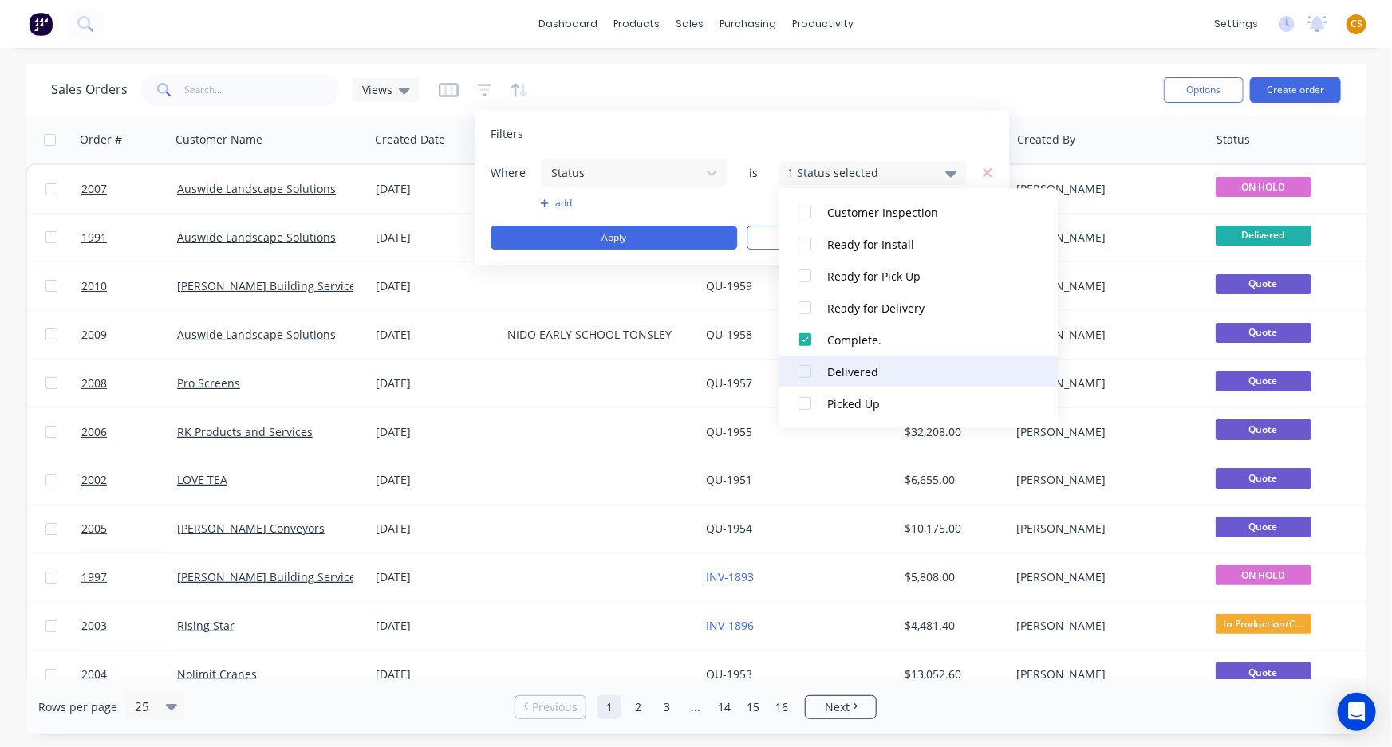
click at [806, 371] on div at bounding box center [805, 372] width 32 height 32
click at [803, 404] on div at bounding box center [805, 404] width 32 height 32
click at [703, 239] on button "Apply" at bounding box center [614, 238] width 246 height 24
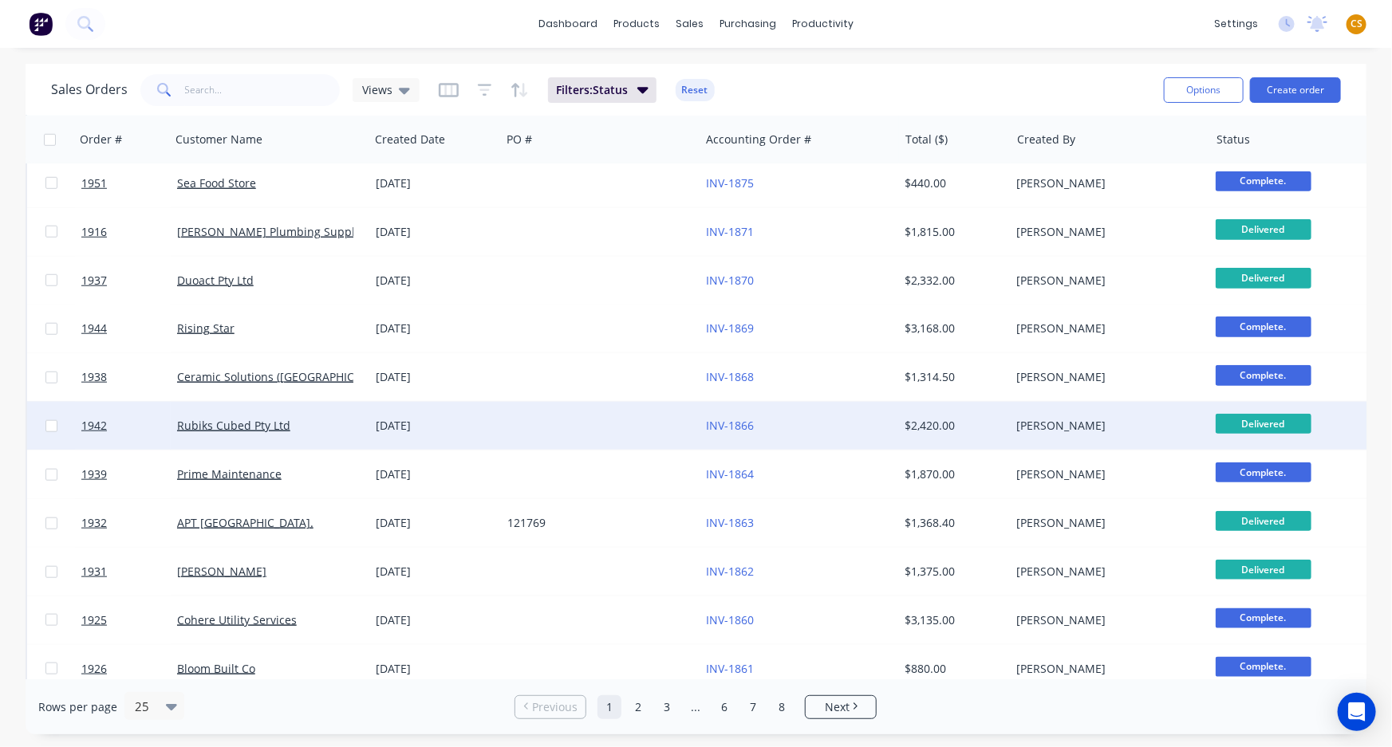
scroll to position [706, 0]
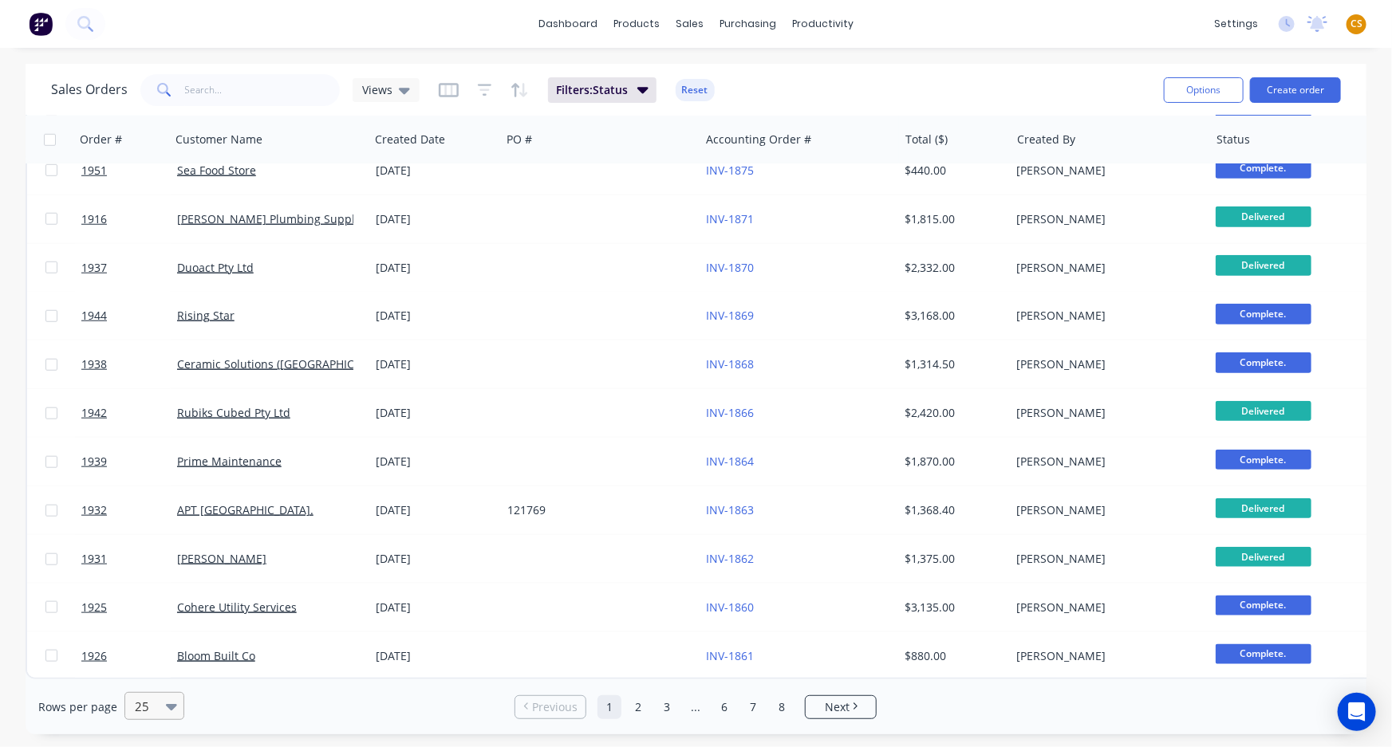
click at [144, 709] on div at bounding box center [147, 706] width 28 height 19
click at [146, 670] on div "100" at bounding box center [152, 668] width 60 height 30
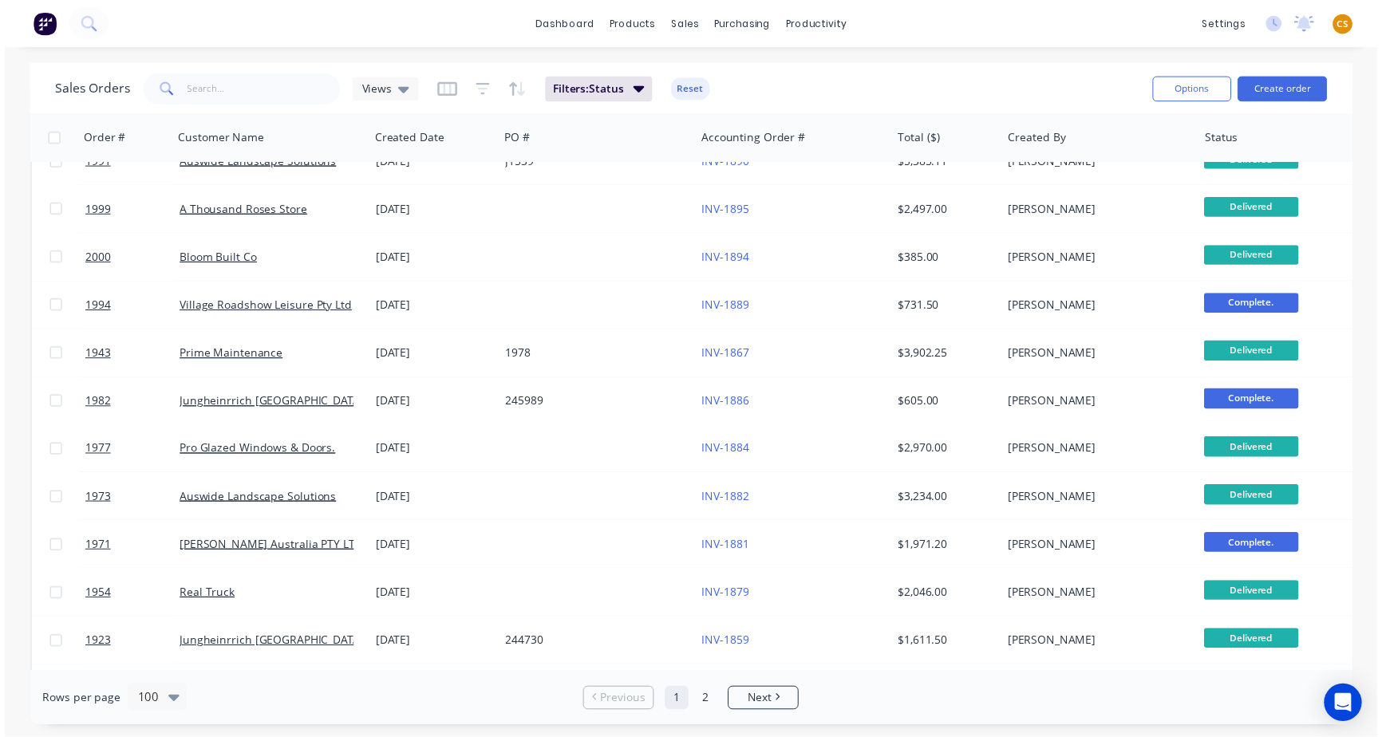
scroll to position [0, 0]
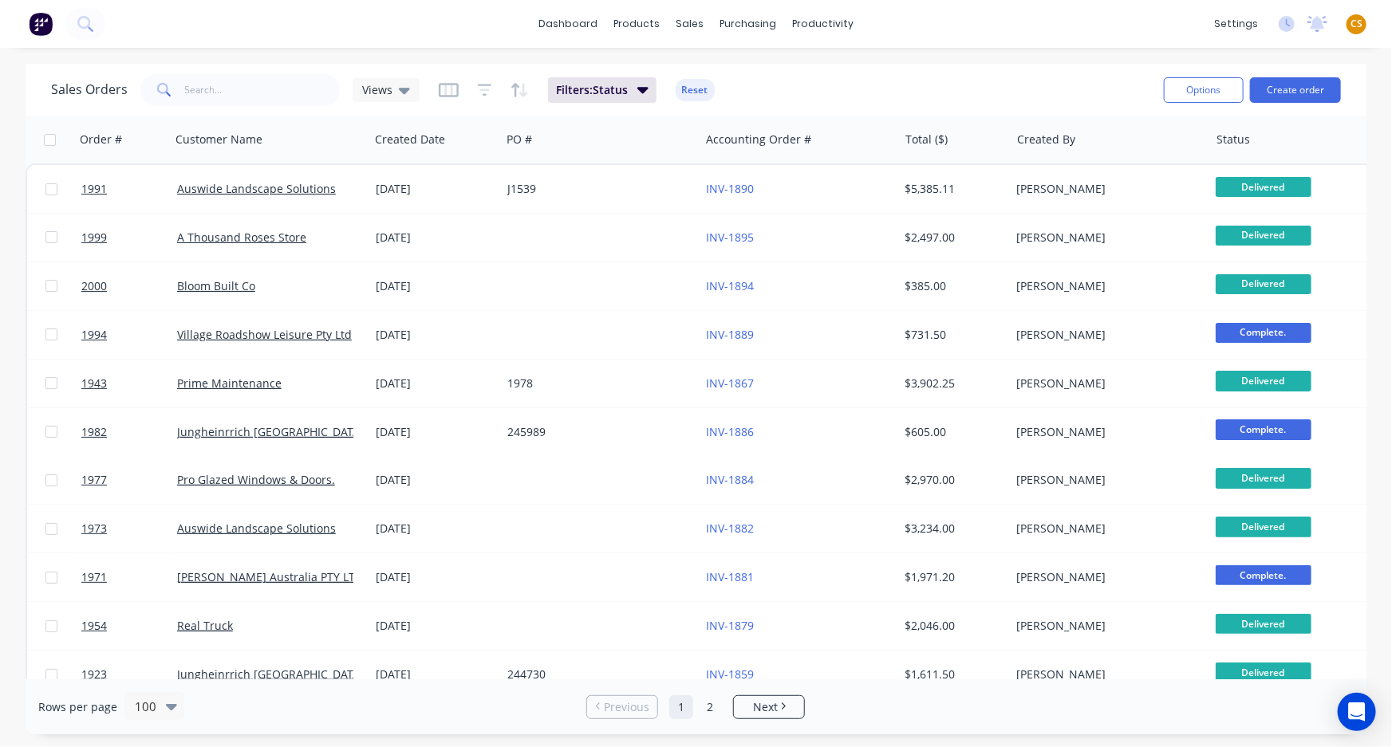
click at [789, 78] on div "Sales Orders Views Filters: Status Reset" at bounding box center [601, 89] width 1100 height 39
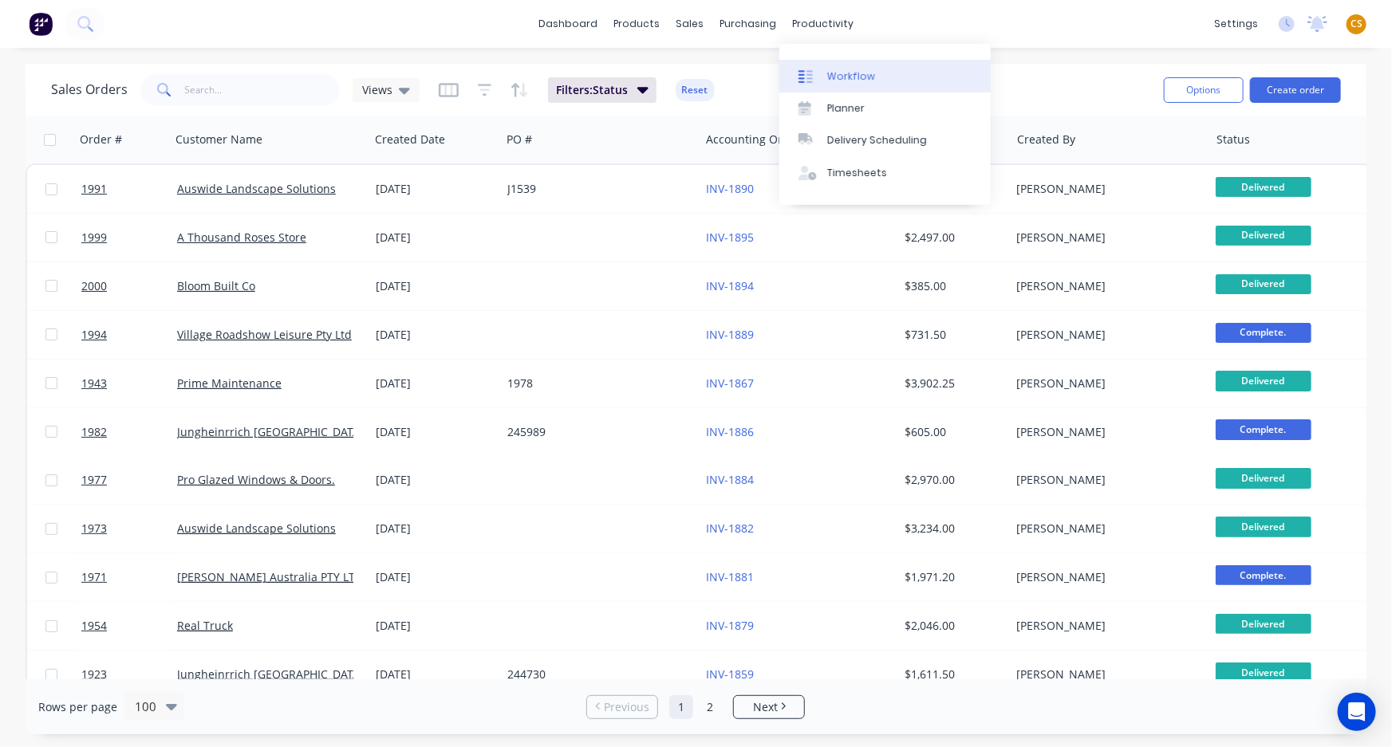
click at [839, 77] on div "Workflow" at bounding box center [851, 76] width 48 height 14
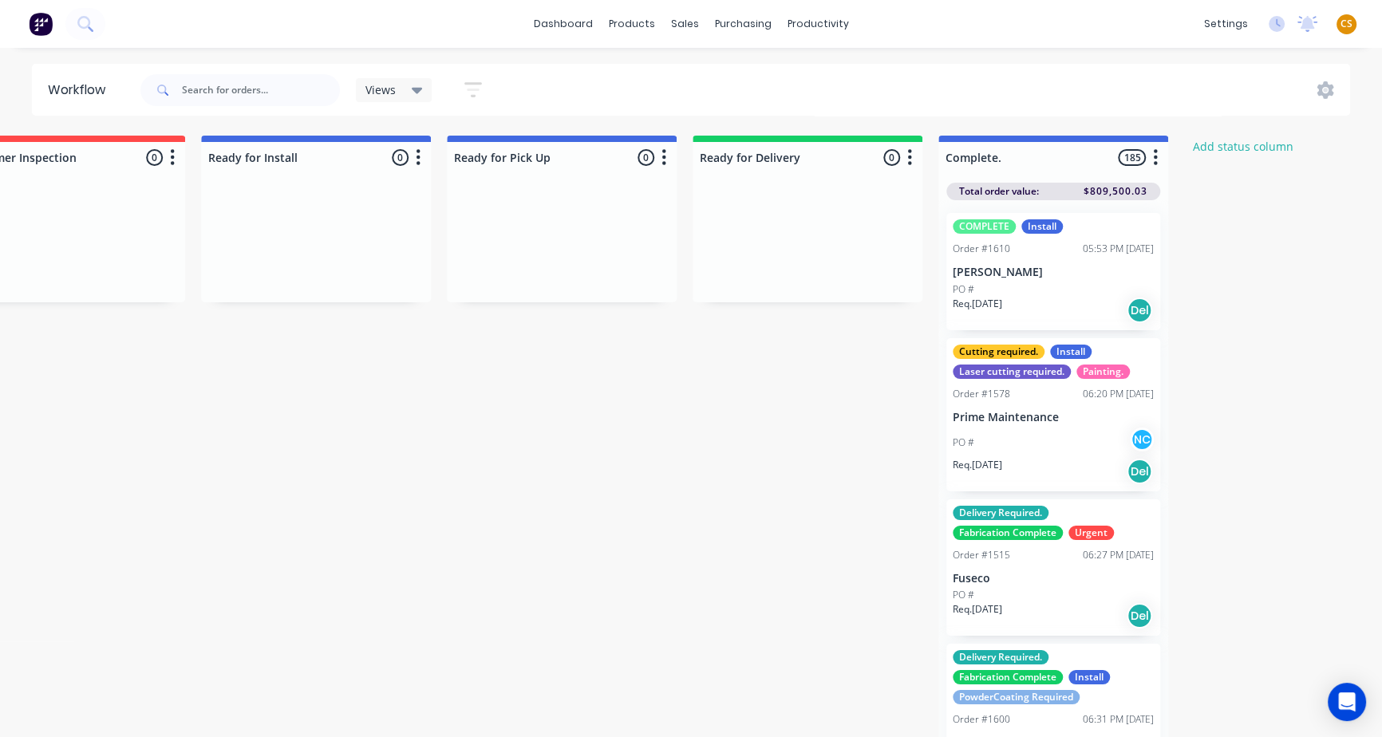
scroll to position [0, 1324]
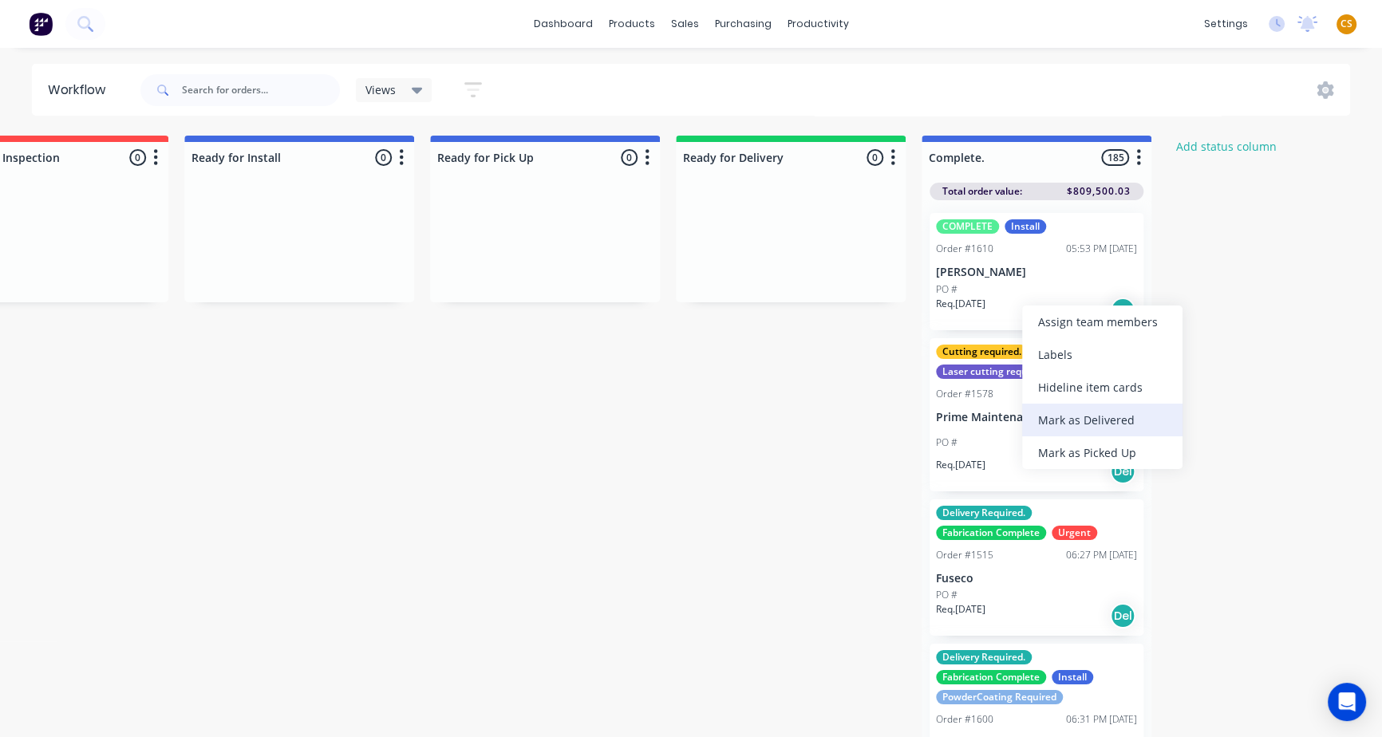
click at [1076, 428] on div "Mark as Delivered" at bounding box center [1102, 420] width 160 height 33
